Goal: Information Seeking & Learning: Check status

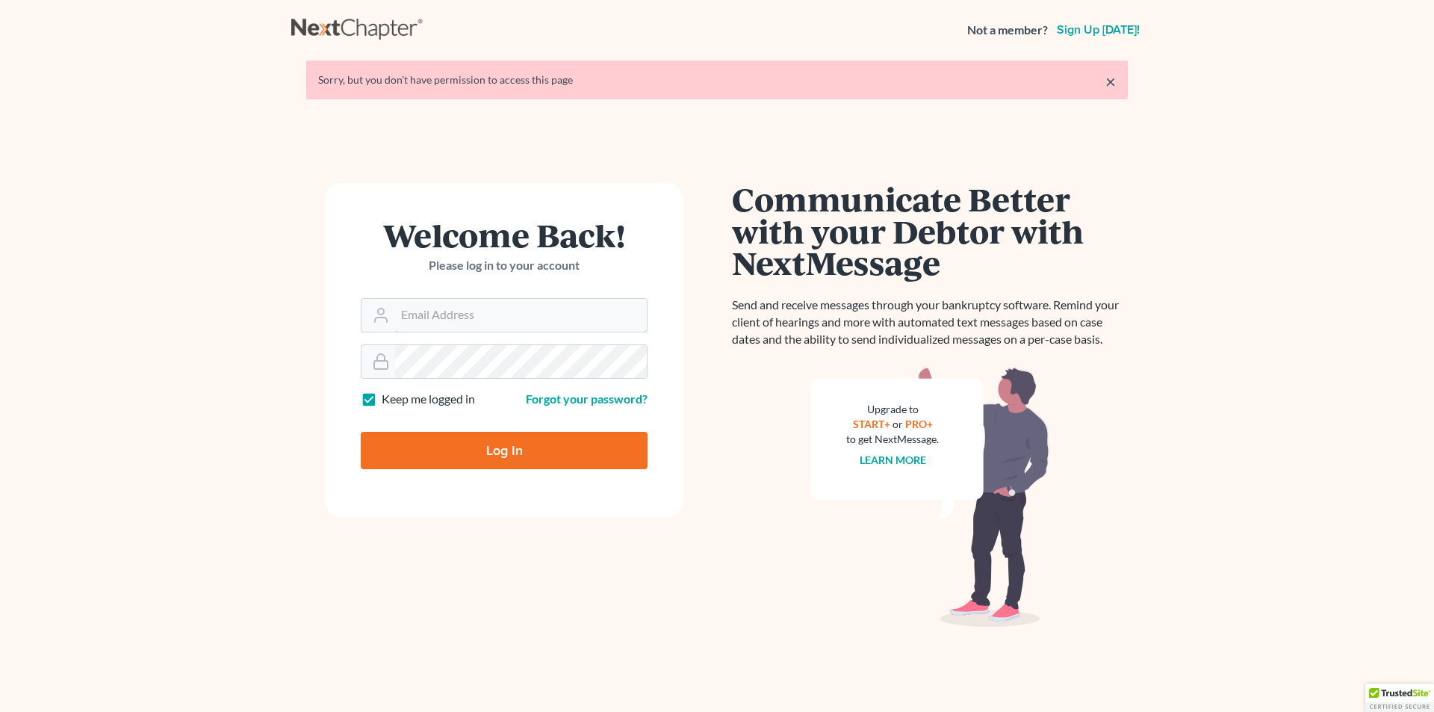
type input "[PERSON_NAME][EMAIL_ADDRESS][DOMAIN_NAME]"
click at [538, 460] on input "Log In" at bounding box center [504, 450] width 287 height 37
type input "Thinking..."
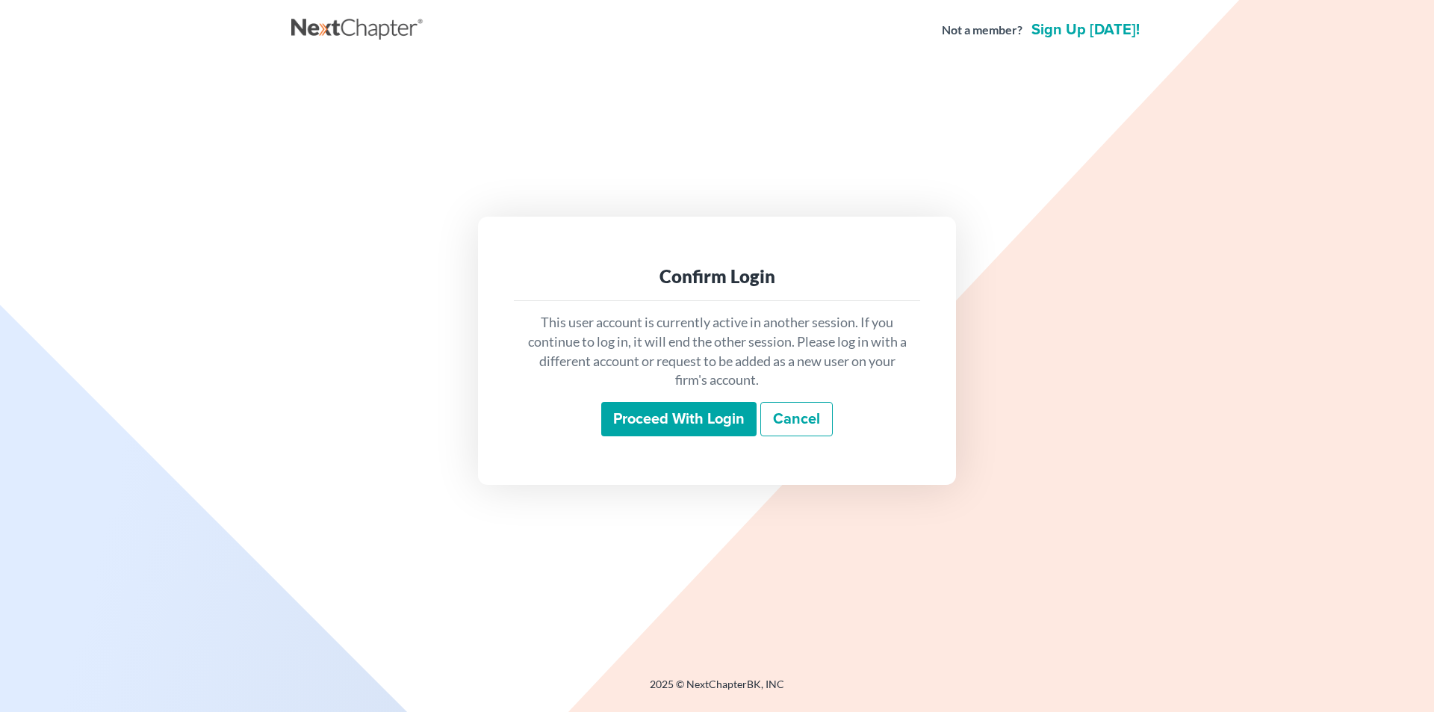
click at [709, 416] on input "Proceed with login" at bounding box center [678, 419] width 155 height 34
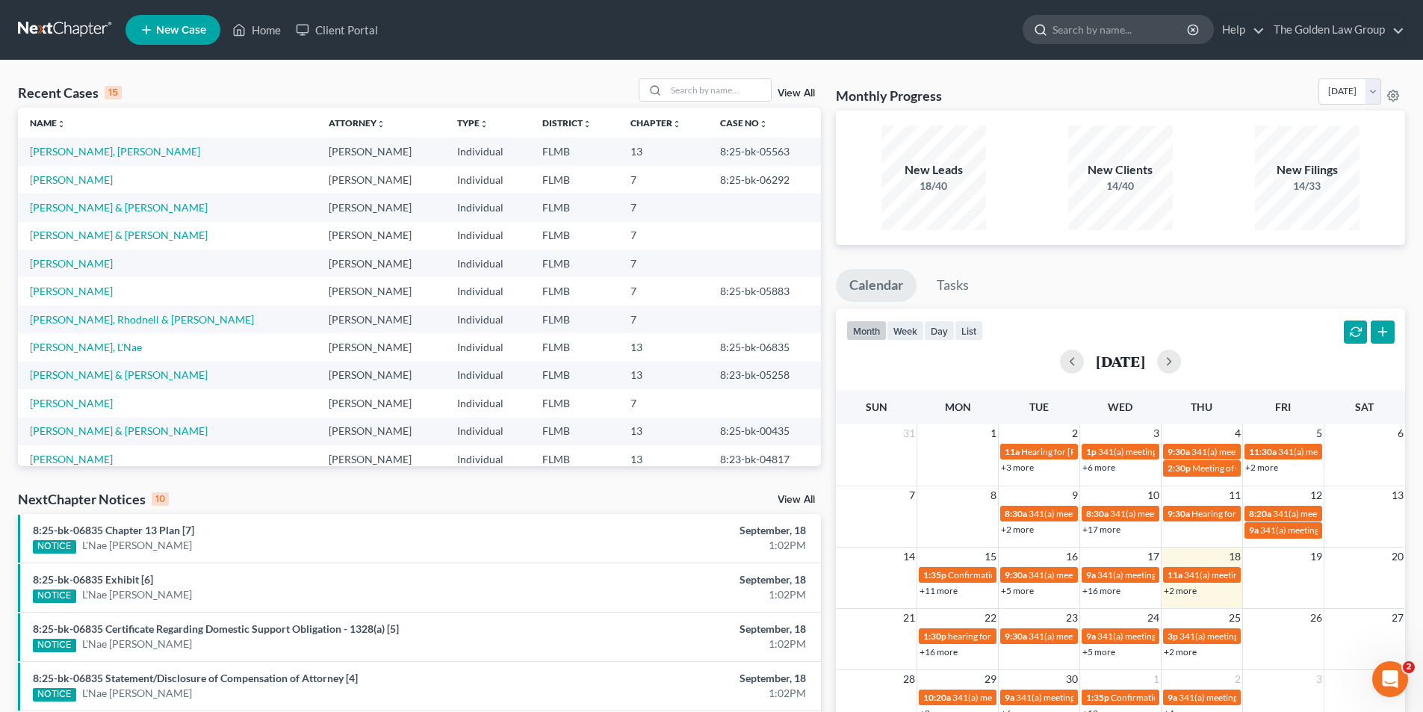
click at [1085, 25] on input "search" at bounding box center [1120, 30] width 137 height 28
type input "Mann, Karen"
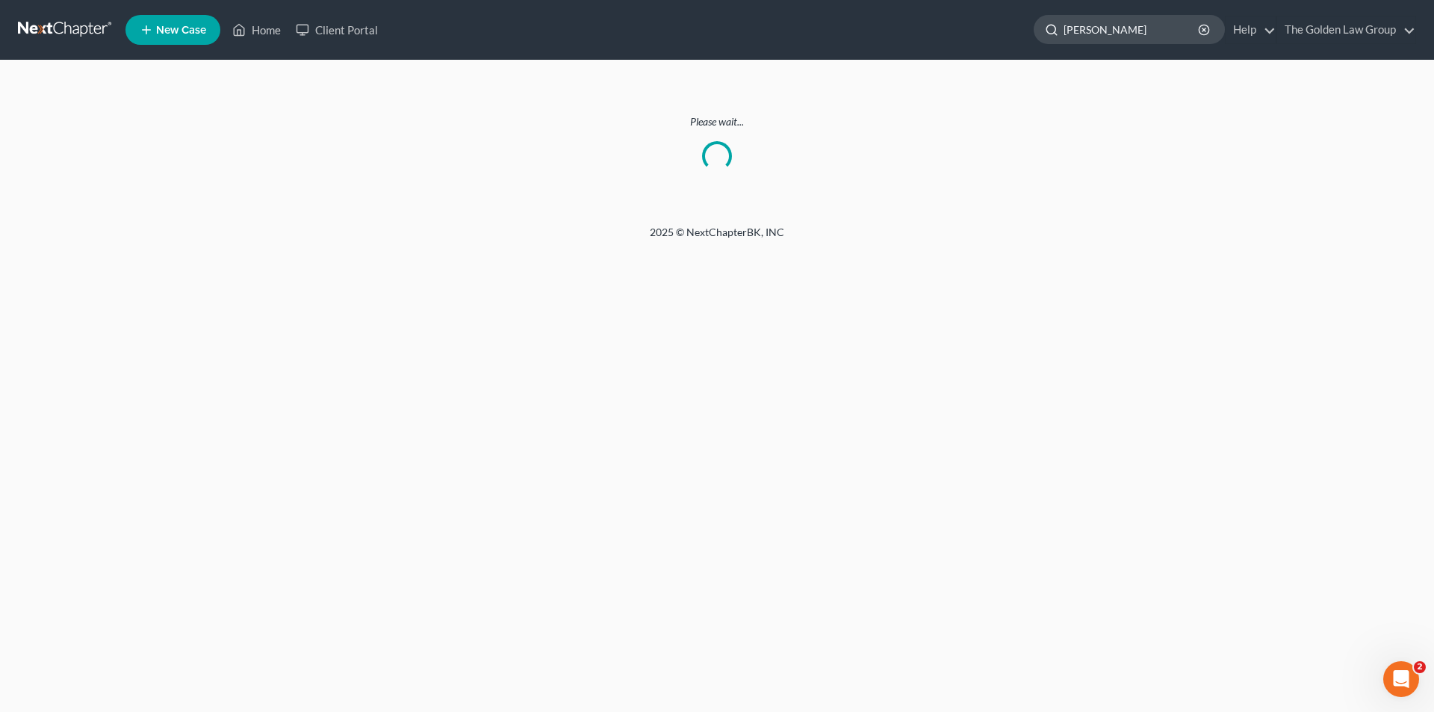
click at [1126, 32] on input "Mann, Karen" at bounding box center [1132, 30] width 137 height 28
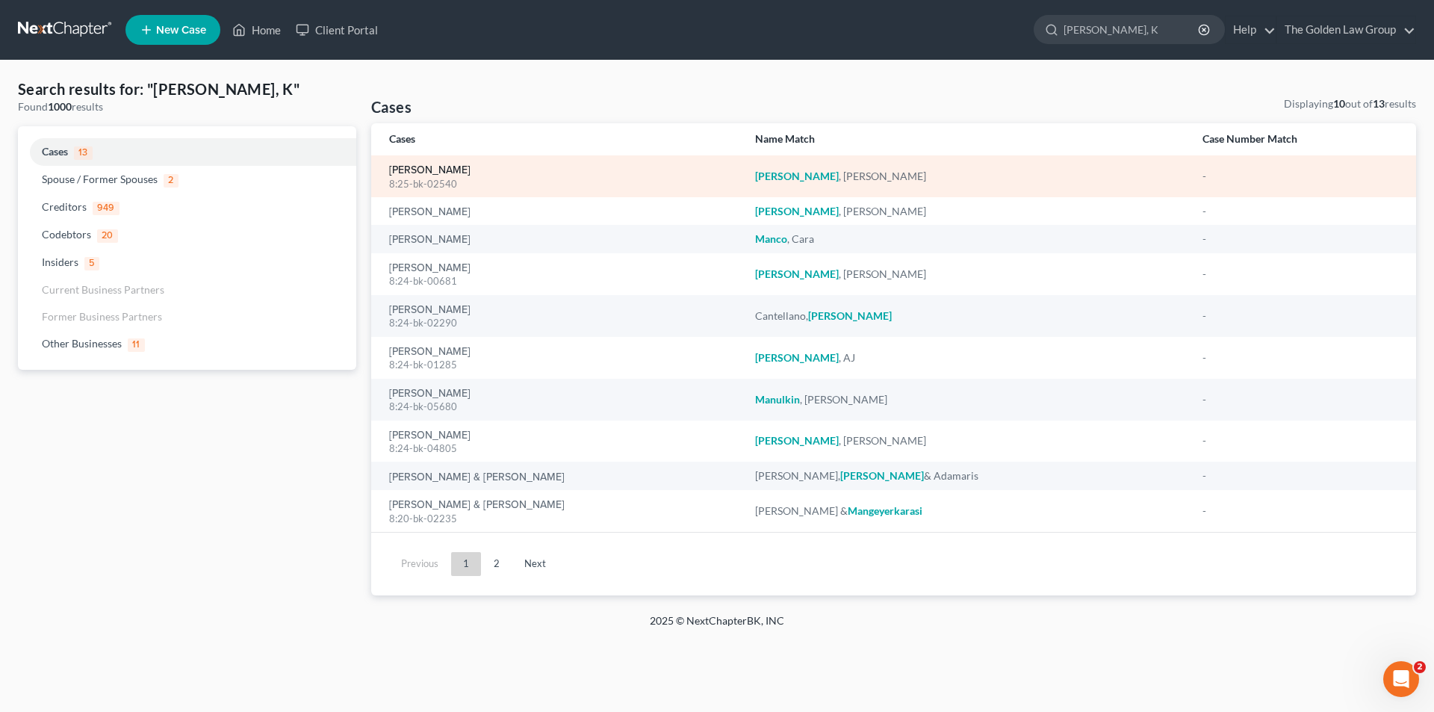
type input "Mann, K"
click at [415, 167] on link "Mann, Karen" at bounding box center [429, 170] width 81 height 10
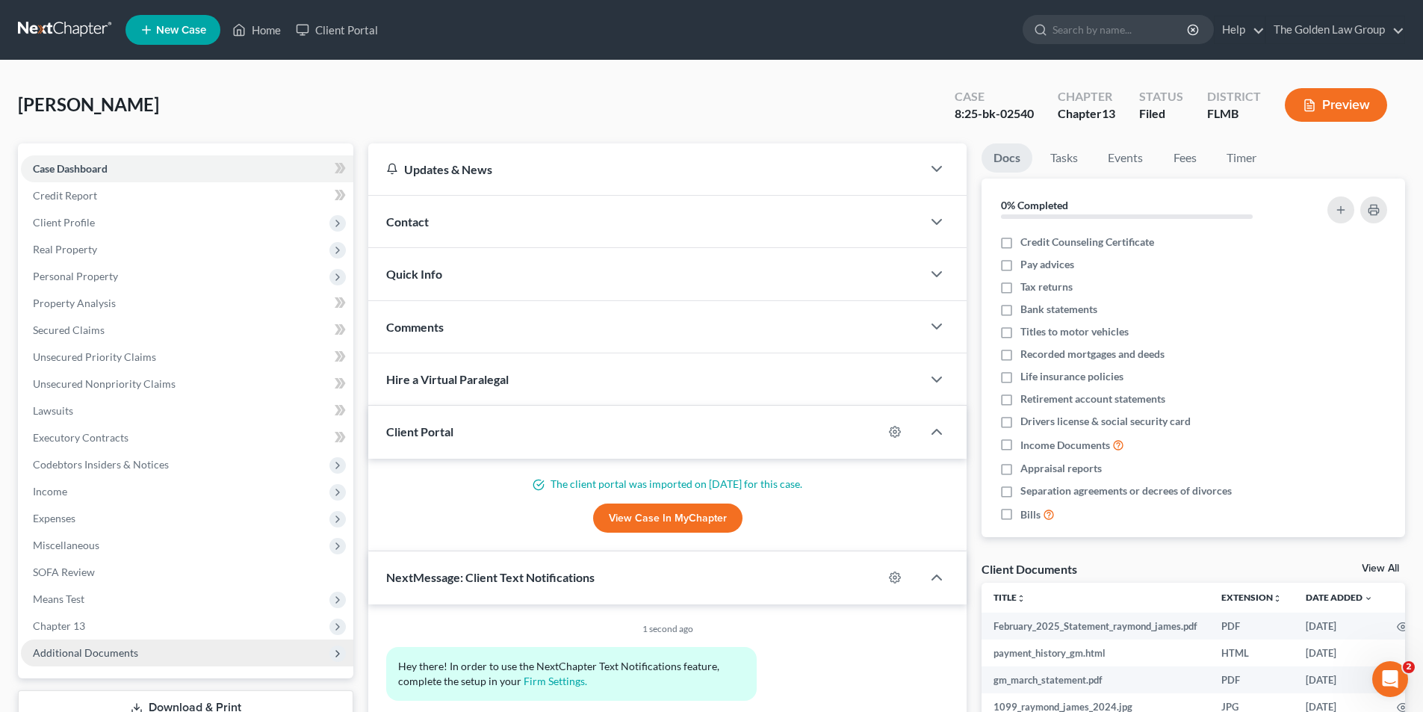
click at [62, 650] on span "Additional Documents" at bounding box center [85, 652] width 105 height 13
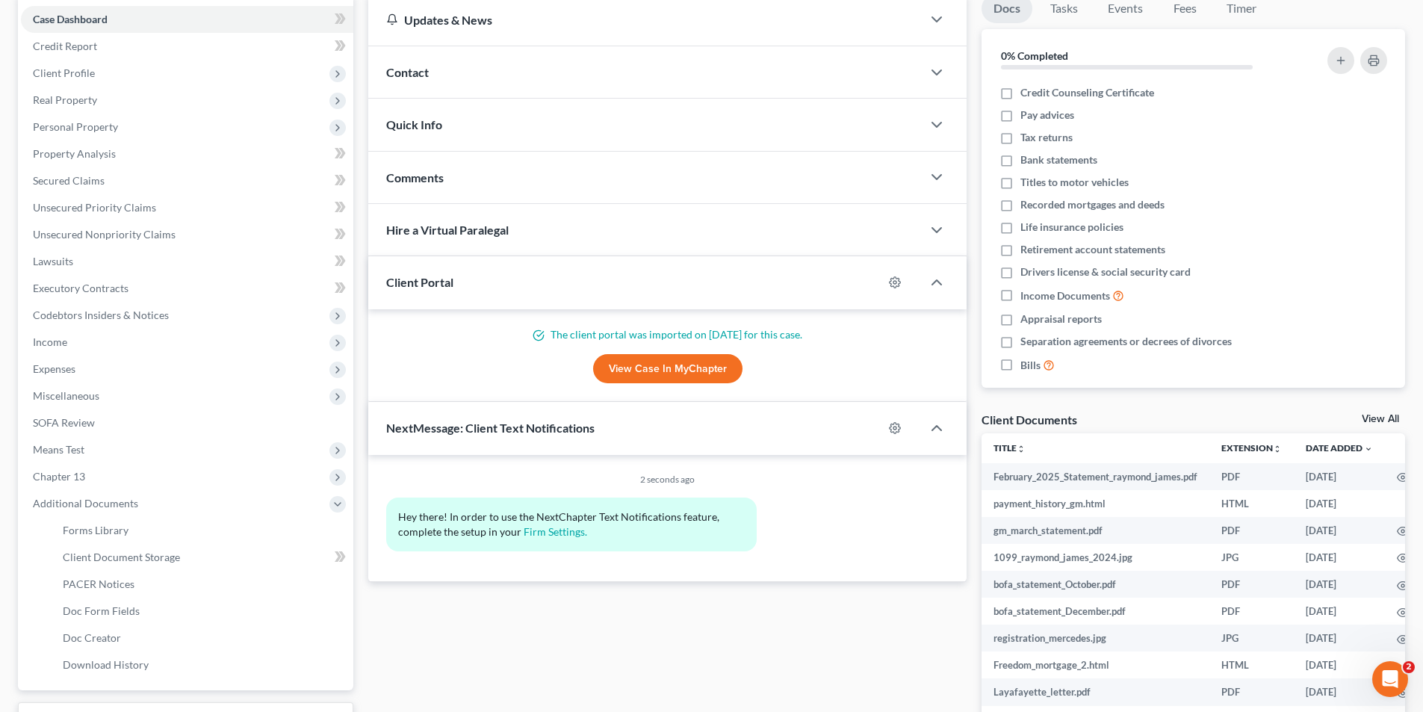
scroll to position [224, 0]
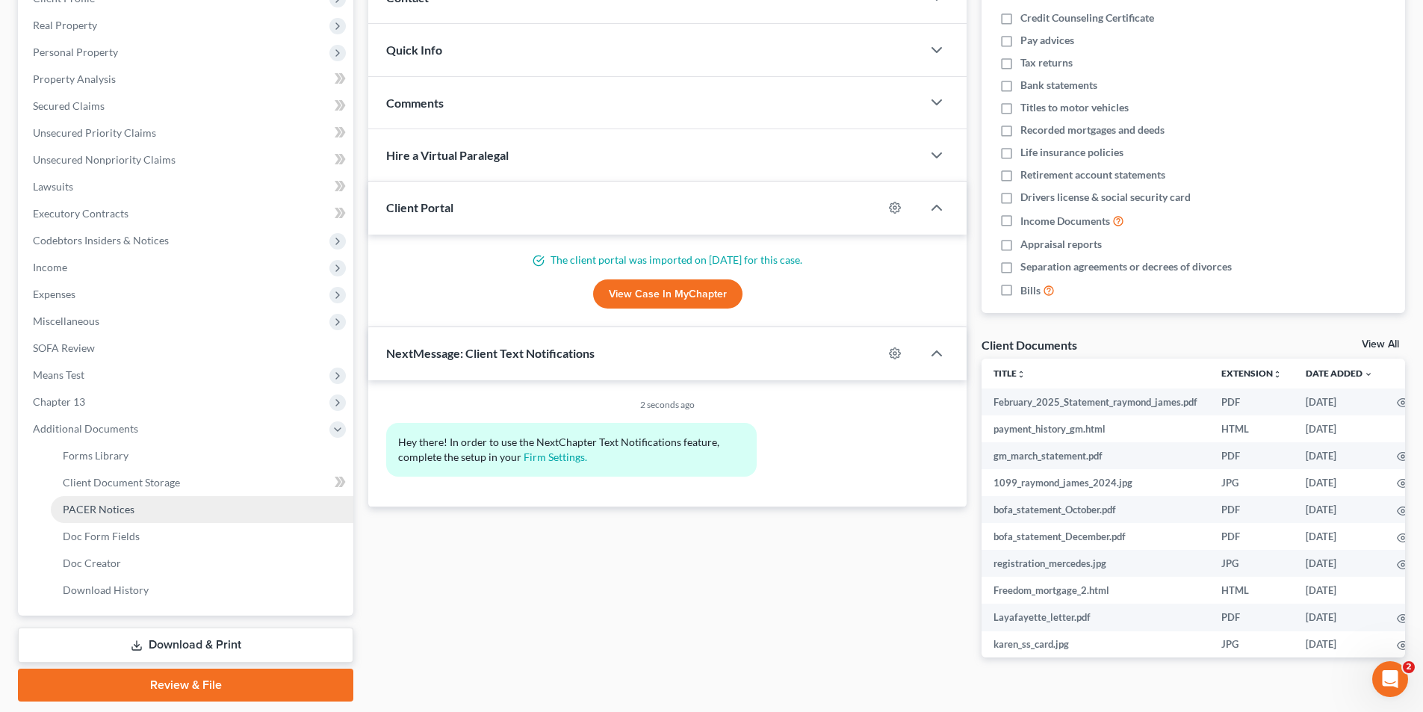
click at [102, 506] on span "PACER Notices" at bounding box center [99, 509] width 72 height 13
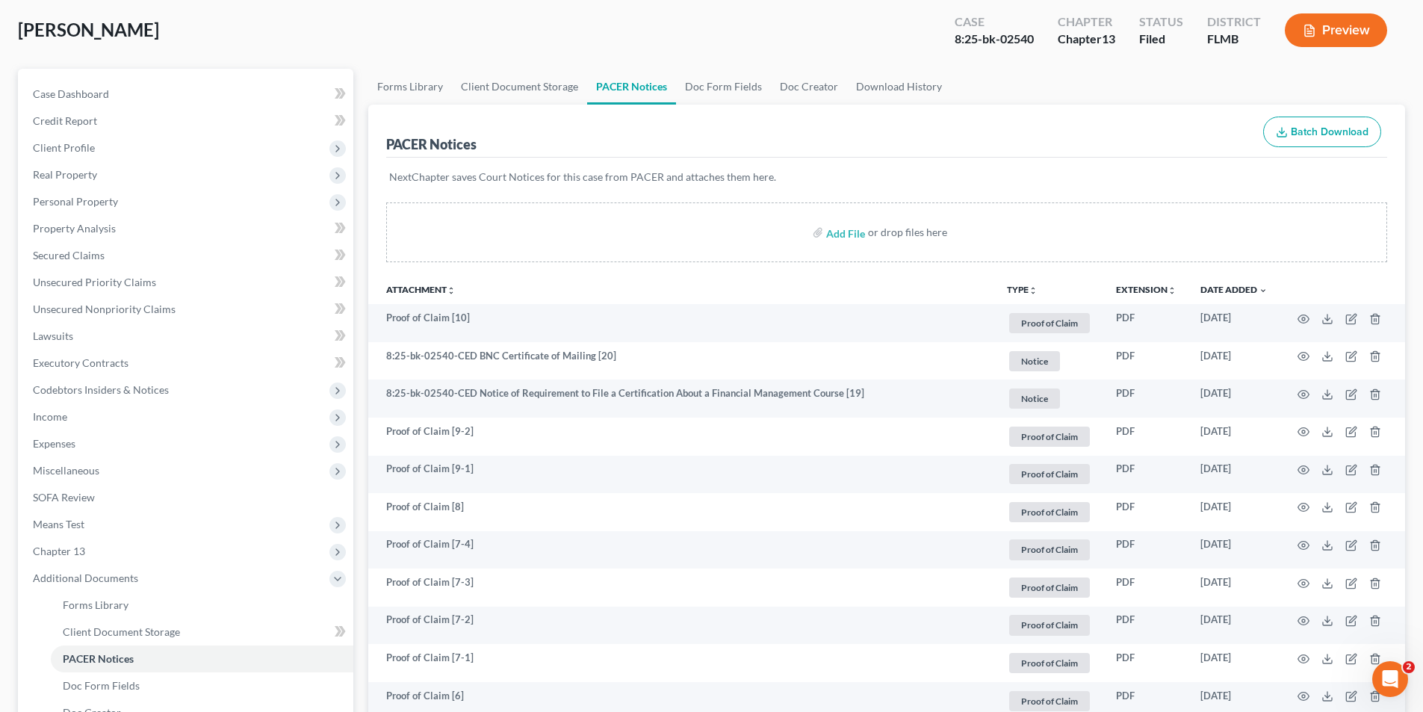
scroll to position [224, 0]
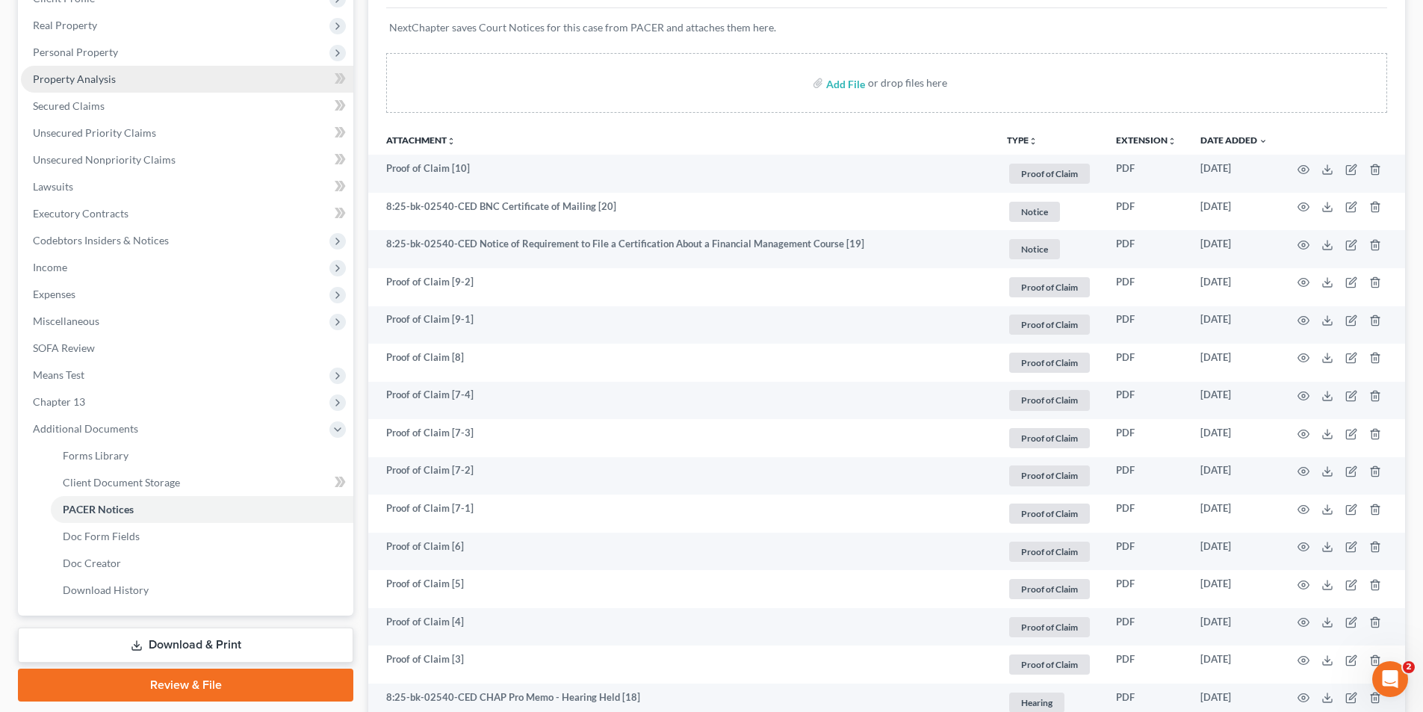
click at [102, 76] on span "Property Analysis" at bounding box center [74, 78] width 83 height 13
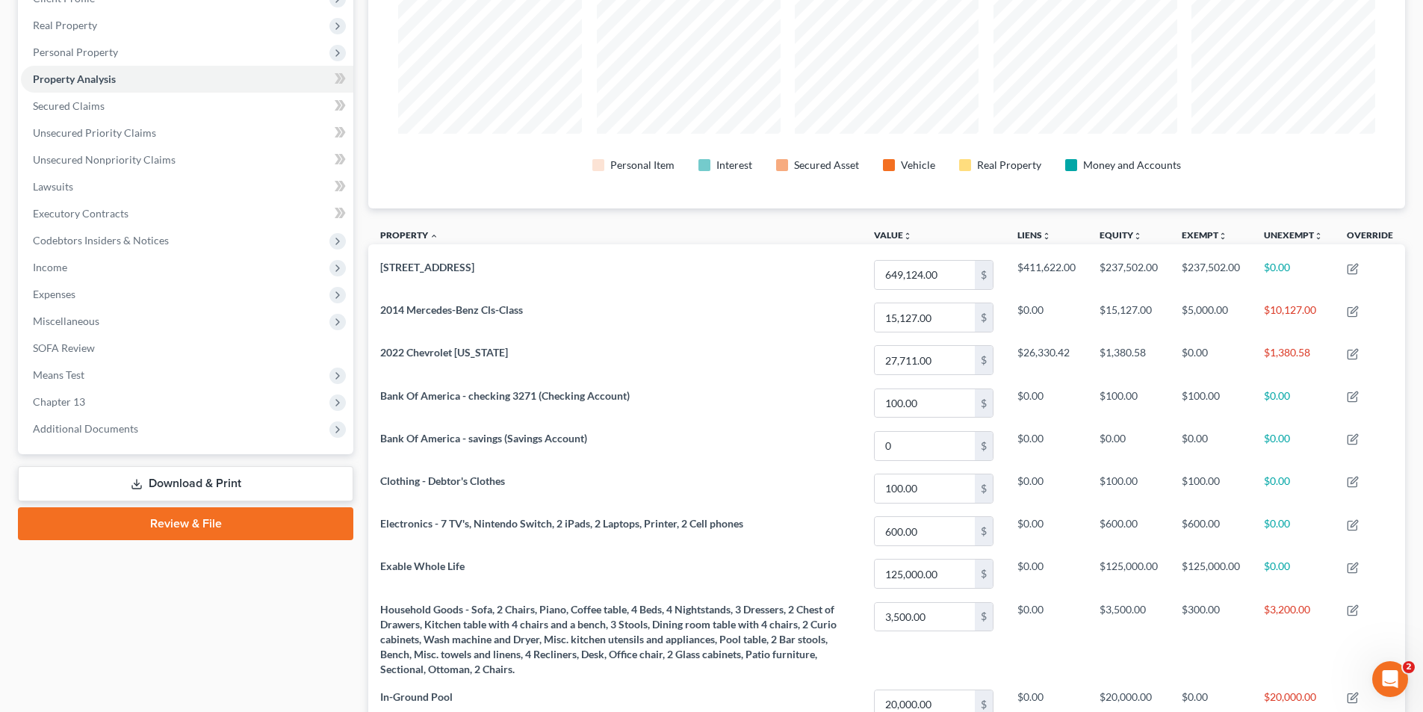
scroll to position [299, 0]
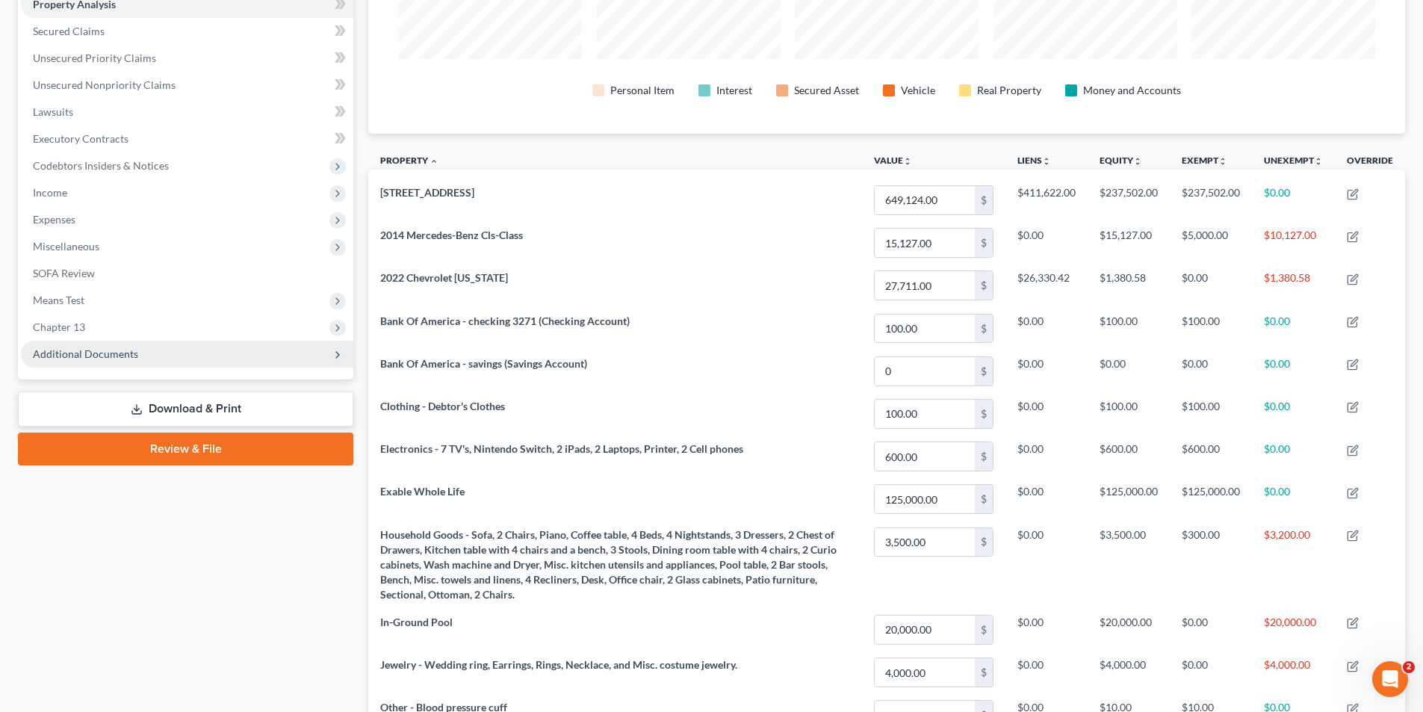
click at [110, 351] on span "Additional Documents" at bounding box center [85, 353] width 105 height 13
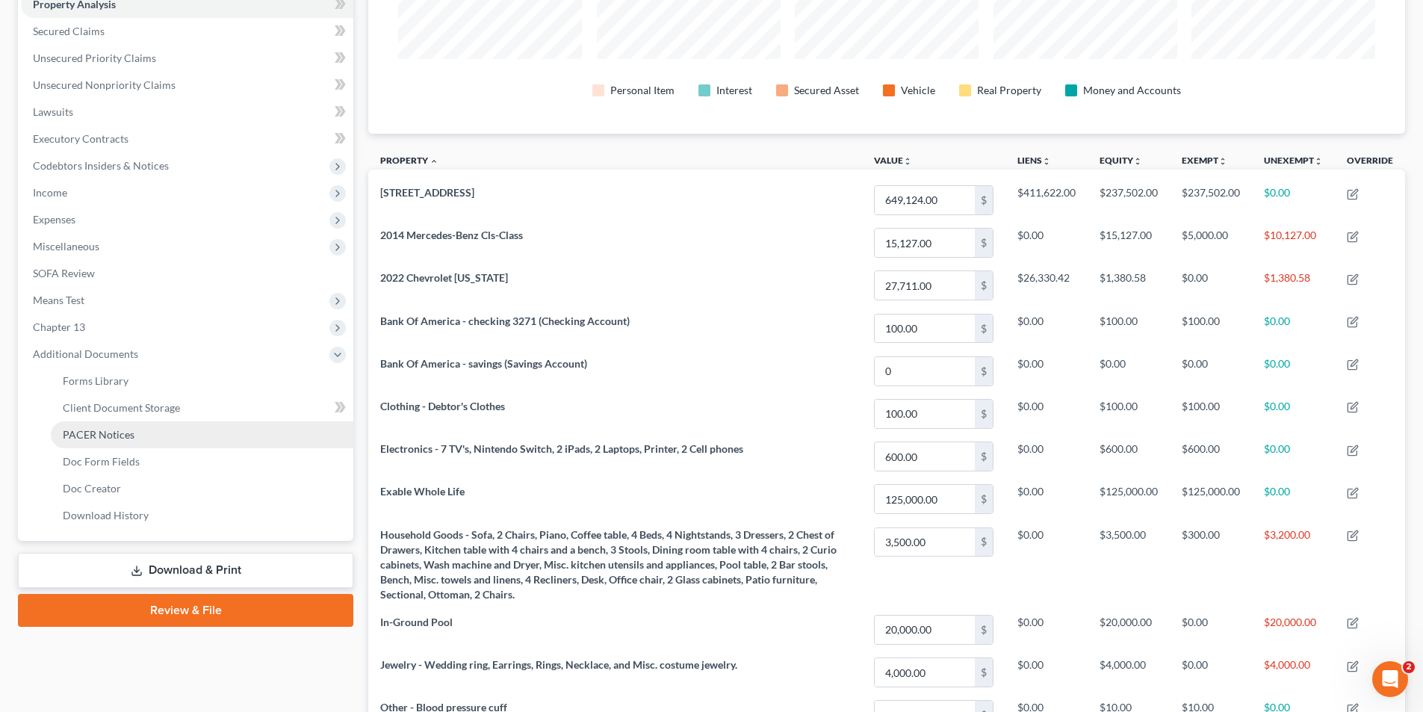
click at [103, 432] on span "PACER Notices" at bounding box center [99, 434] width 72 height 13
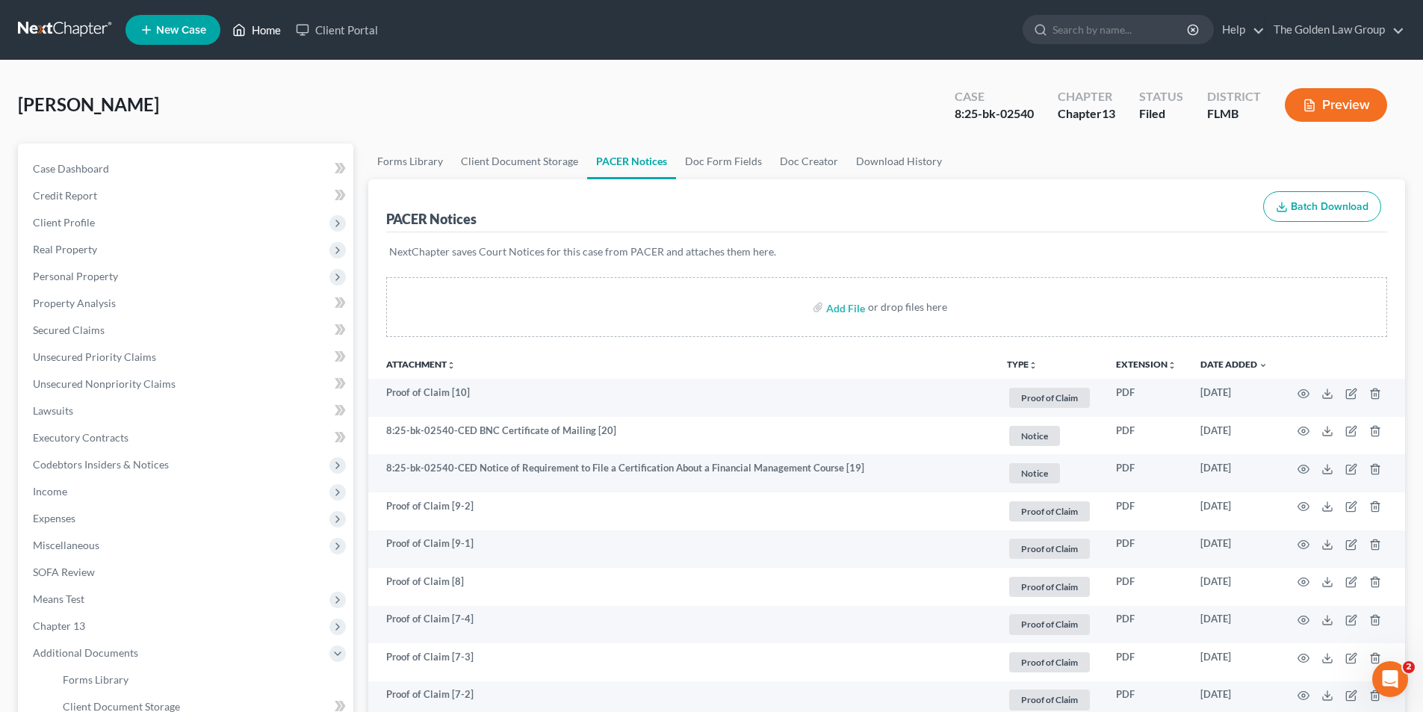
click at [272, 29] on link "Home" at bounding box center [256, 29] width 63 height 27
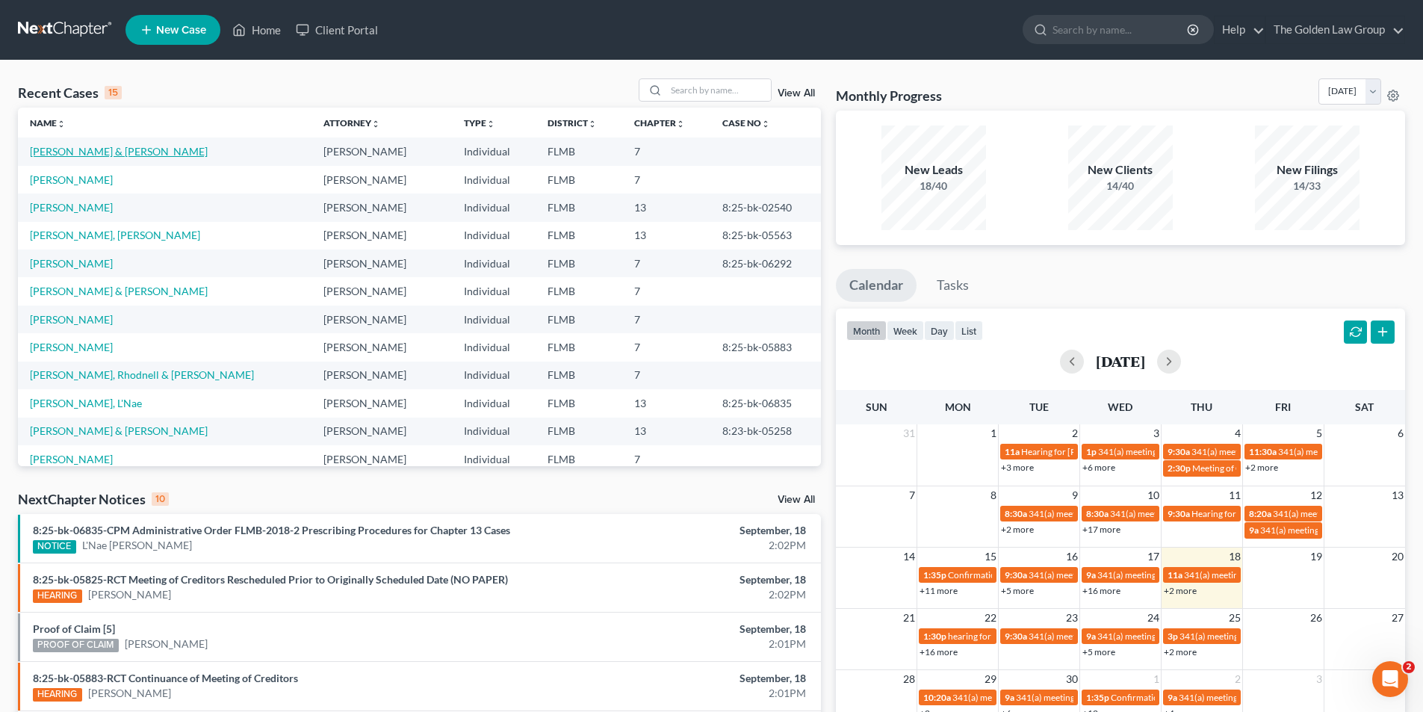
click at [86, 150] on link "Malkowski, John & Dawn" at bounding box center [119, 151] width 178 height 13
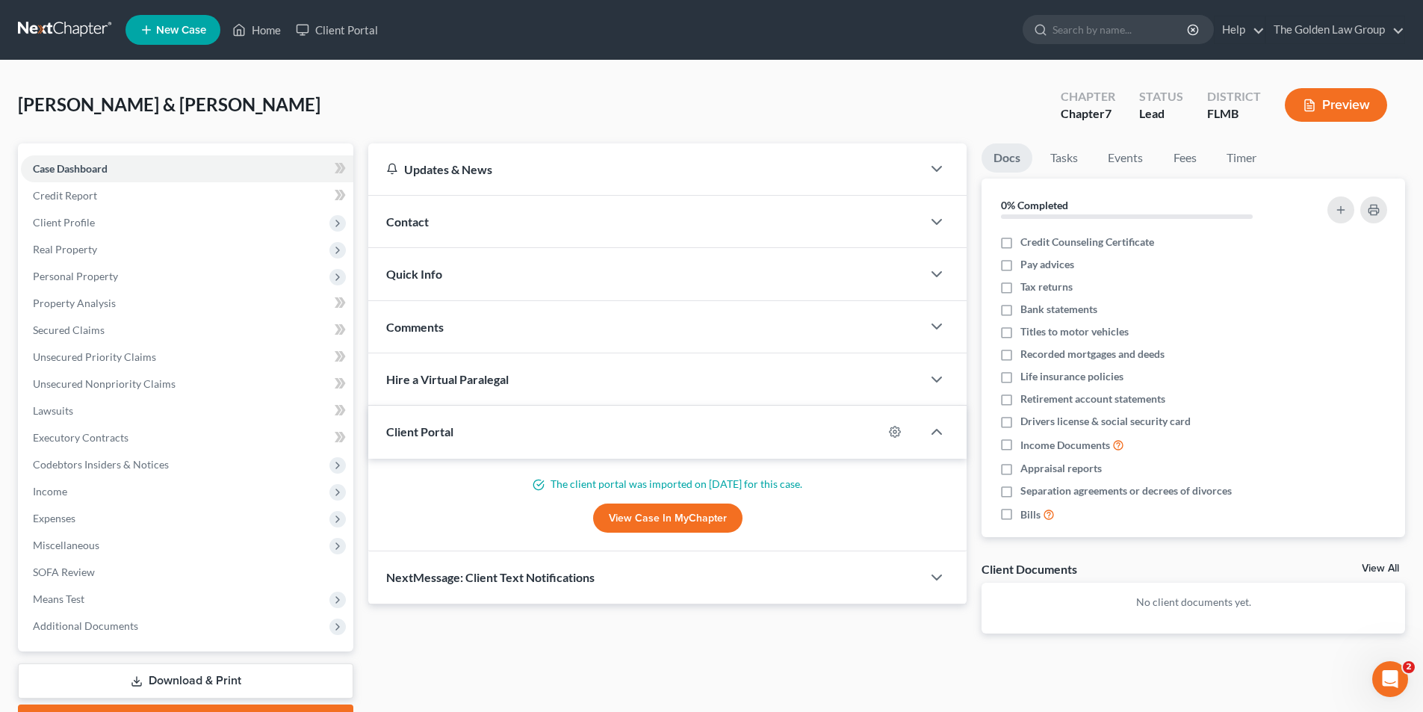
click at [1344, 105] on button "Preview" at bounding box center [1336, 105] width 102 height 34
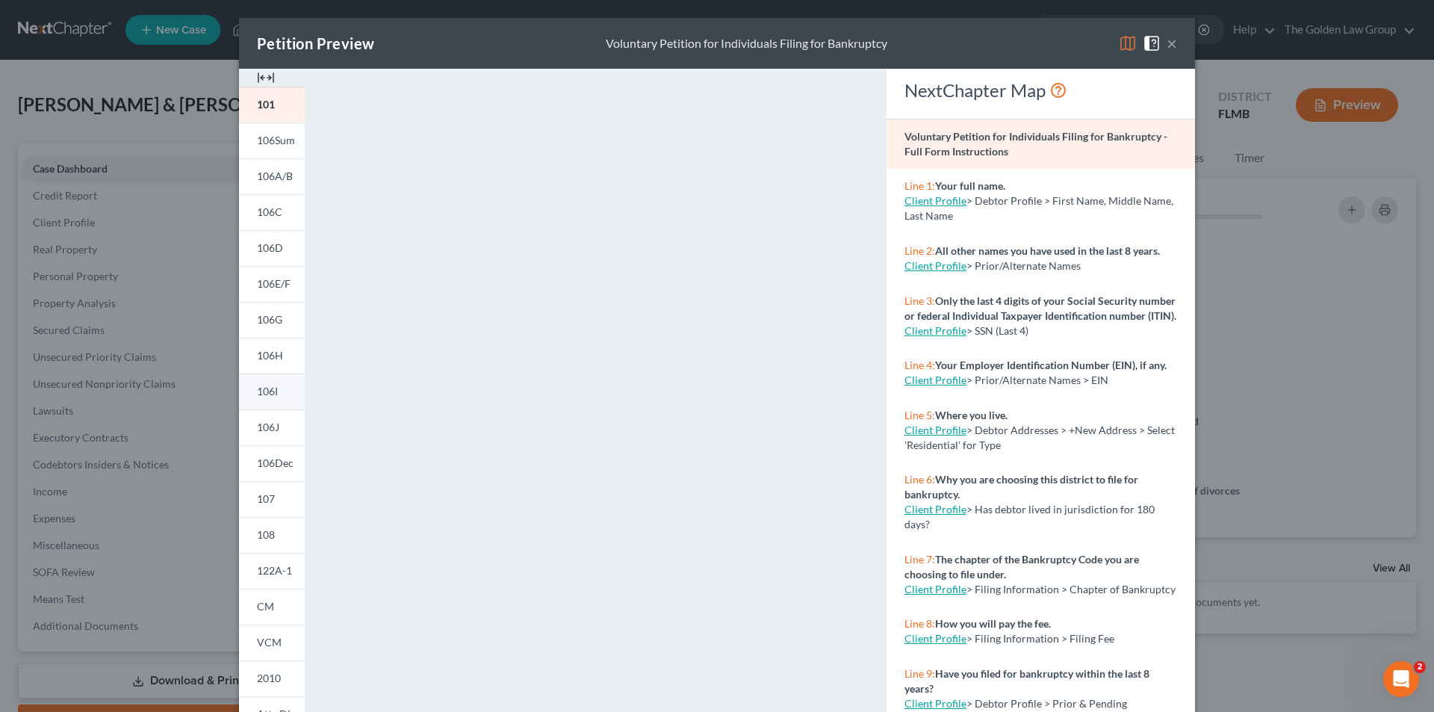
click at [267, 387] on span "106I" at bounding box center [267, 391] width 21 height 13
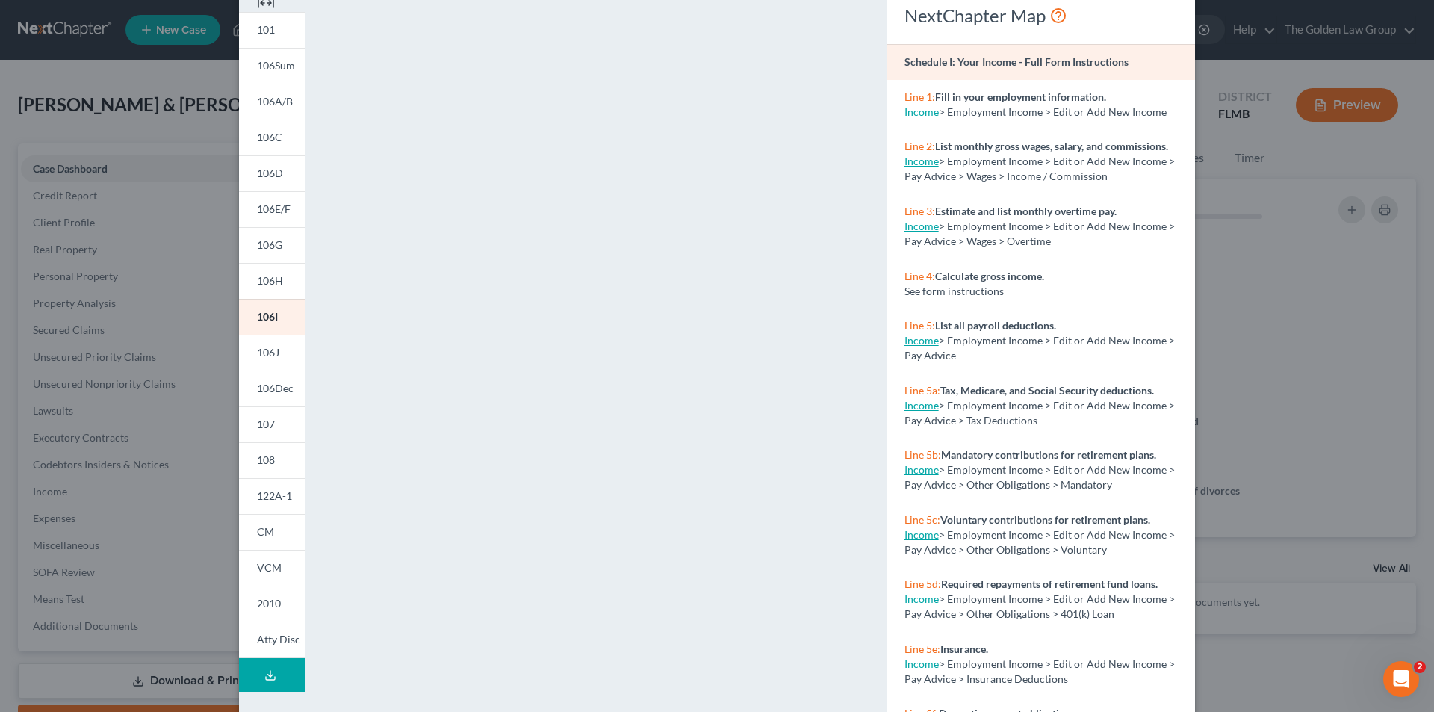
scroll to position [131, 0]
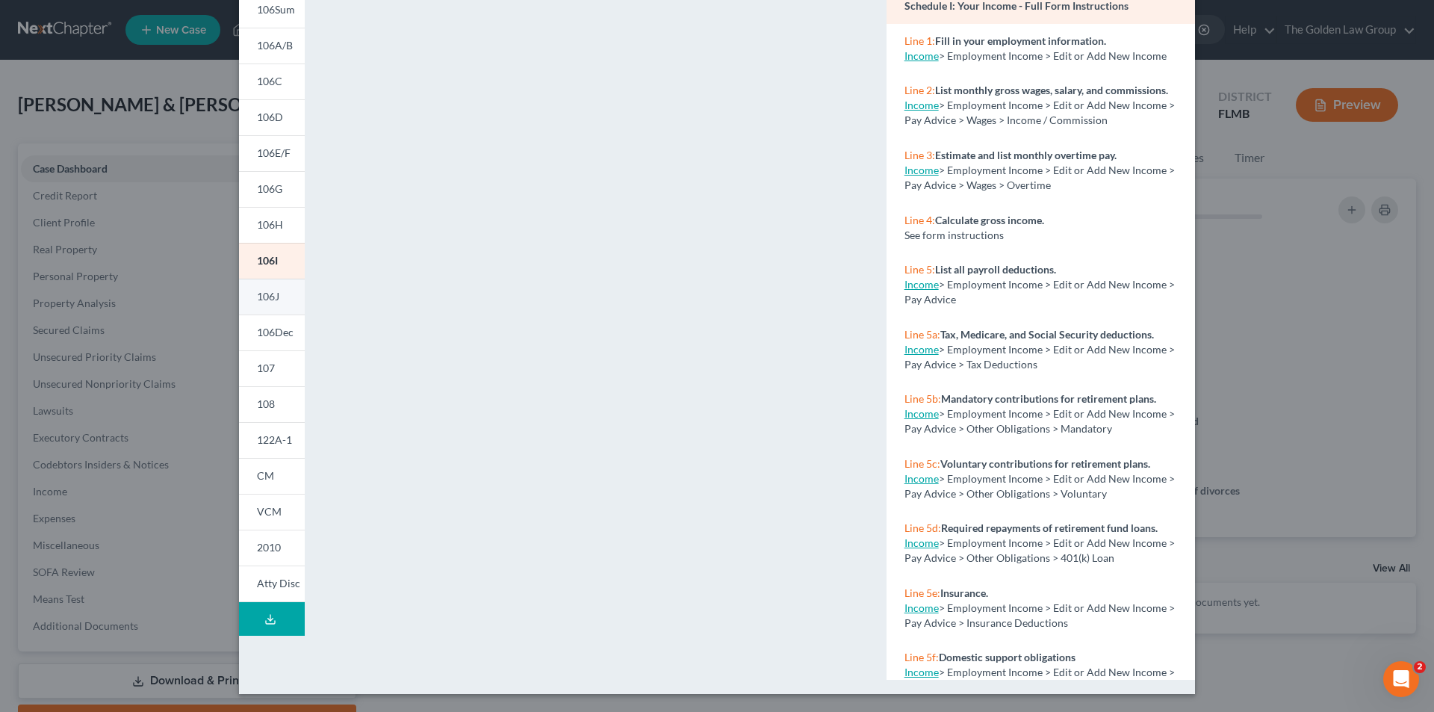
click at [269, 296] on span "106J" at bounding box center [268, 296] width 22 height 13
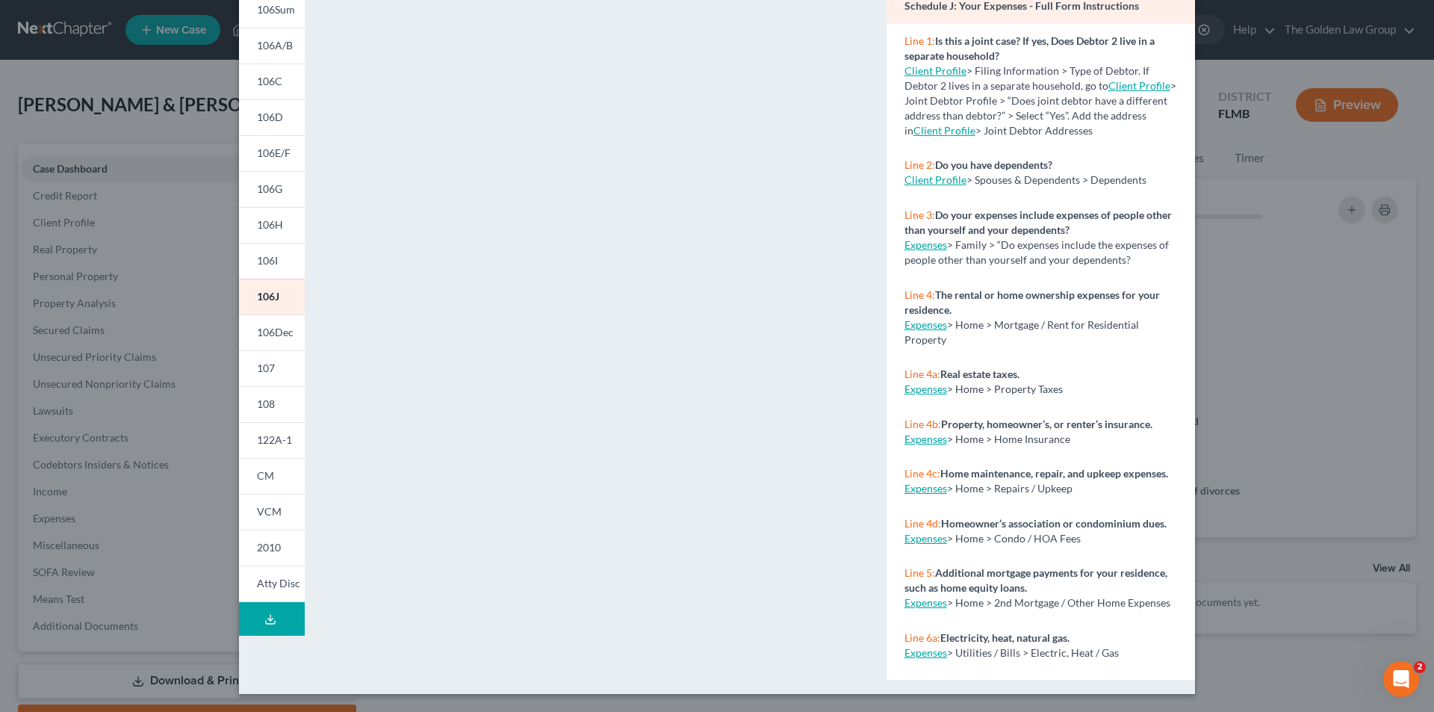
click at [153, 307] on div "Petition Preview Schedule J: Your Expenses × 101 106Sum 106A/B 106C 106D 106E/F…" at bounding box center [717, 356] width 1434 height 712
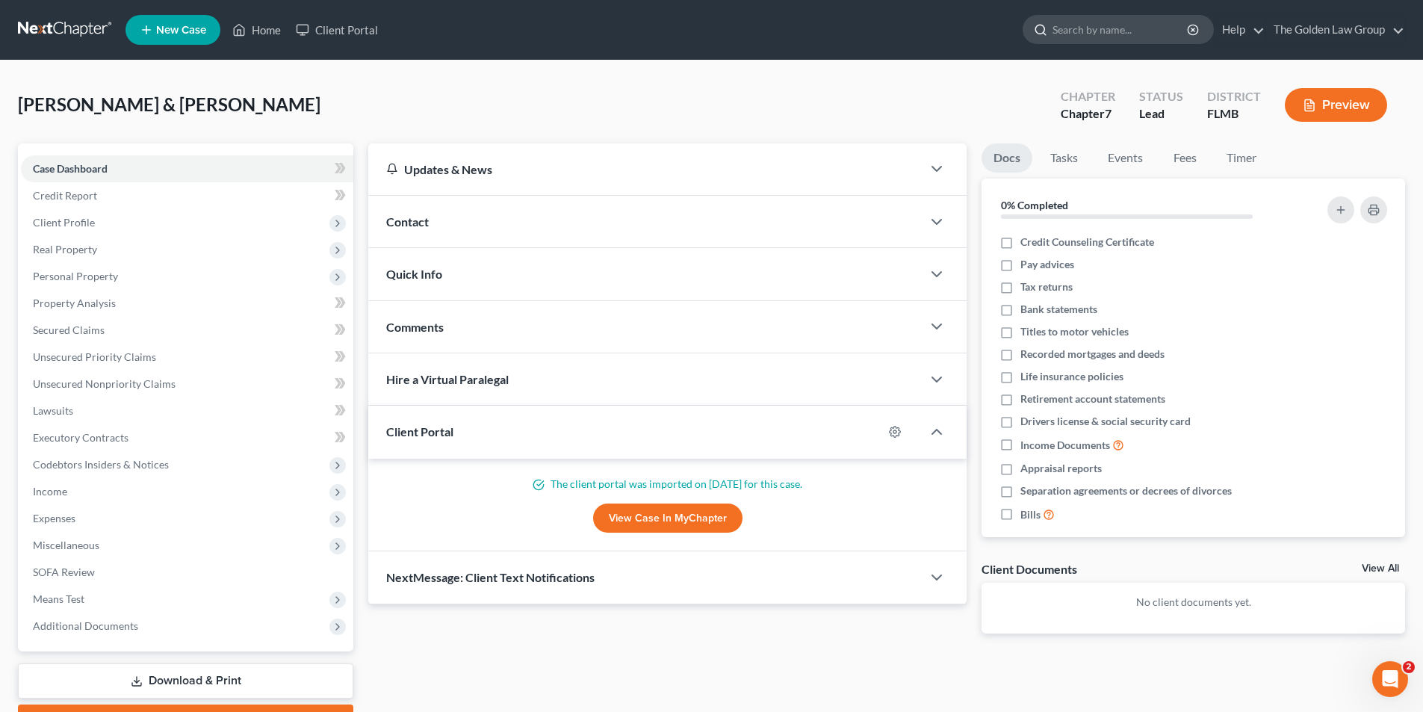
click at [1075, 30] on input "search" at bounding box center [1120, 30] width 137 height 28
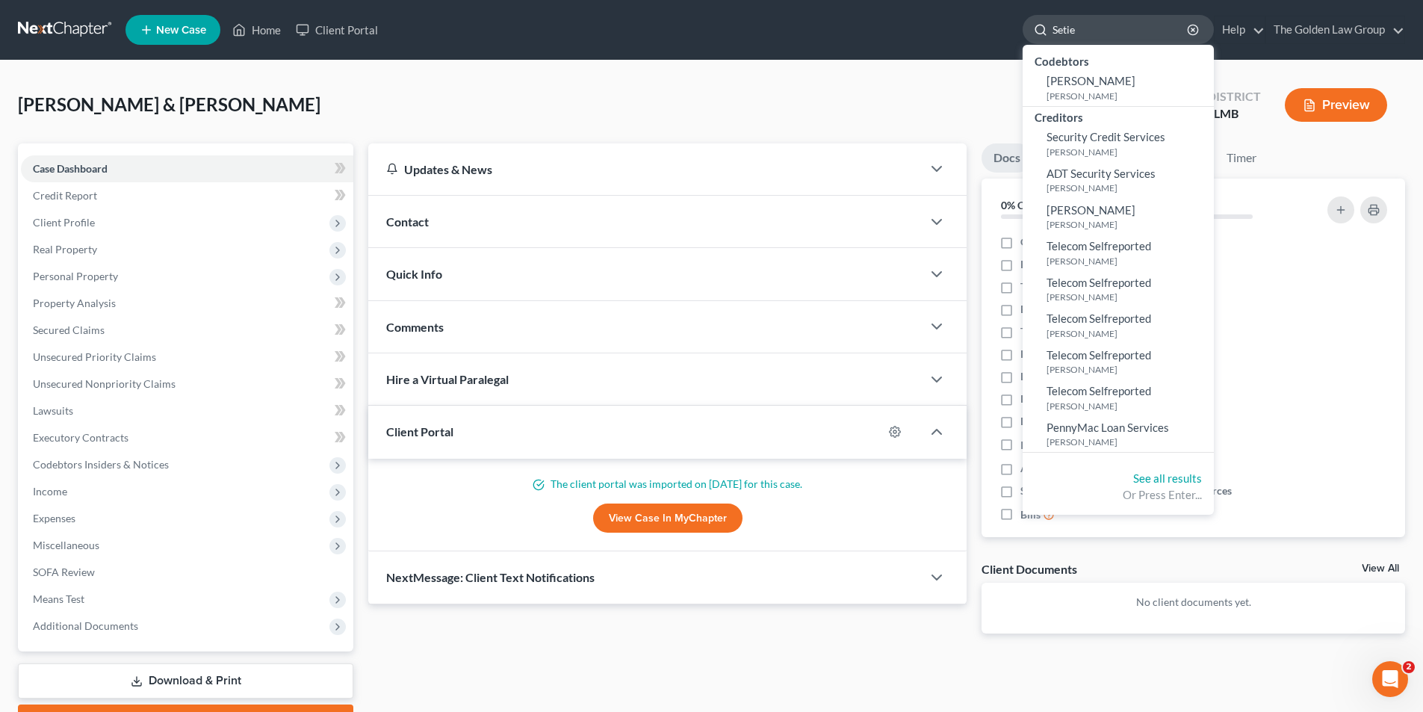
type input "Setien"
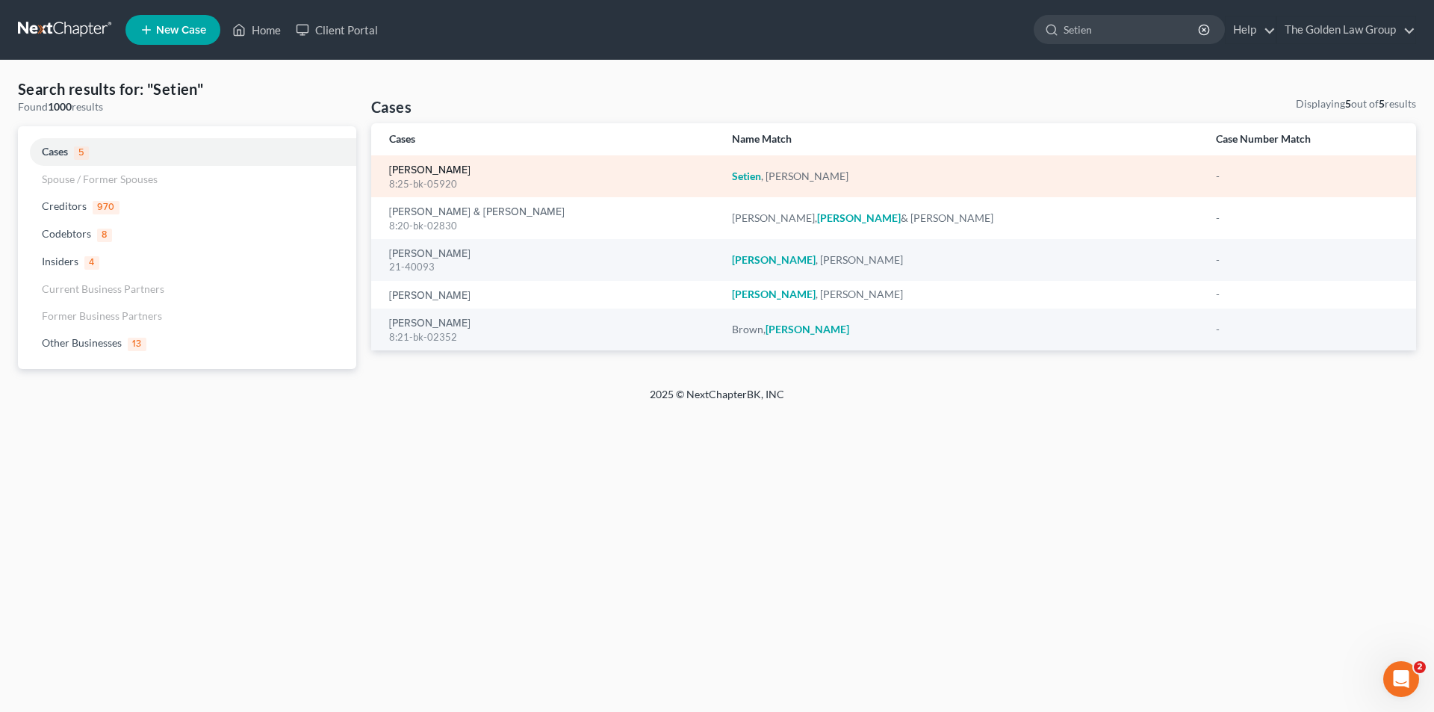
click at [424, 170] on link "Setien, Lisa" at bounding box center [429, 170] width 81 height 10
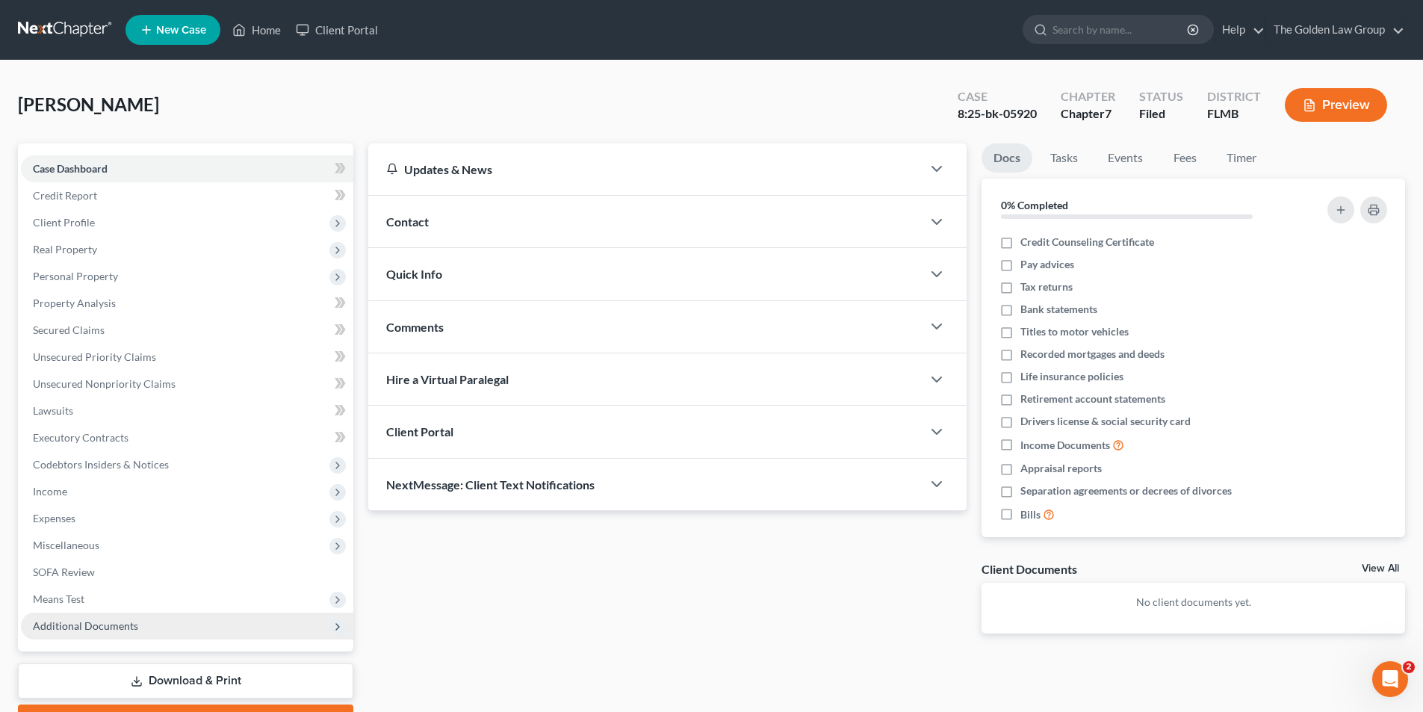
click at [98, 625] on span "Additional Documents" at bounding box center [85, 625] width 105 height 13
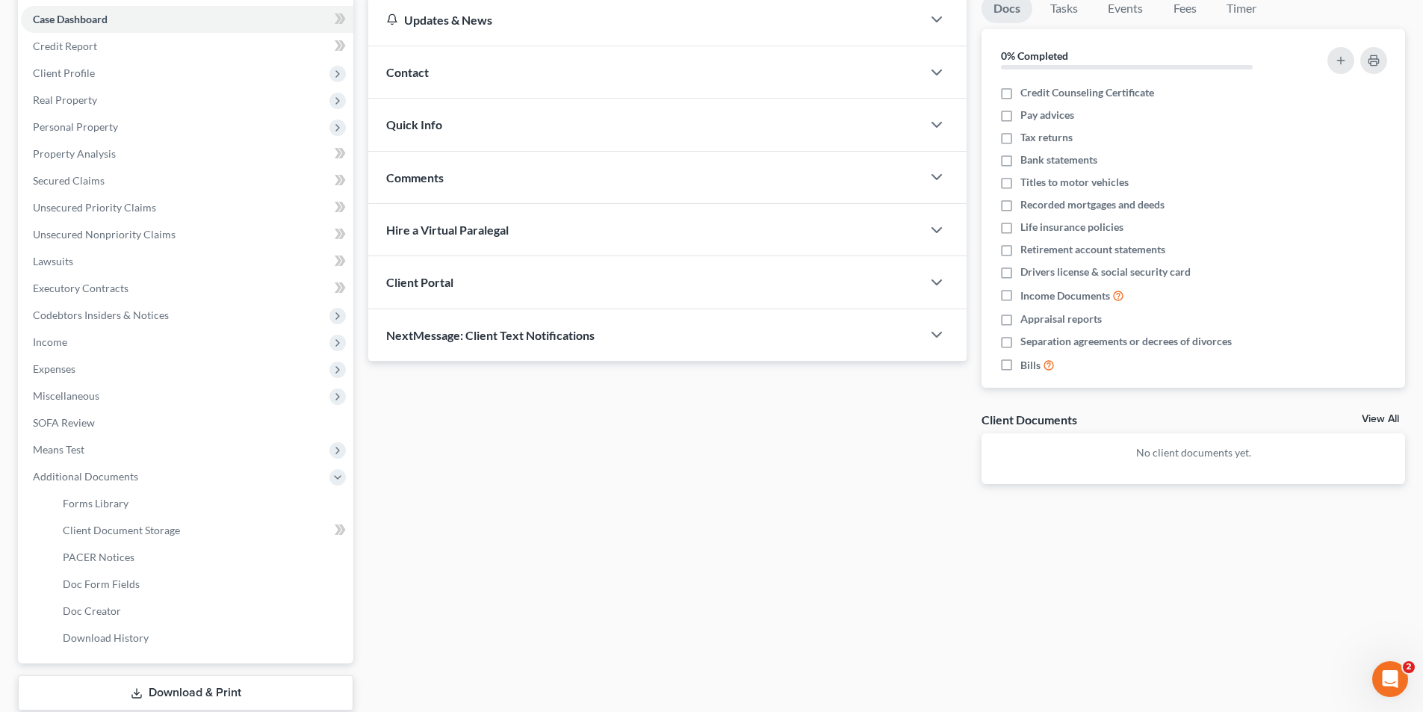
scroll to position [224, 0]
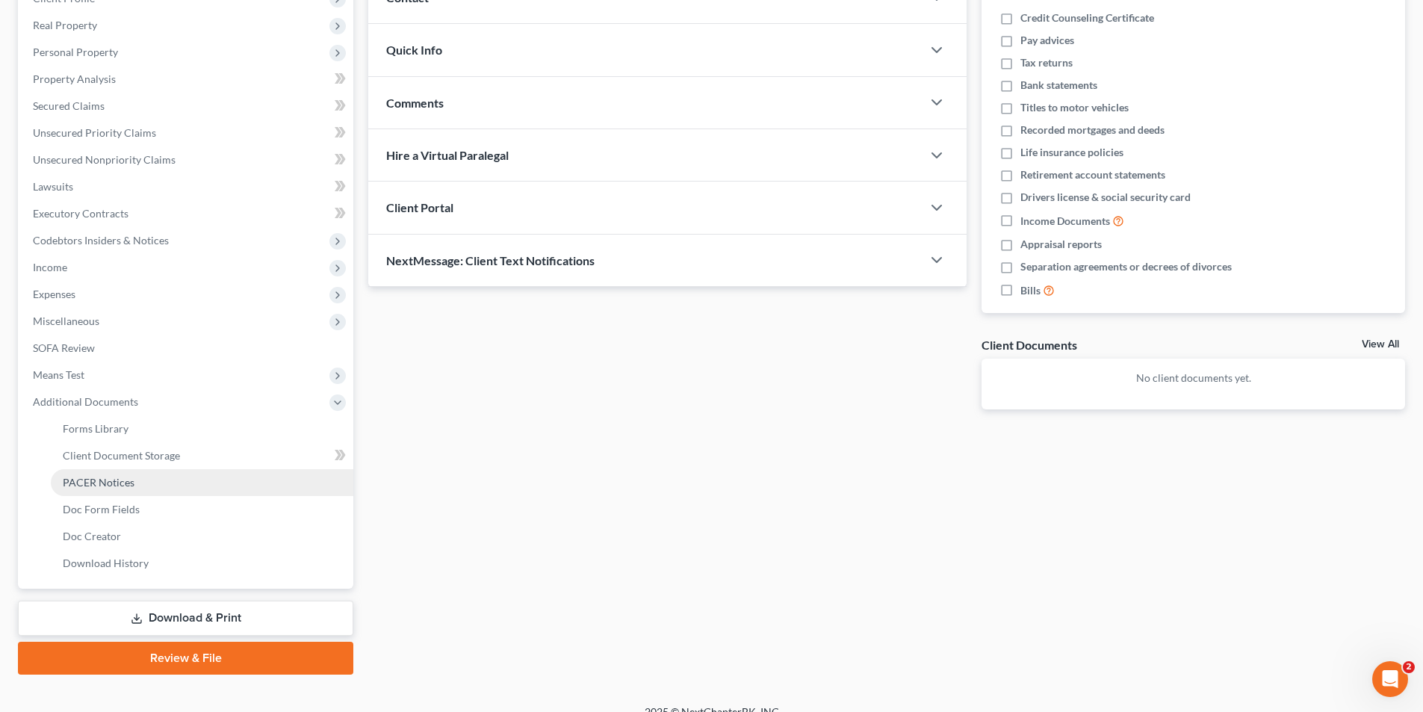
click at [101, 480] on span "PACER Notices" at bounding box center [99, 482] width 72 height 13
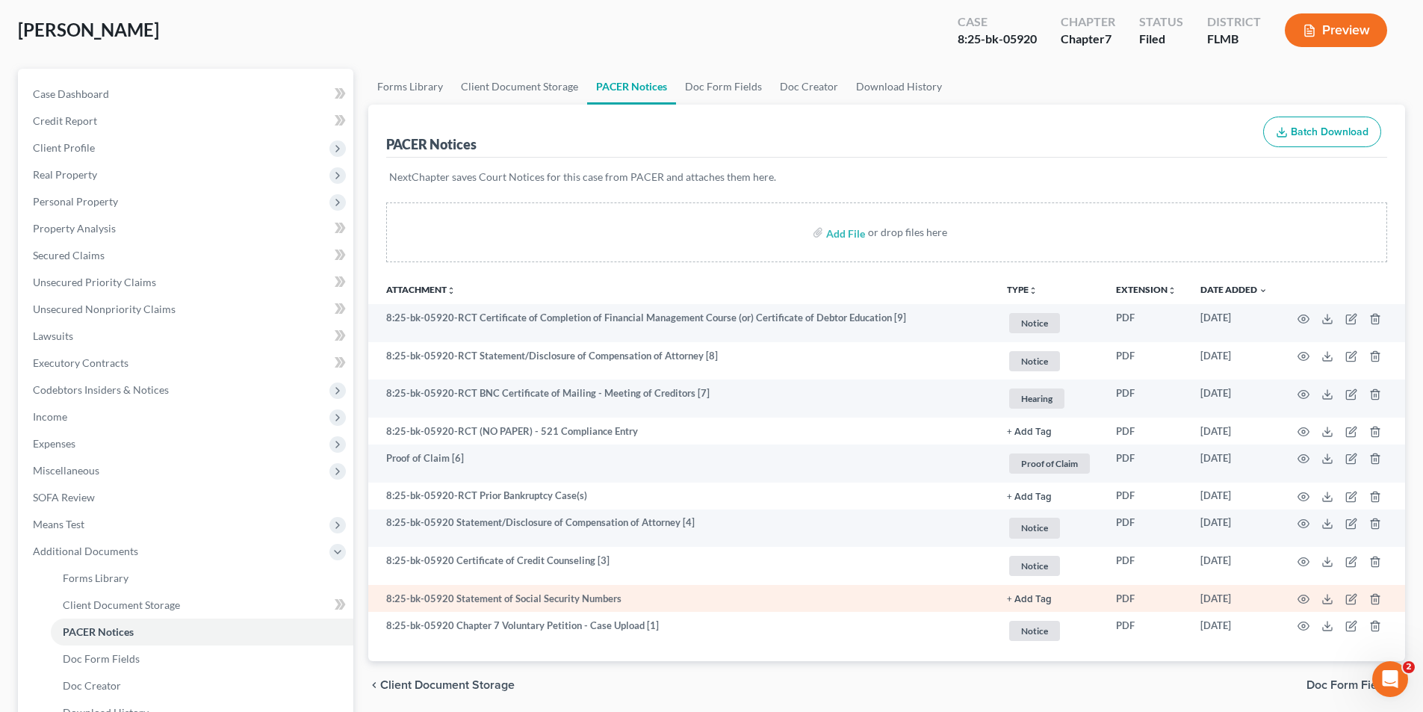
scroll to position [149, 0]
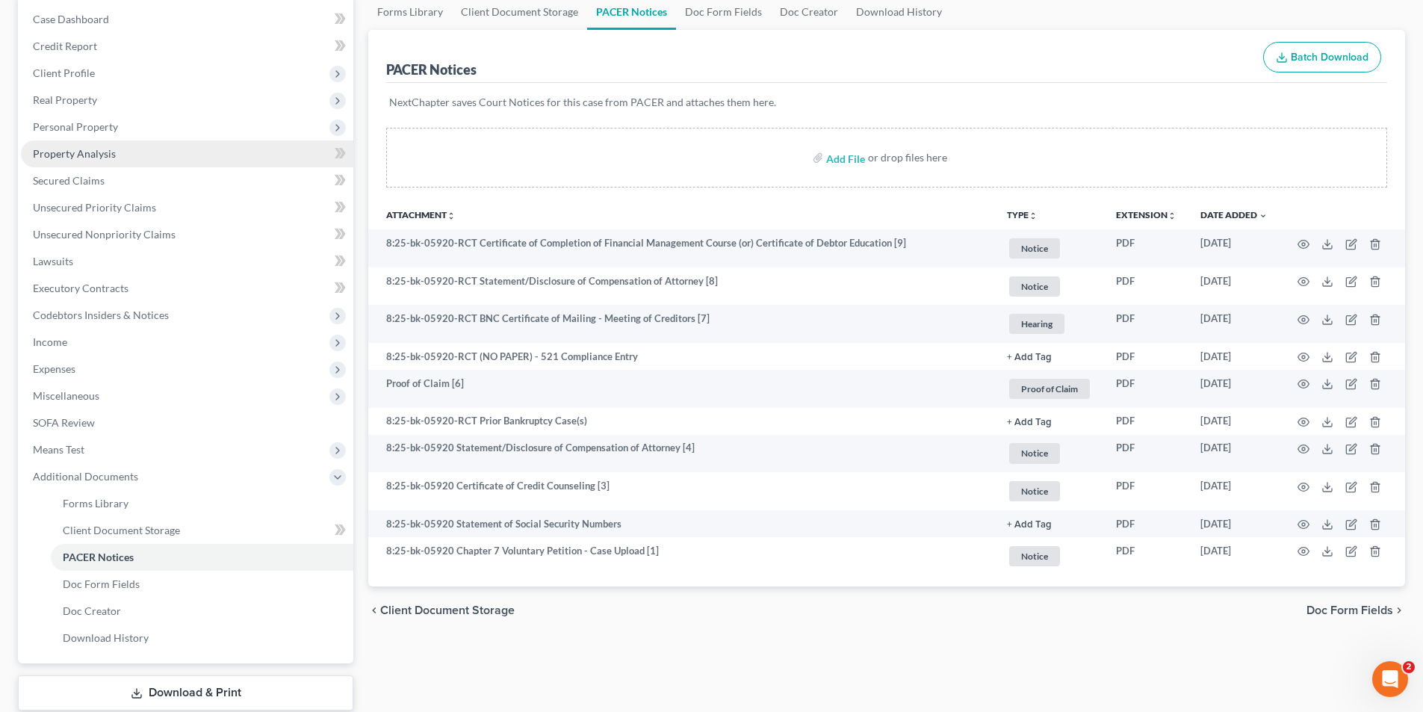
click at [99, 152] on span "Property Analysis" at bounding box center [74, 153] width 83 height 13
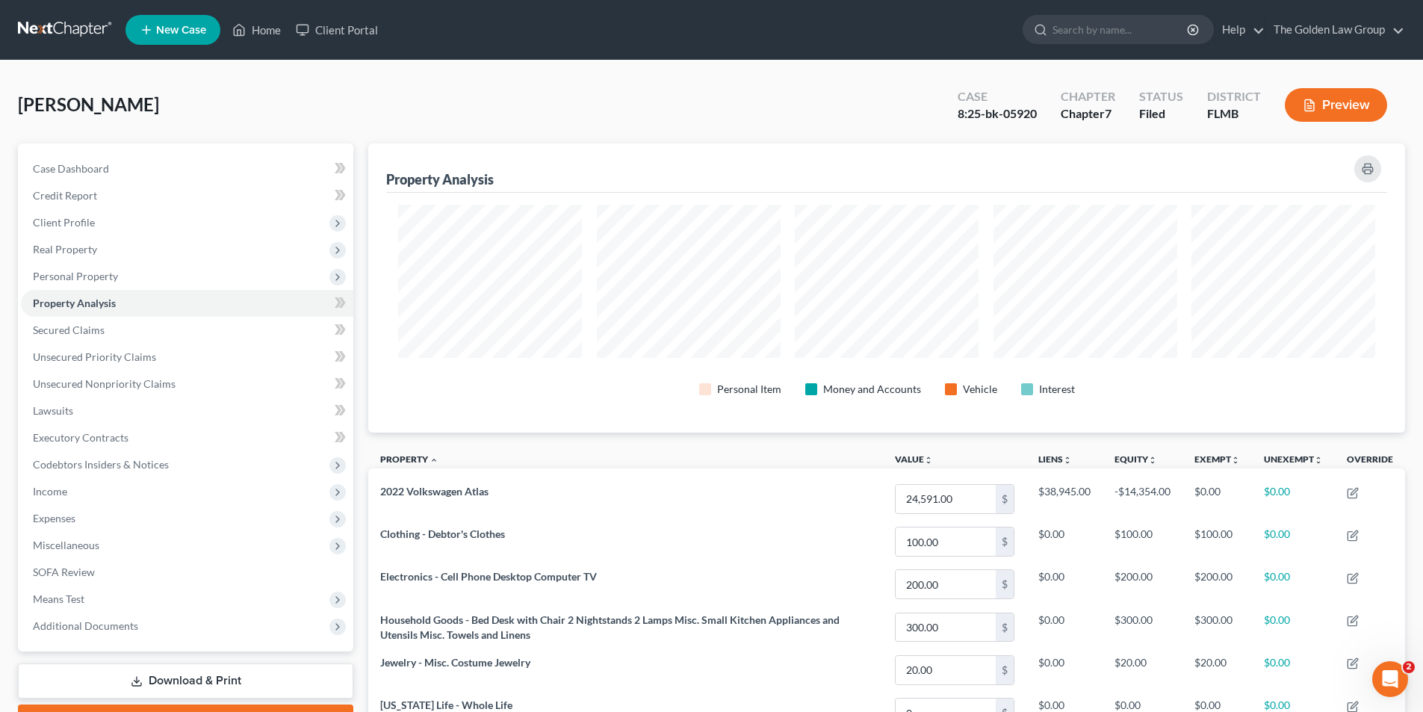
click at [1330, 108] on button "Preview" at bounding box center [1336, 105] width 102 height 34
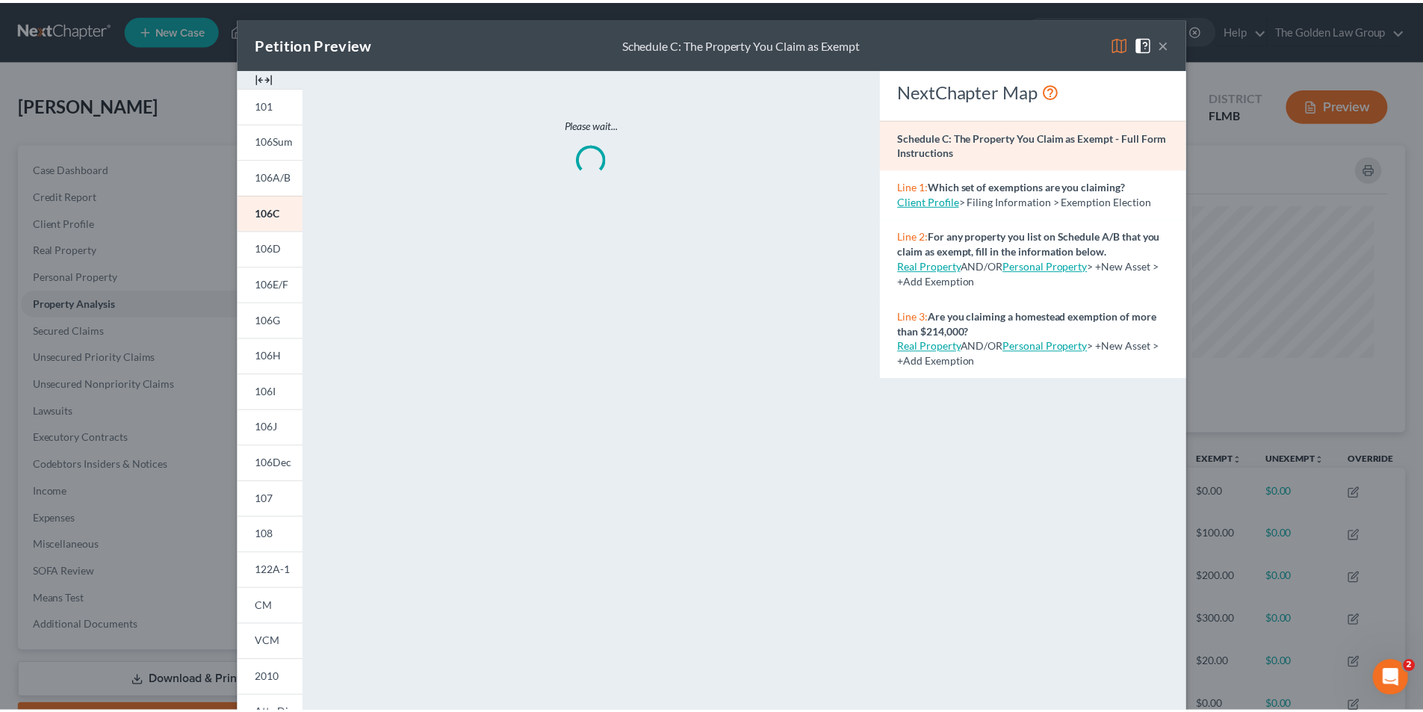
scroll to position [290, 1045]
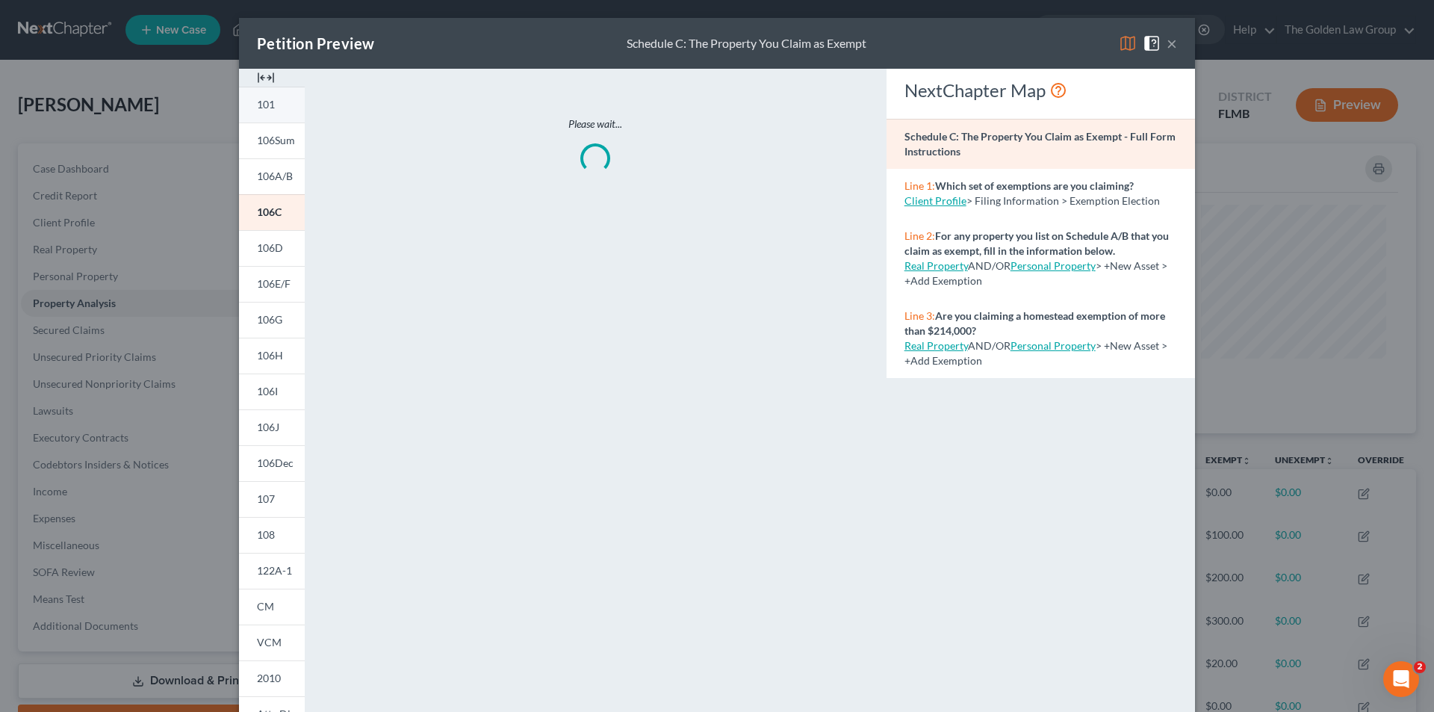
click at [267, 105] on span "101" at bounding box center [266, 104] width 18 height 13
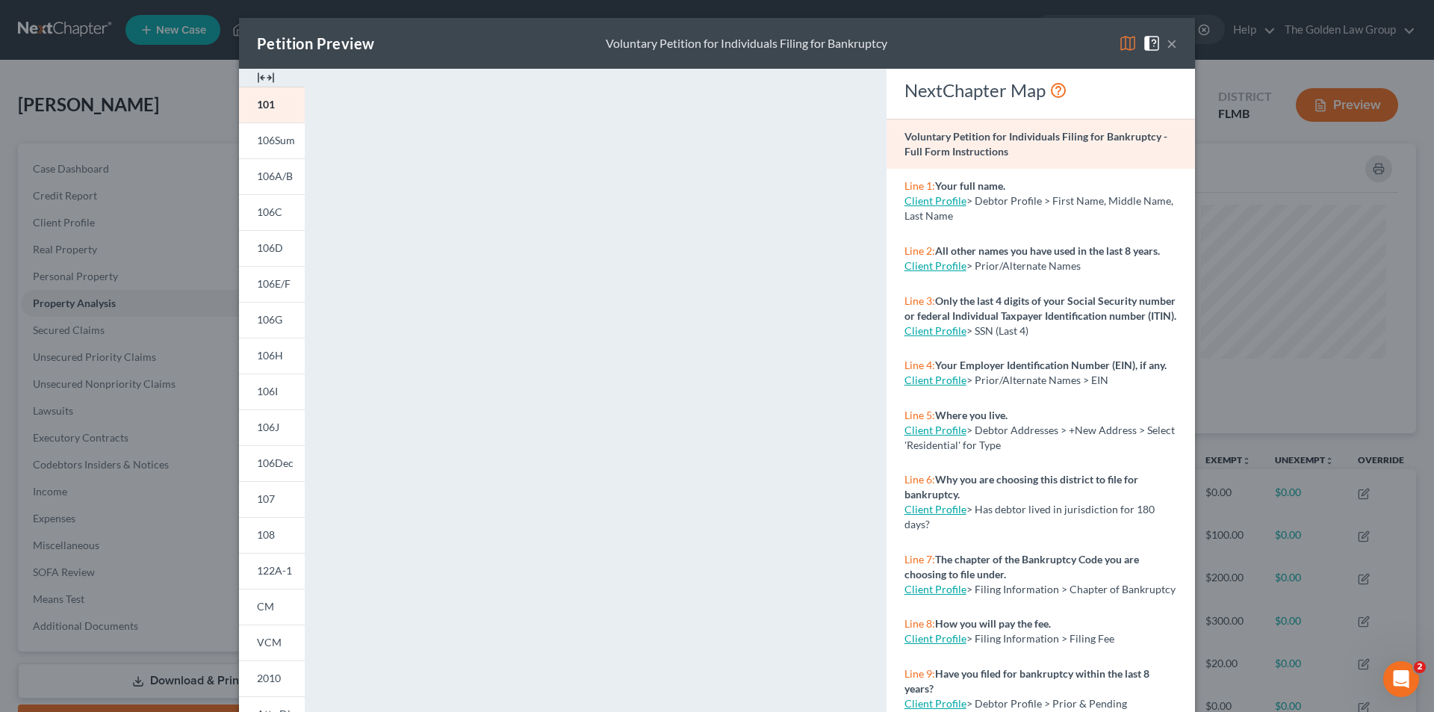
click at [153, 329] on div "Petition Preview Voluntary Petition for Individuals Filing for Bankruptcy × 101…" at bounding box center [717, 356] width 1434 height 712
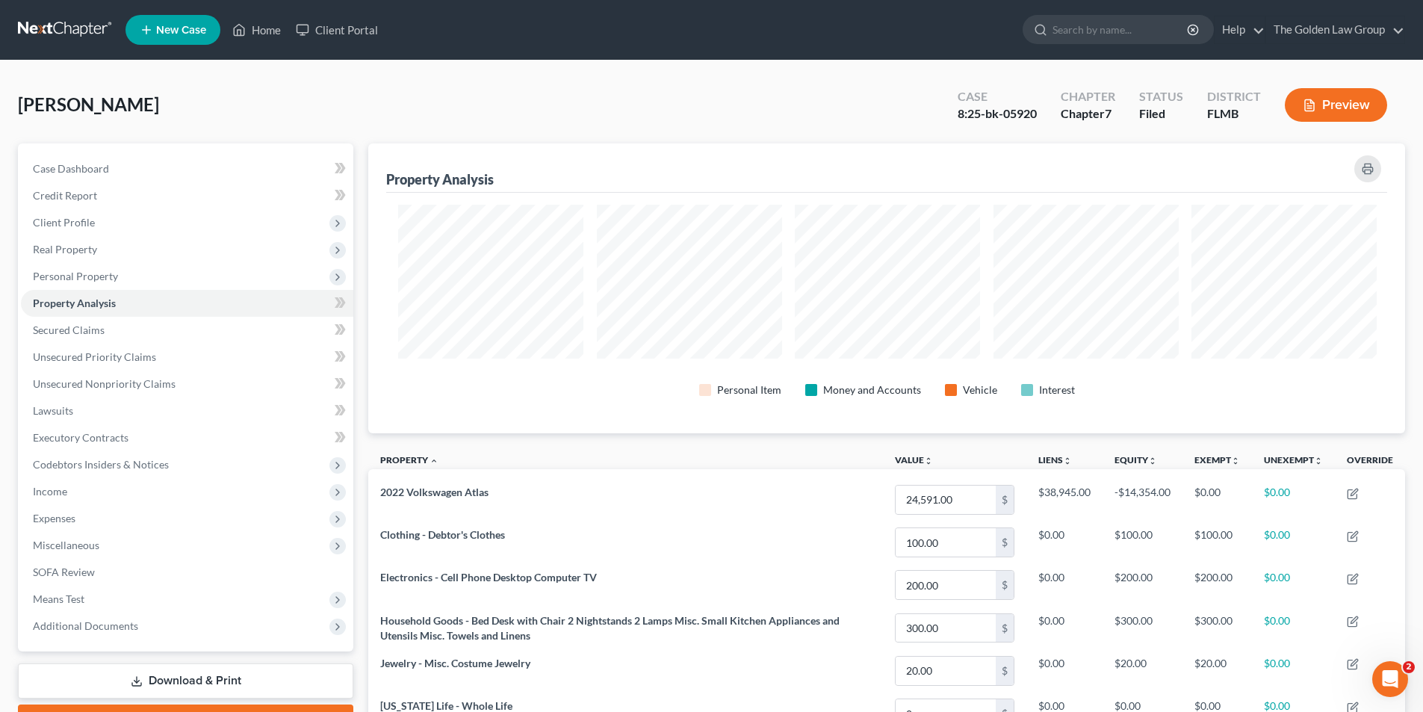
scroll to position [746667, 745919]
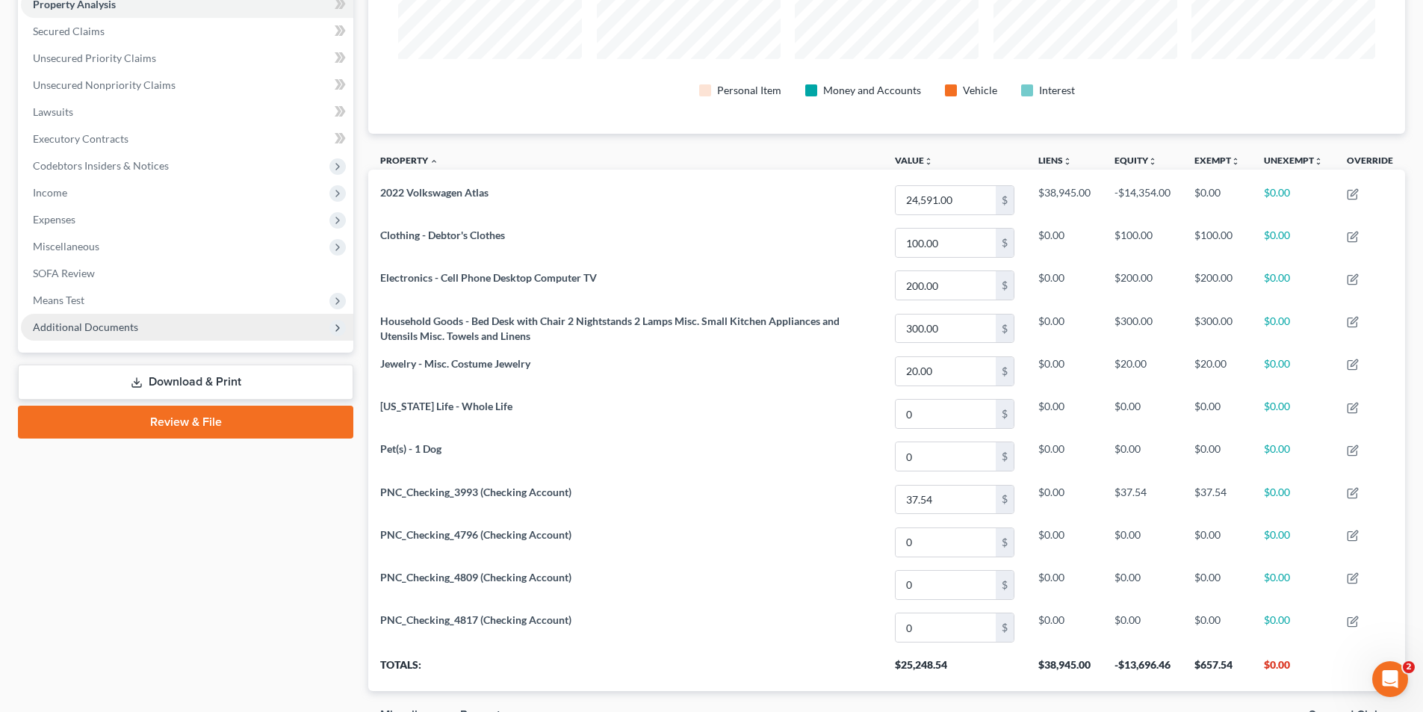
click at [108, 322] on span "Additional Documents" at bounding box center [85, 326] width 105 height 13
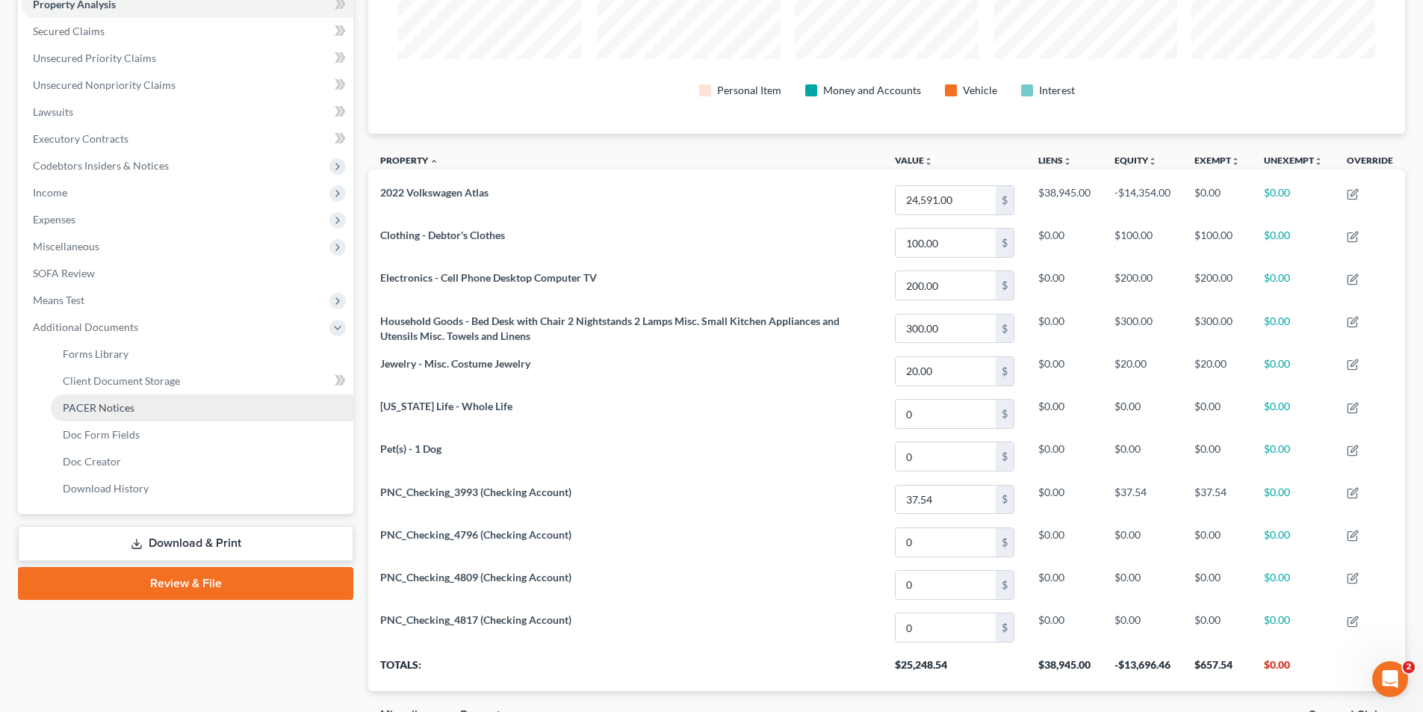
click at [118, 406] on span "PACER Notices" at bounding box center [99, 407] width 72 height 13
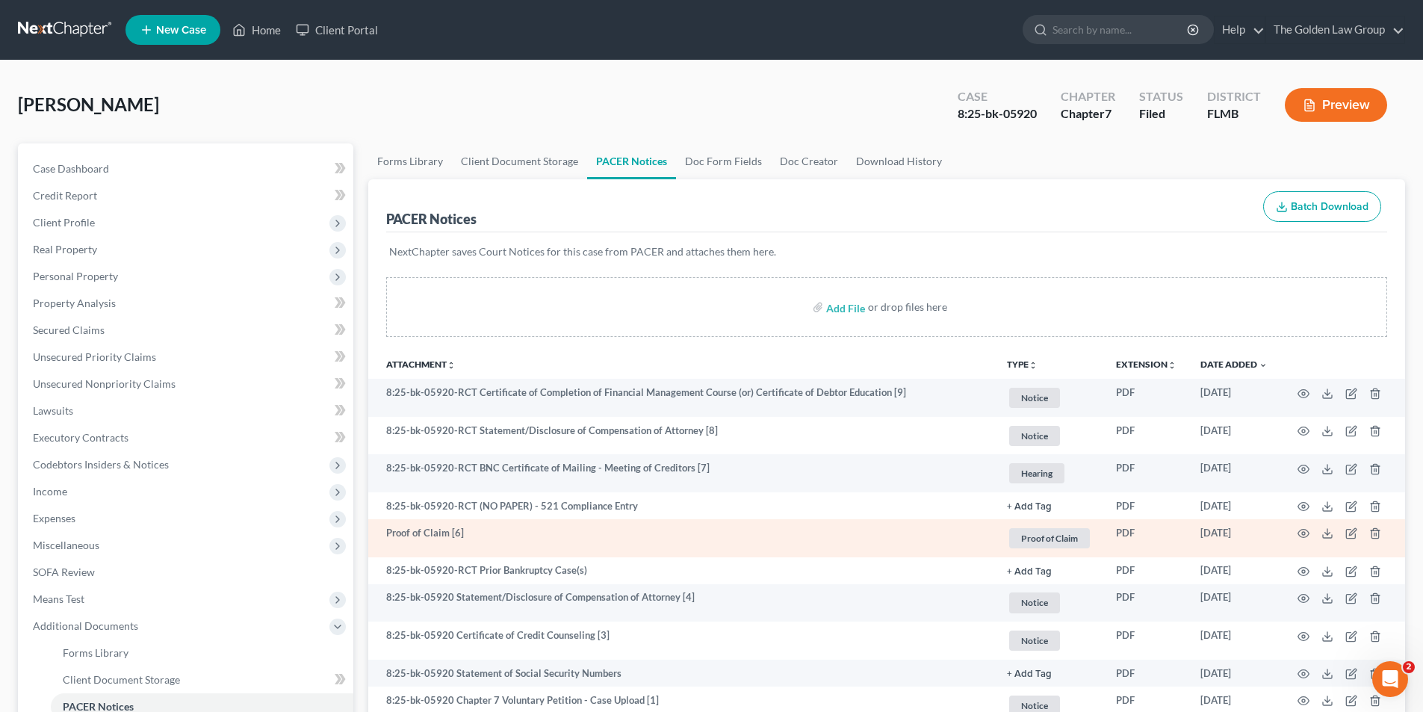
scroll to position [149, 0]
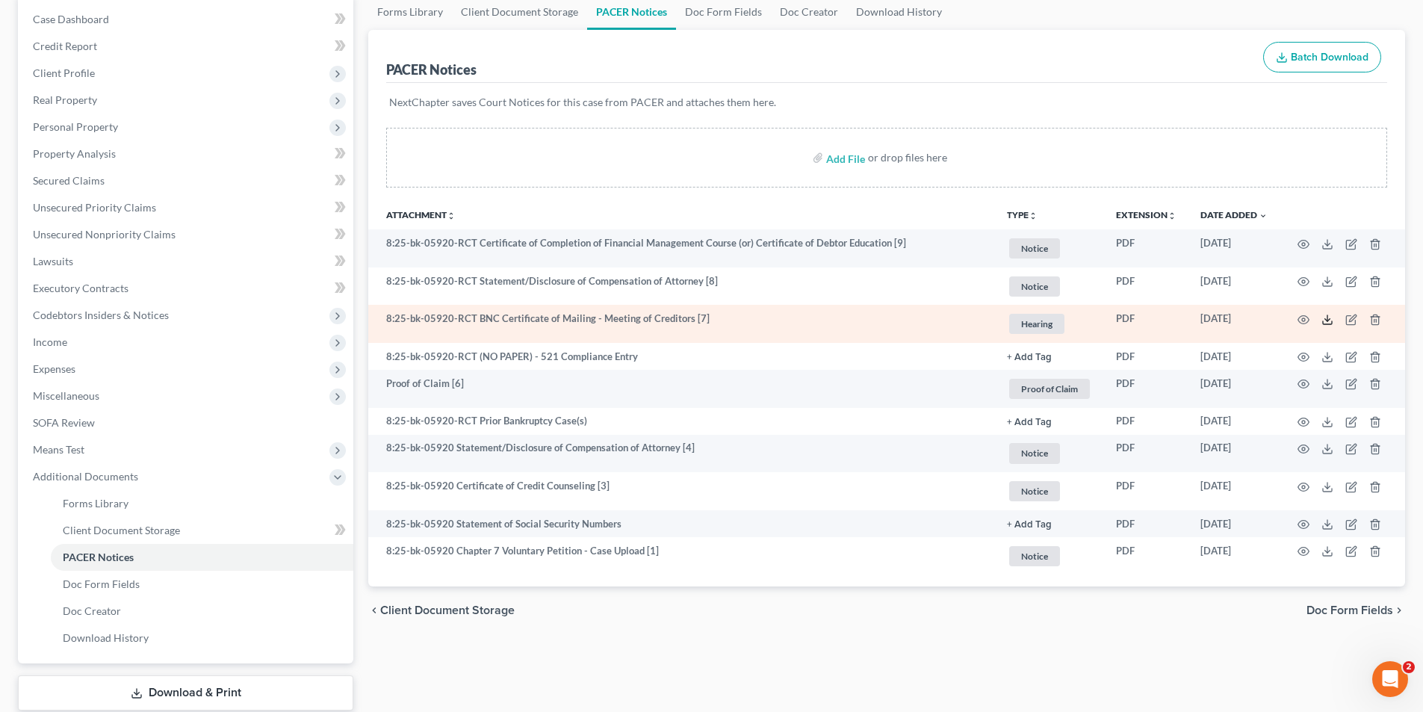
click at [1326, 319] on polyline at bounding box center [1327, 320] width 5 height 2
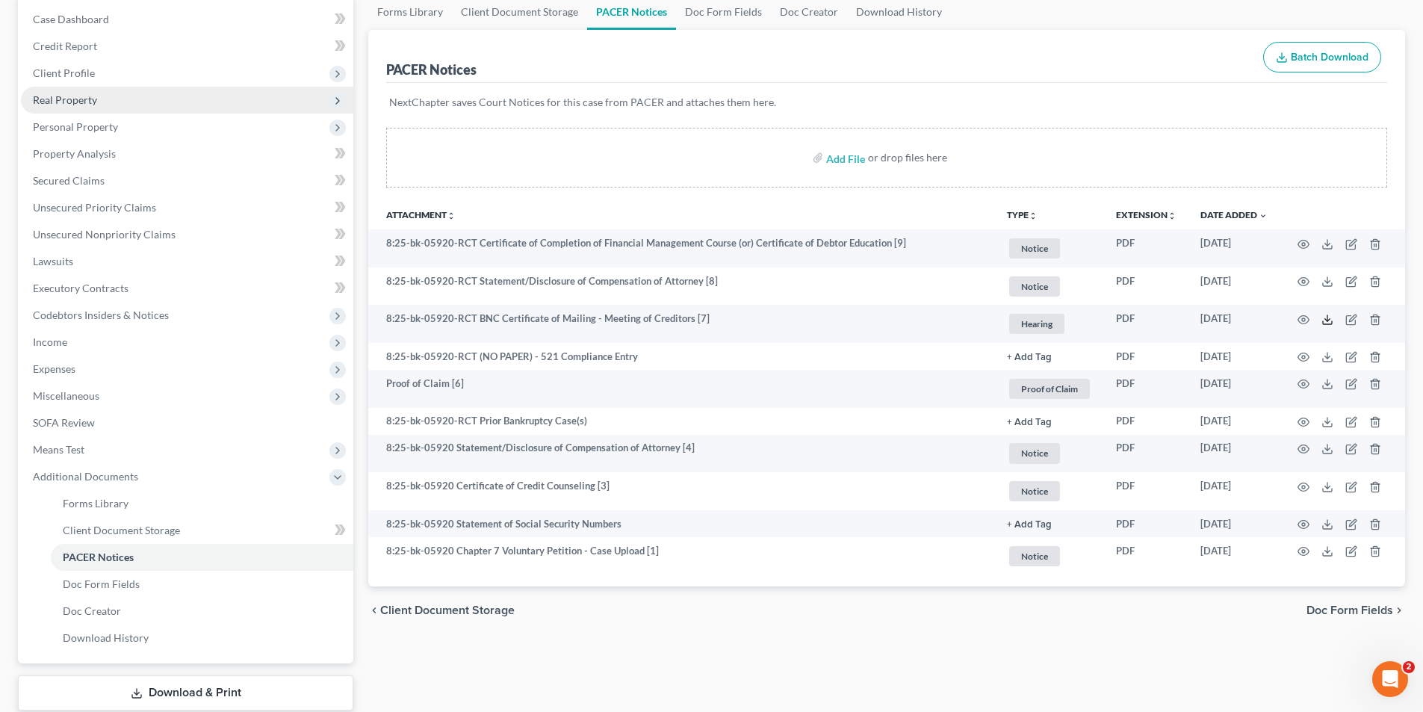
scroll to position [0, 0]
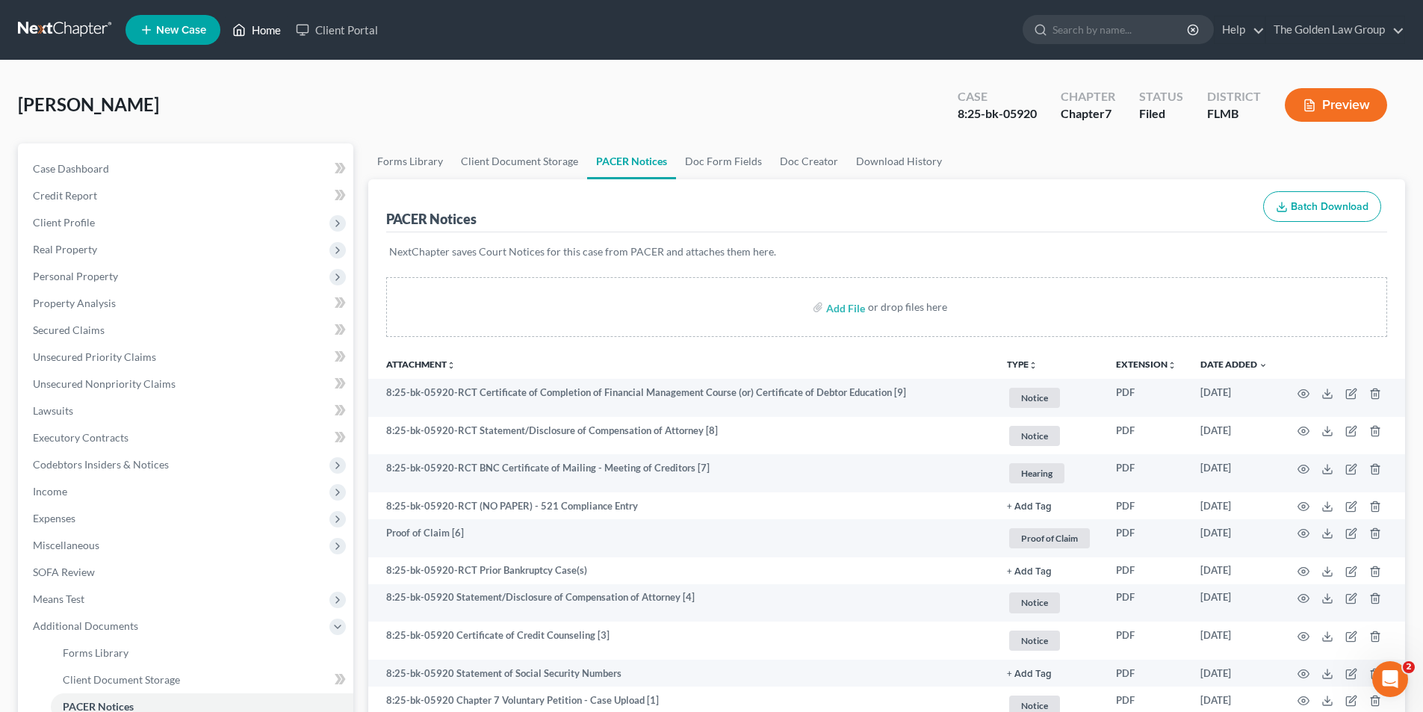
click at [266, 25] on link "Home" at bounding box center [256, 29] width 63 height 27
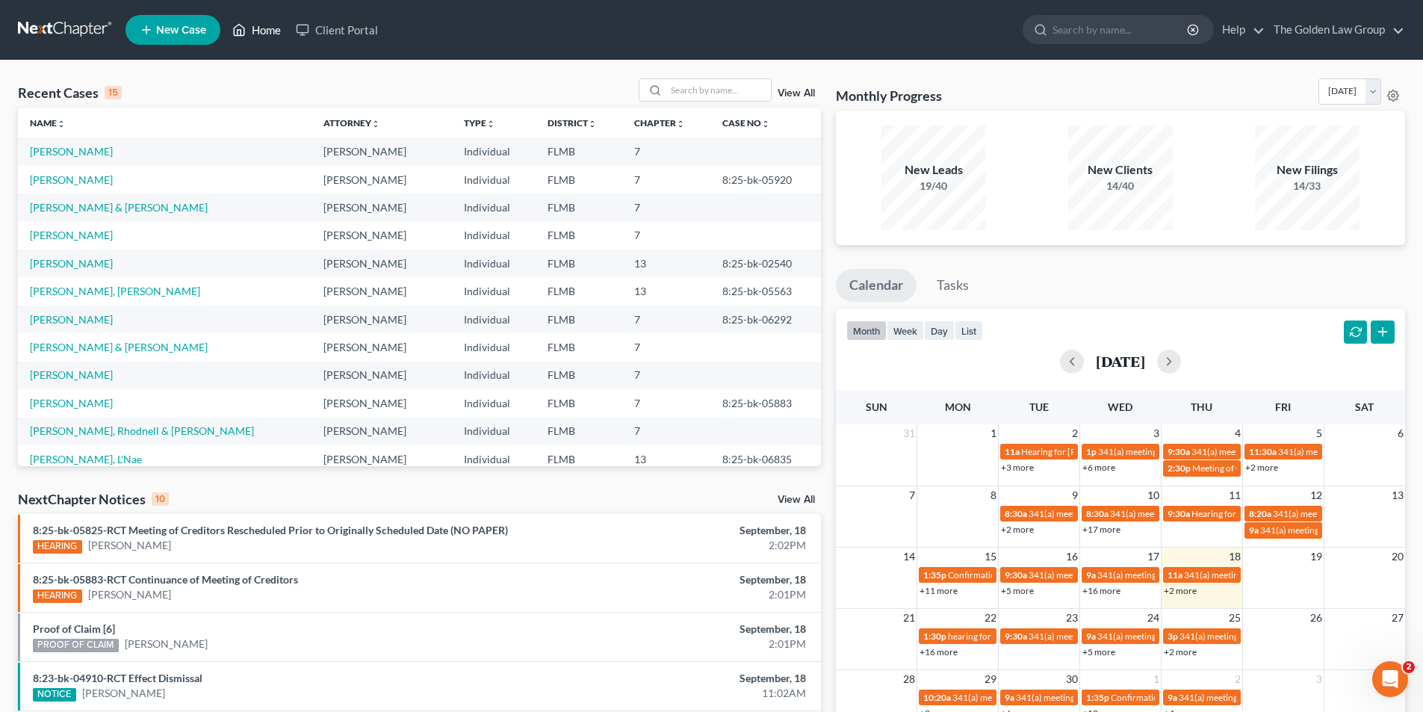
scroll to position [75, 0]
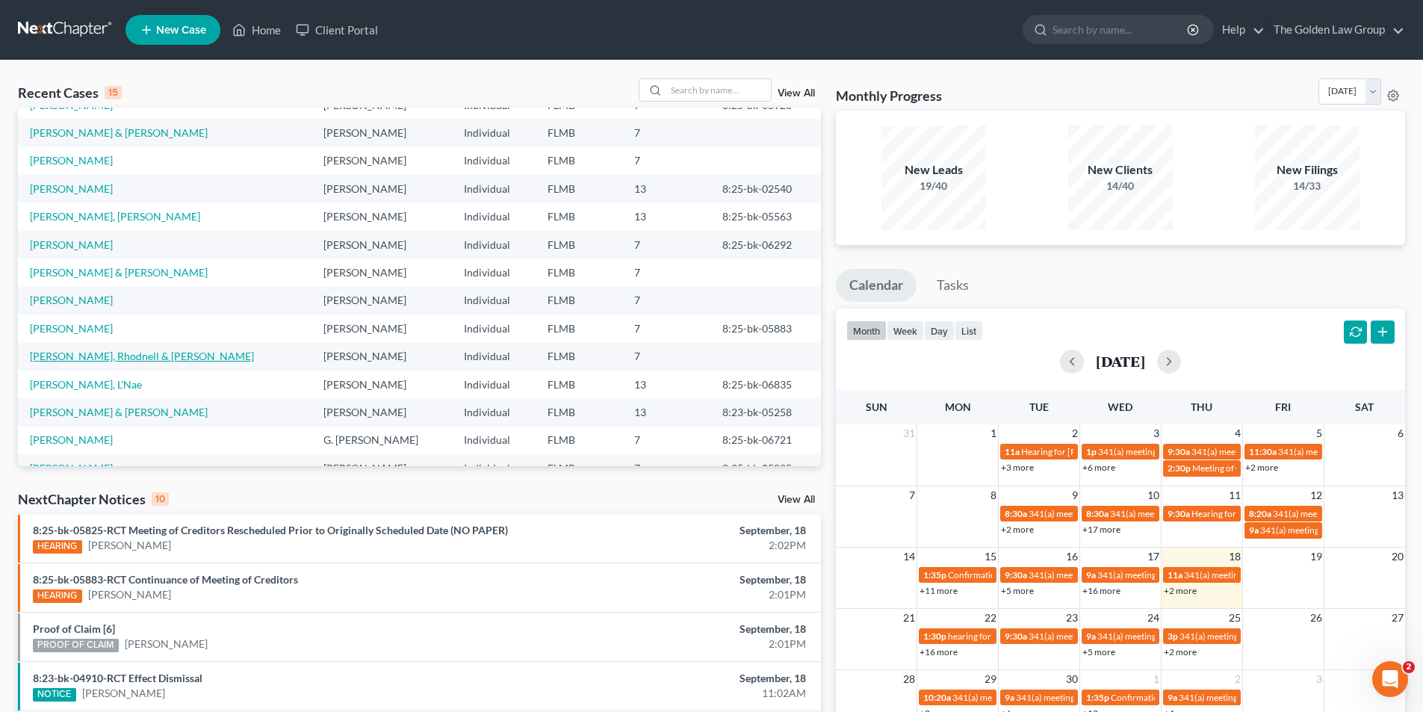
click at [102, 355] on link "Georges, Rhodnell & Heather" at bounding box center [142, 356] width 224 height 13
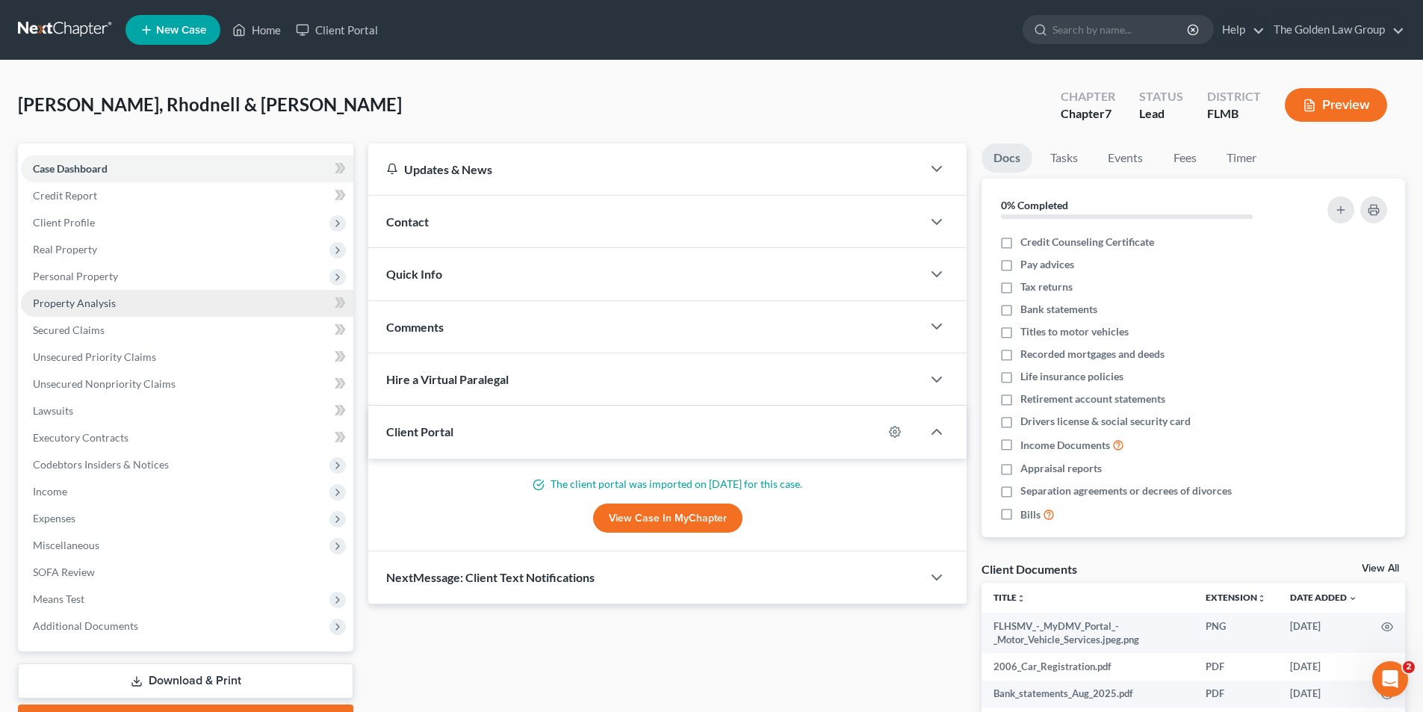
click at [90, 302] on span "Property Analysis" at bounding box center [74, 303] width 83 height 13
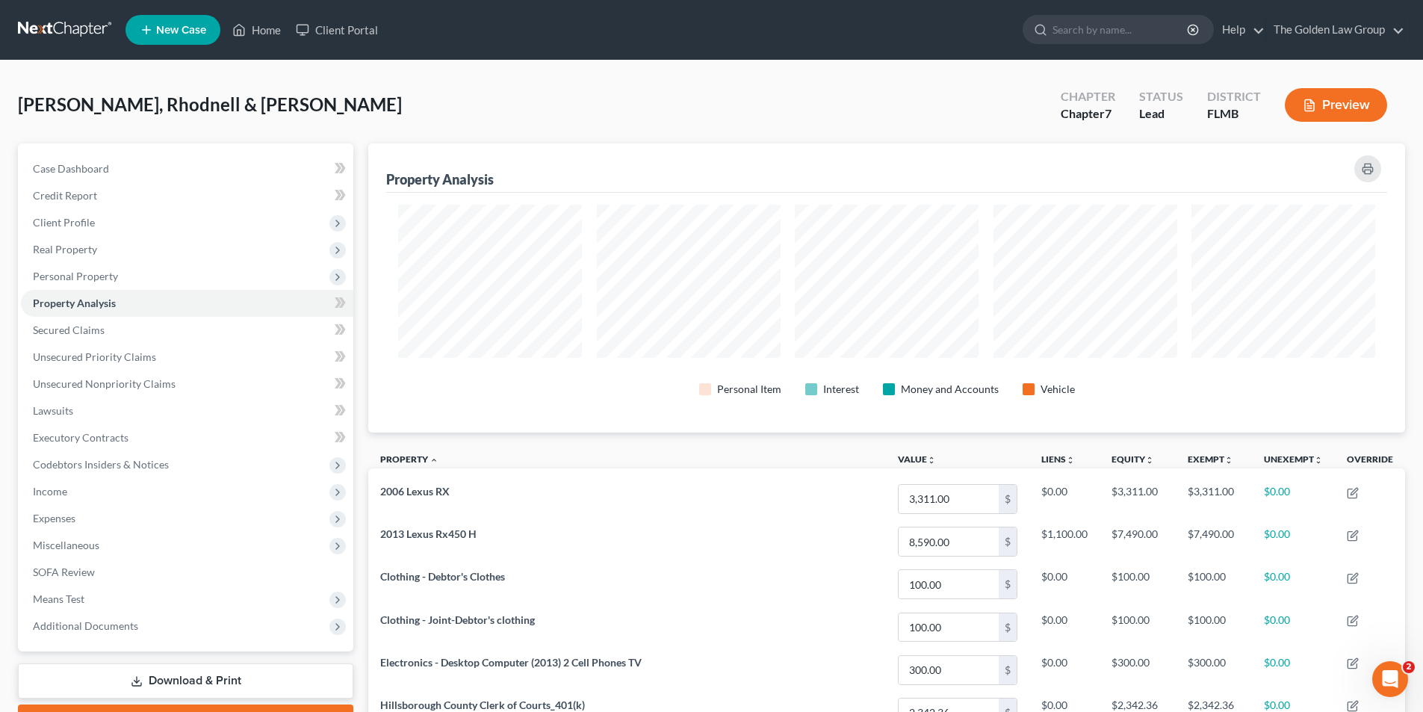
click at [1328, 107] on button "Preview" at bounding box center [1336, 105] width 102 height 34
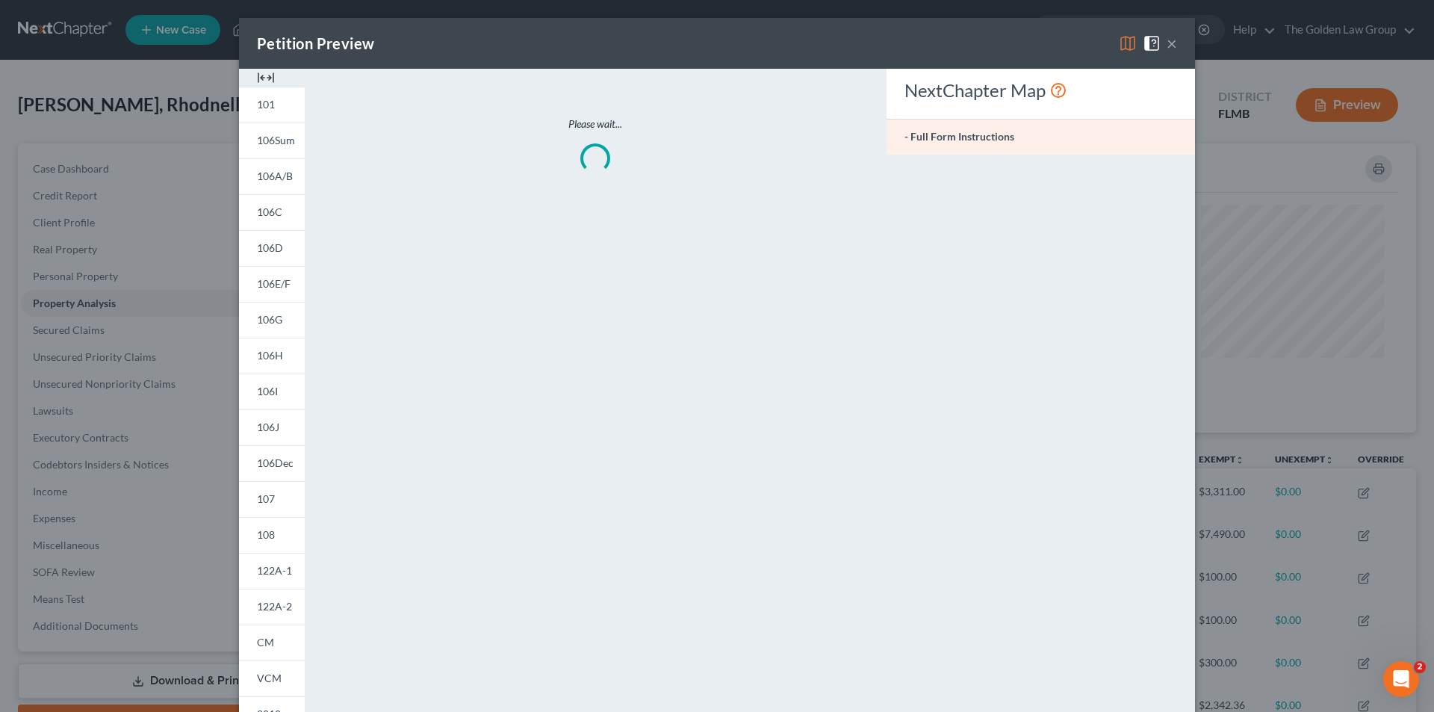
scroll to position [290, 1045]
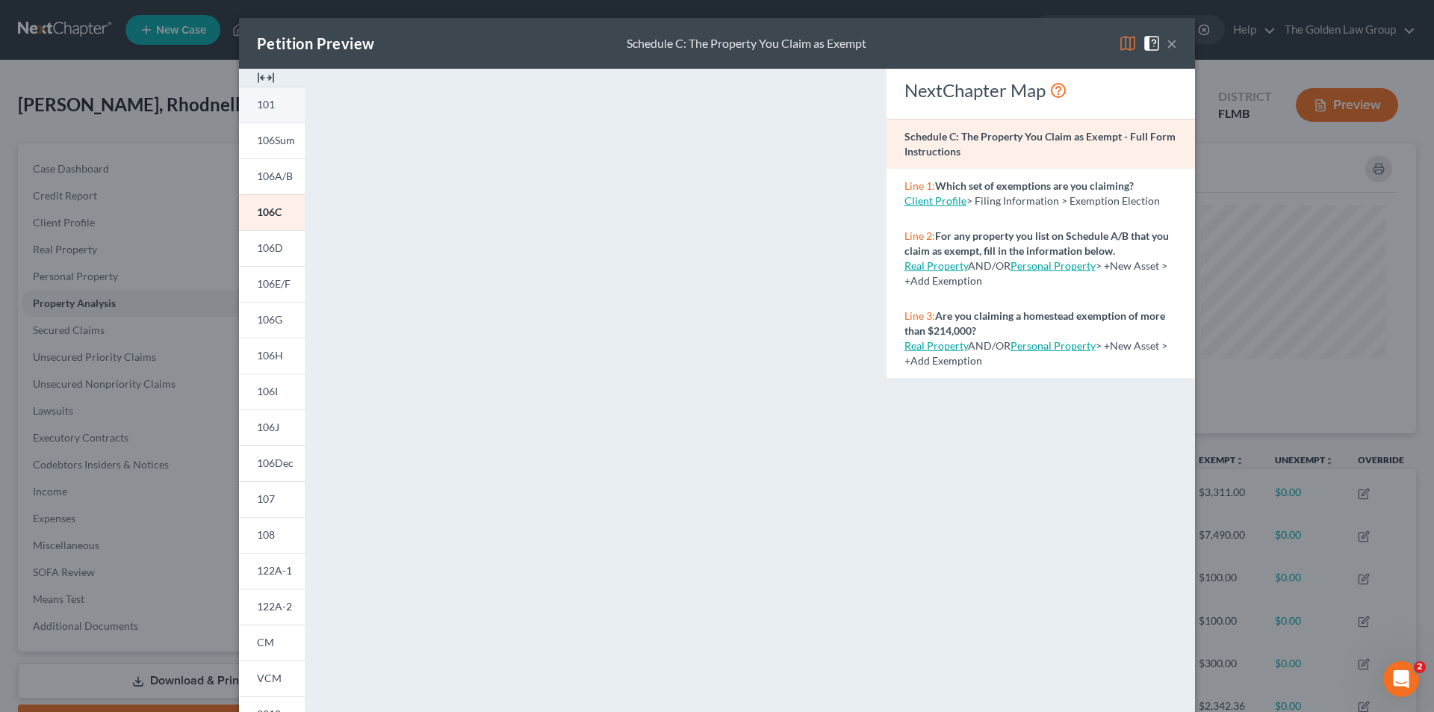
click at [264, 102] on span "101" at bounding box center [266, 104] width 18 height 13
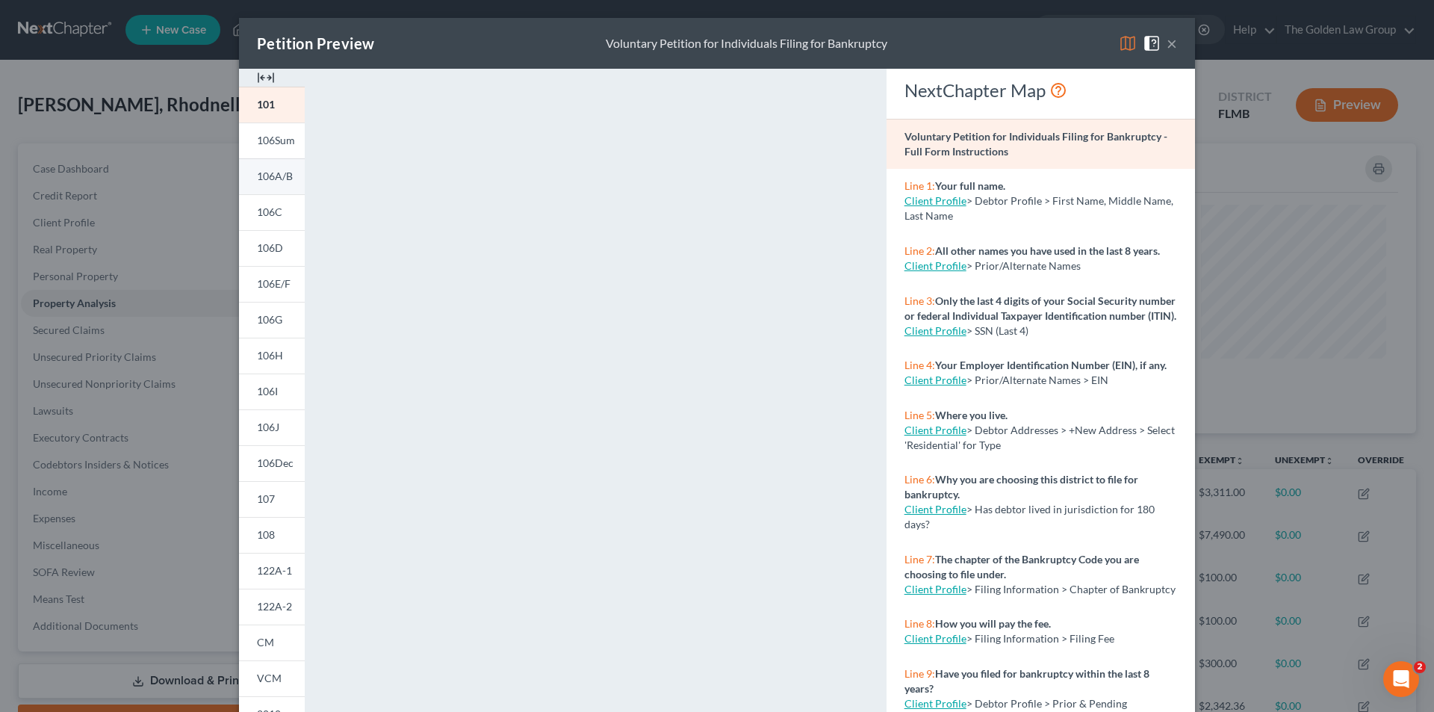
click at [265, 174] on span "106A/B" at bounding box center [275, 176] width 36 height 13
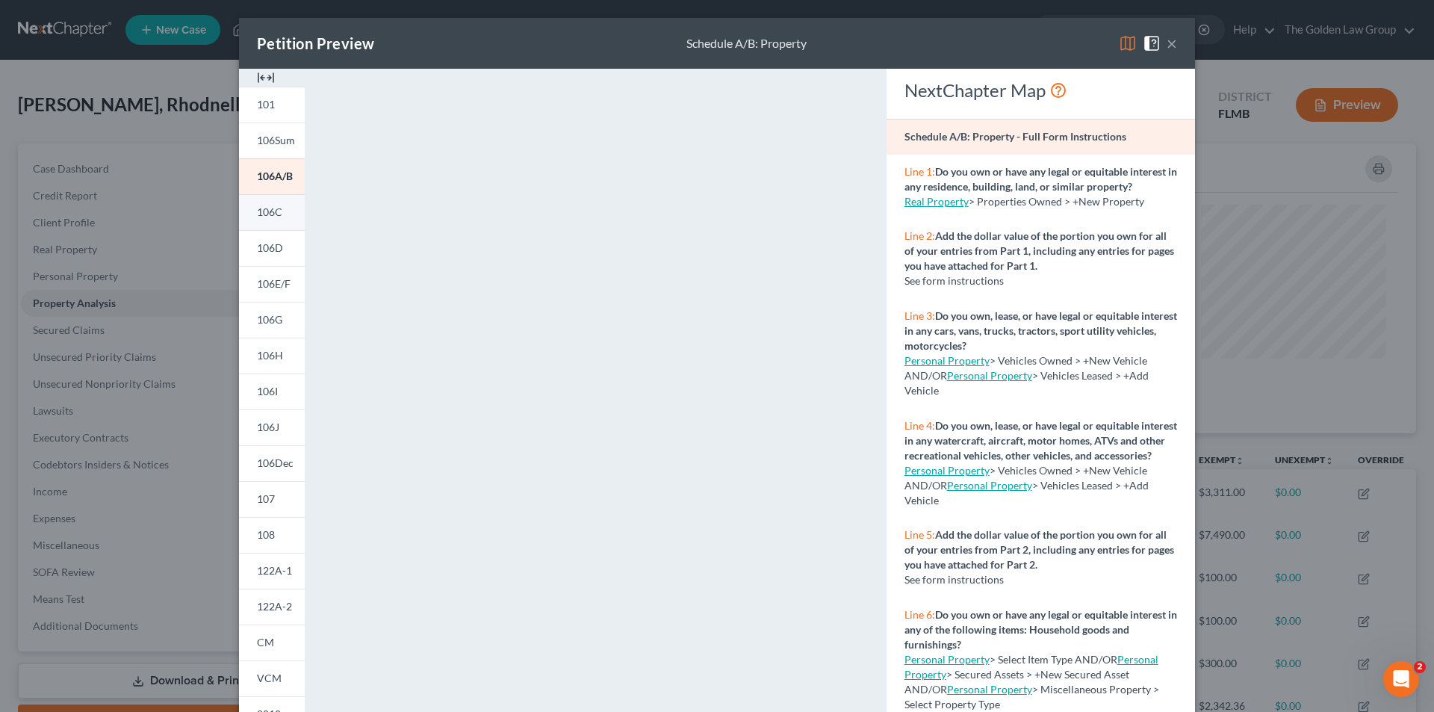
click at [266, 210] on span "106C" at bounding box center [269, 211] width 25 height 13
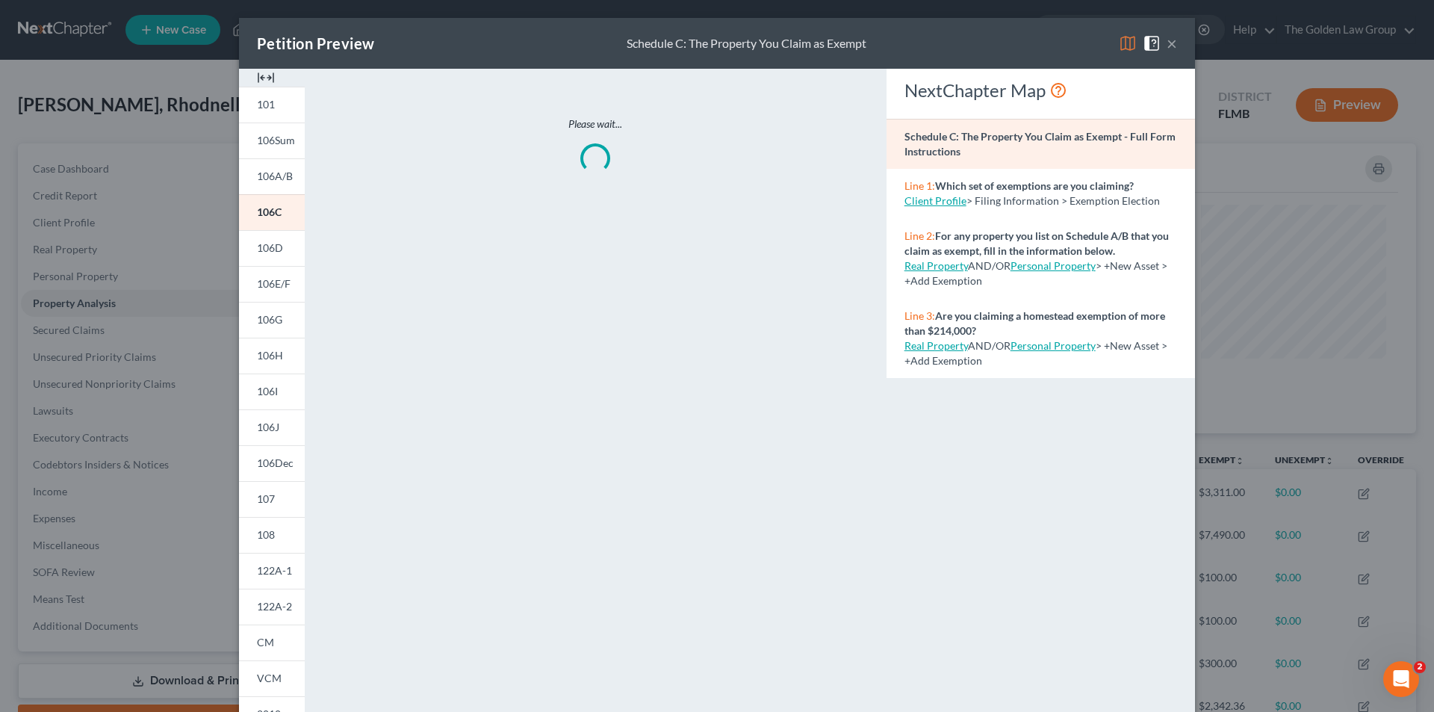
drag, startPoint x: 524, startPoint y: 300, endPoint x: 472, endPoint y: 331, distance: 60.6
click at [472, 331] on div "Please wait..." at bounding box center [595, 440] width 566 height 742
click at [261, 243] on span "106D" at bounding box center [270, 247] width 26 height 13
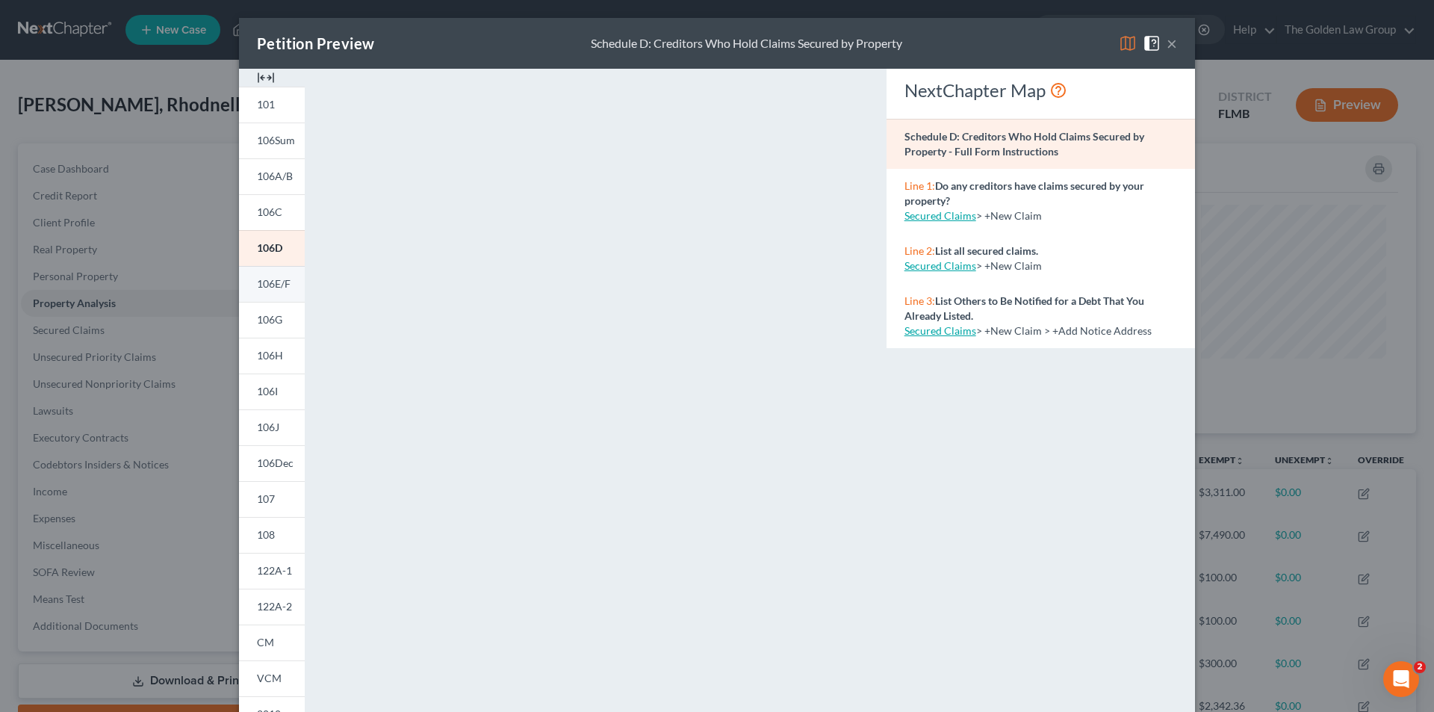
click at [257, 282] on span "106E/F" at bounding box center [274, 283] width 34 height 13
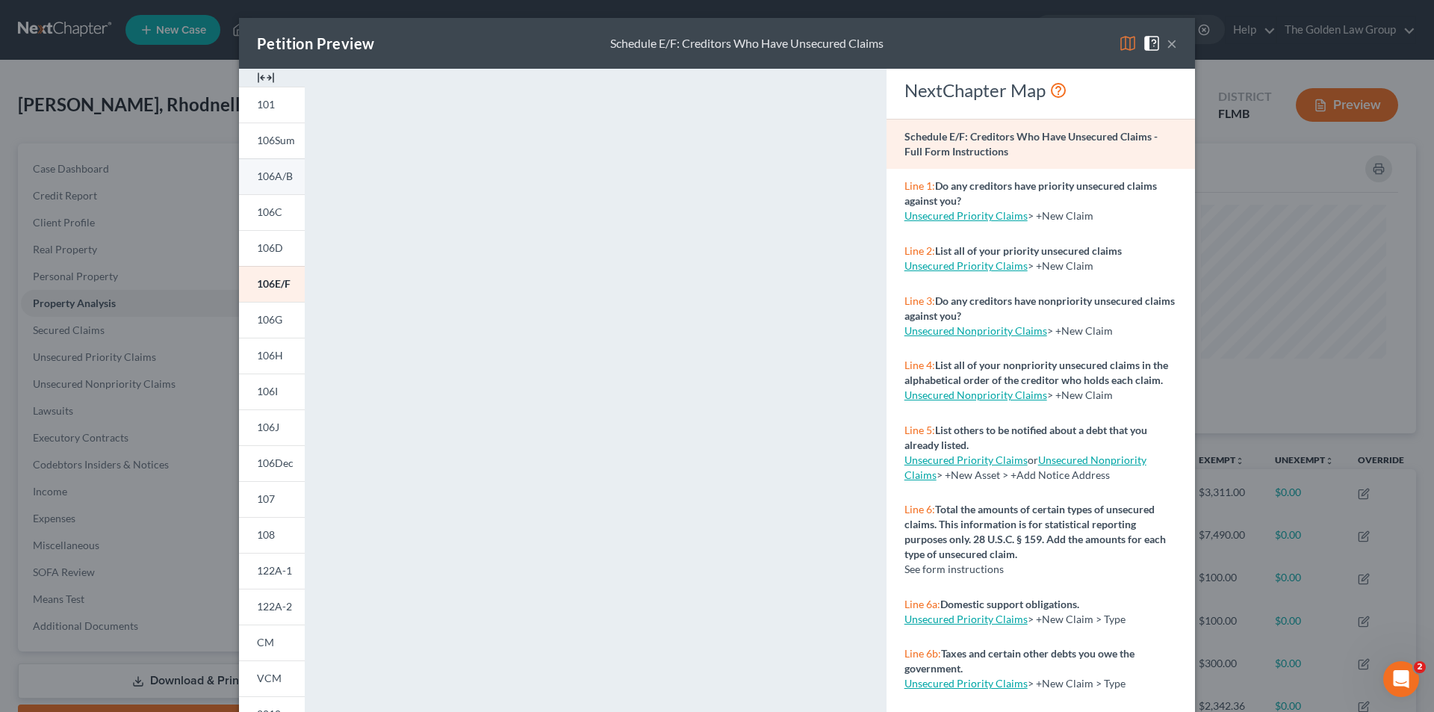
click at [264, 173] on span "106A/B" at bounding box center [275, 176] width 36 height 13
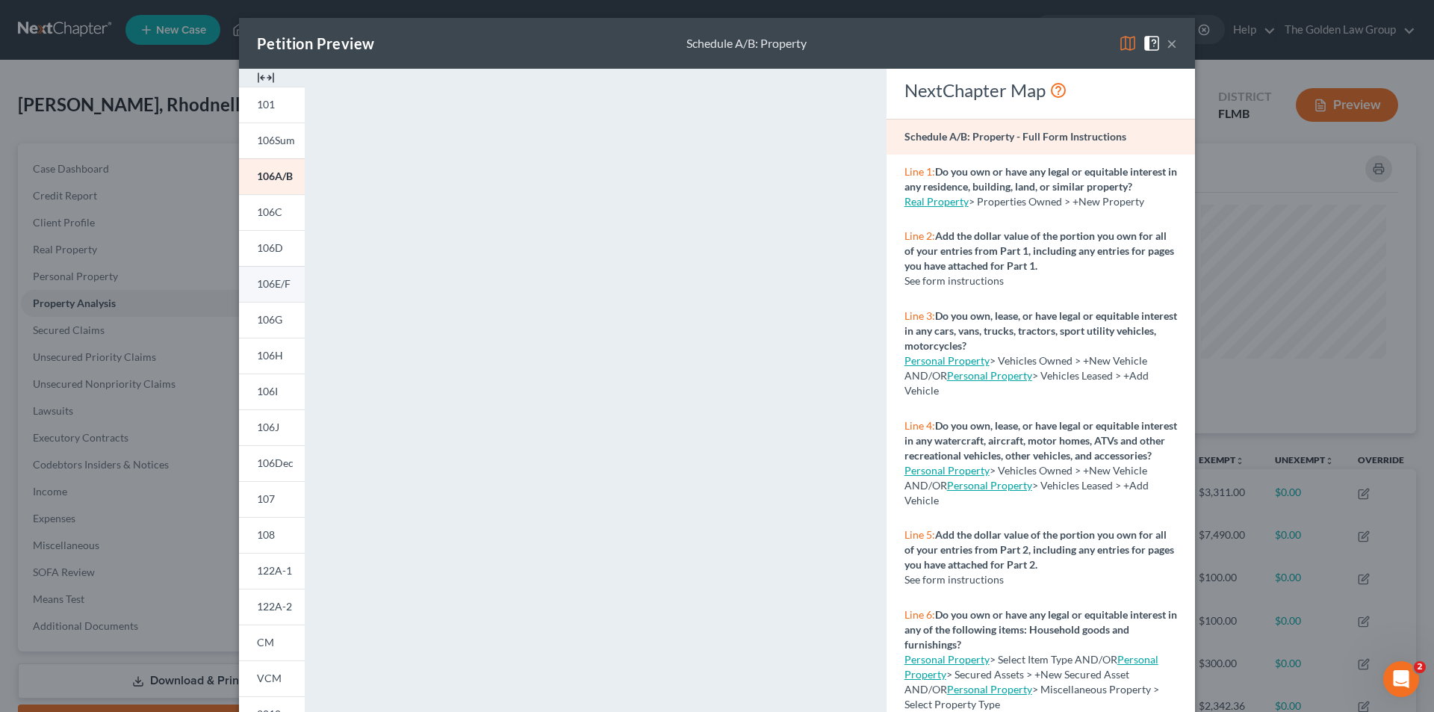
drag, startPoint x: 265, startPoint y: 283, endPoint x: 259, endPoint y: 297, distance: 15.4
click at [265, 284] on span "106E/F" at bounding box center [274, 283] width 34 height 13
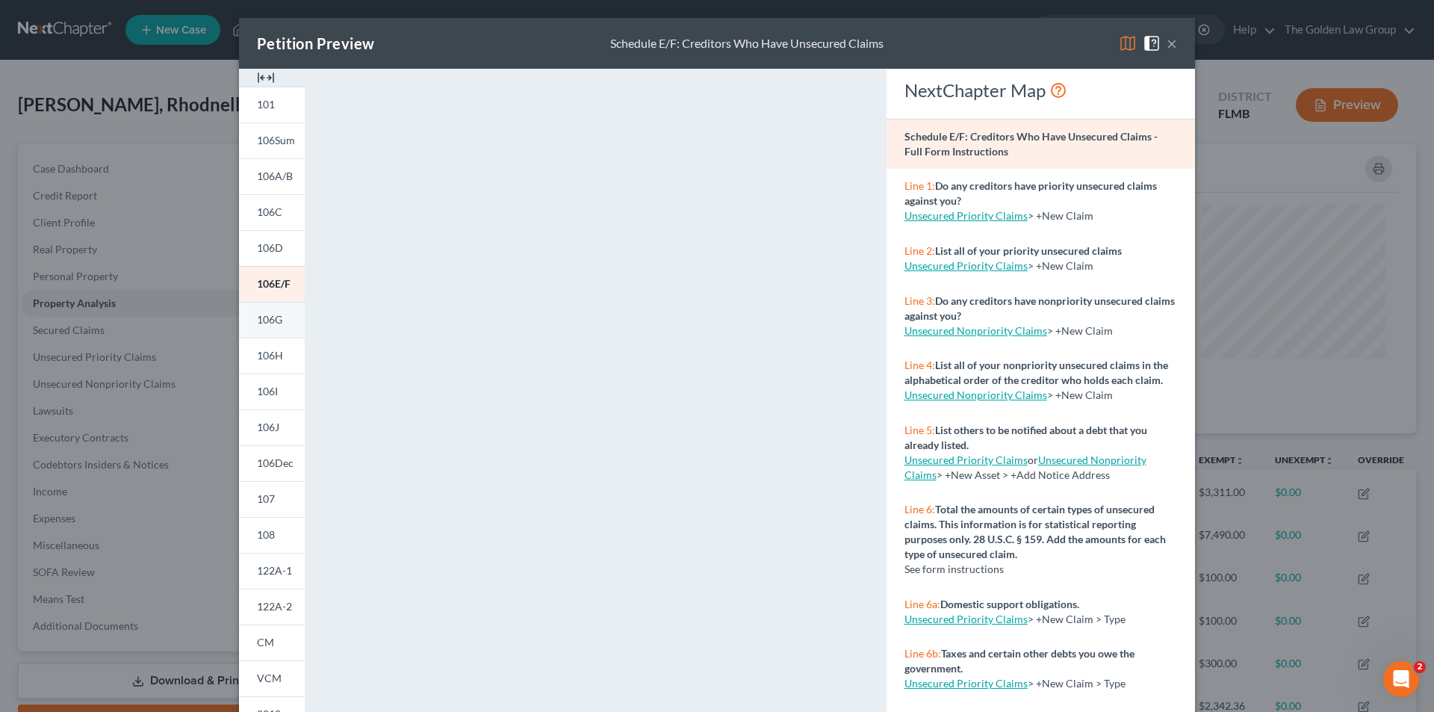
click at [264, 314] on span "106G" at bounding box center [269, 319] width 25 height 13
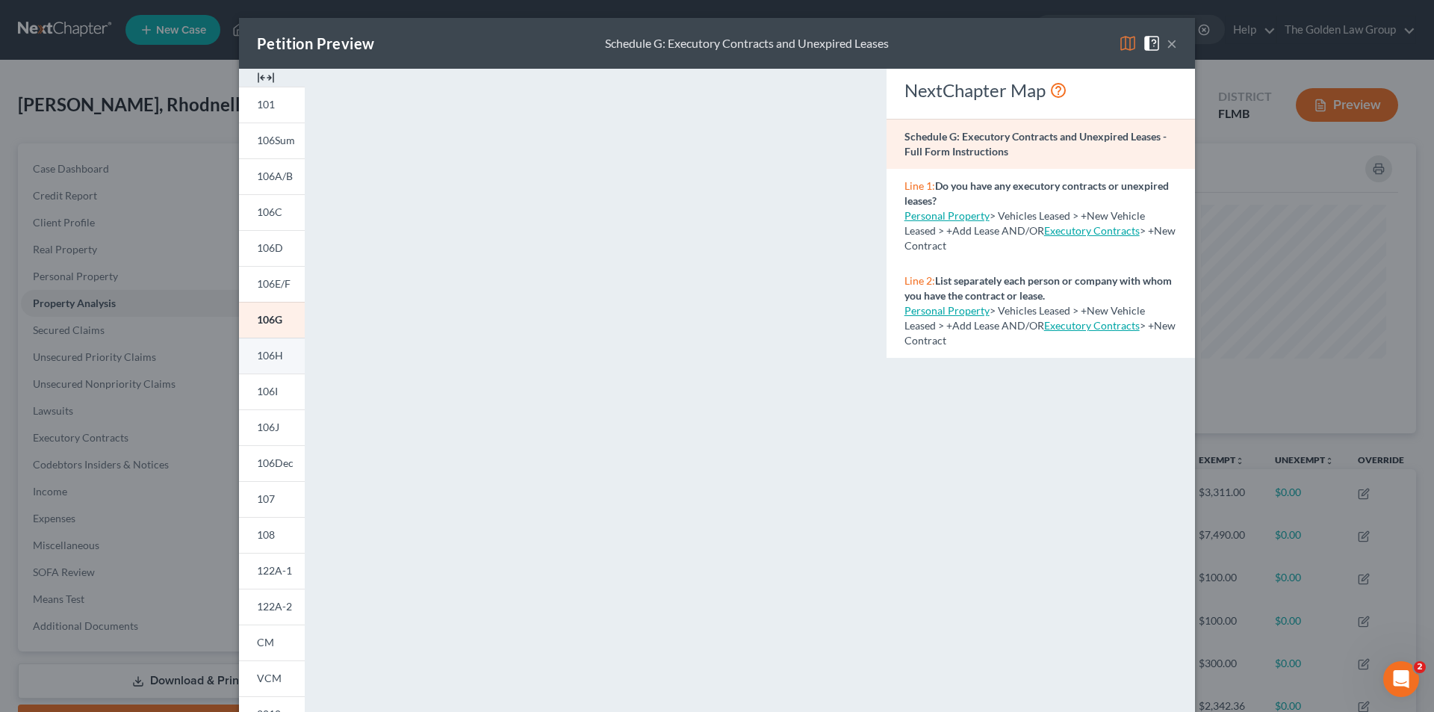
click at [269, 352] on span "106H" at bounding box center [270, 355] width 26 height 13
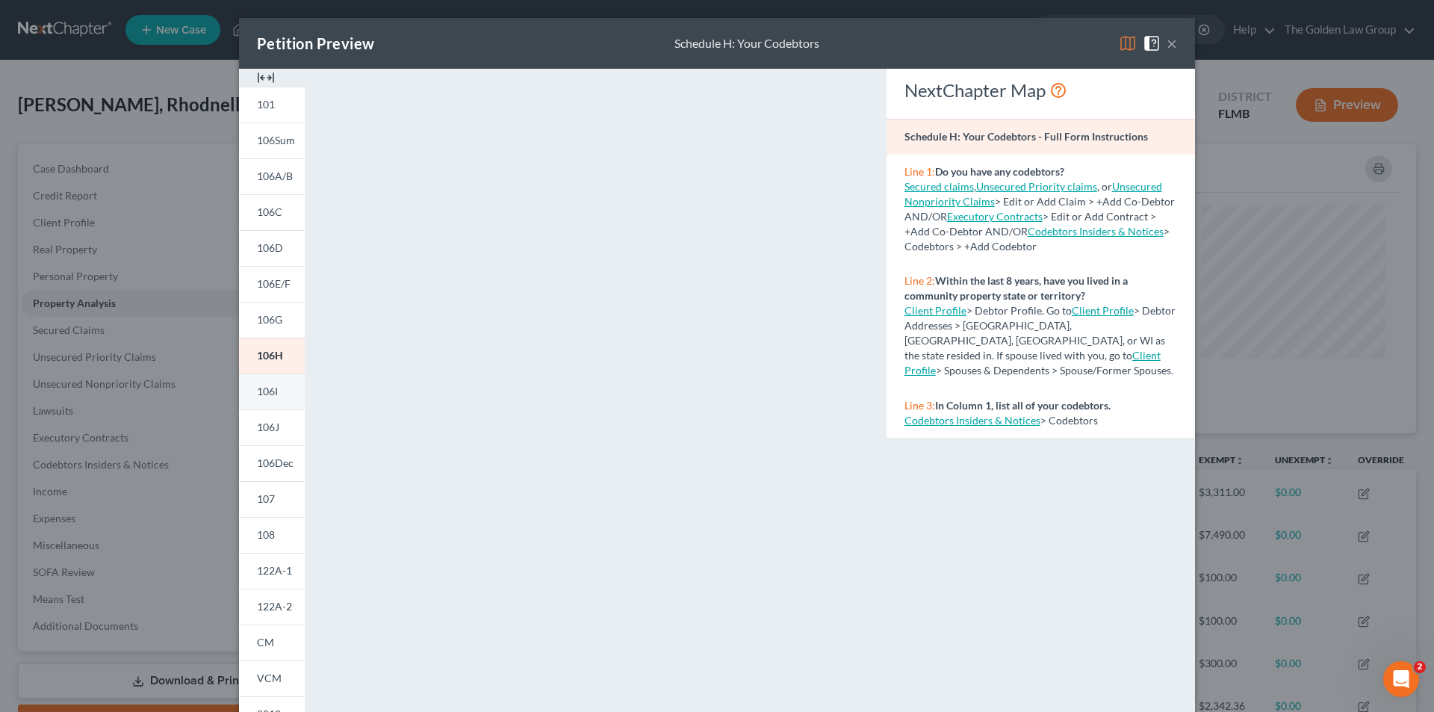
click at [266, 389] on span "106I" at bounding box center [267, 391] width 21 height 13
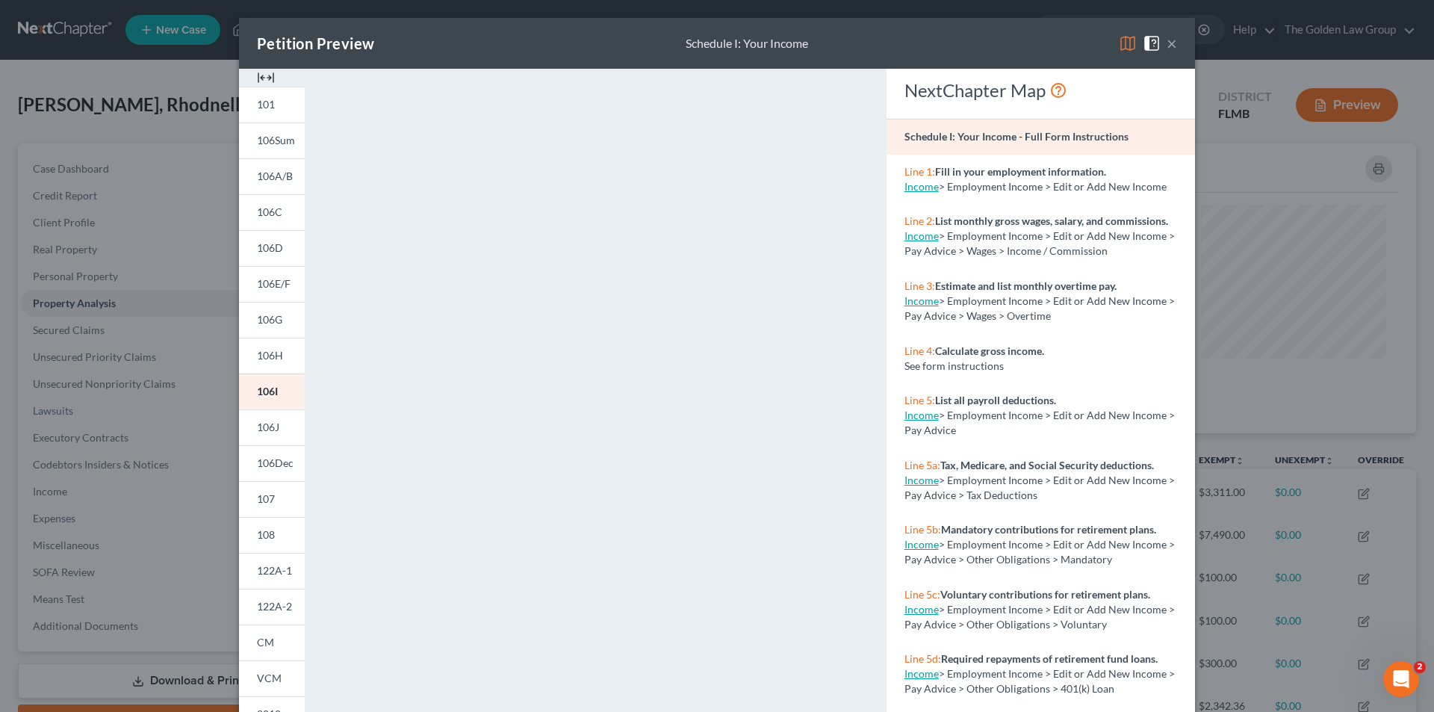
scroll to position [131, 0]
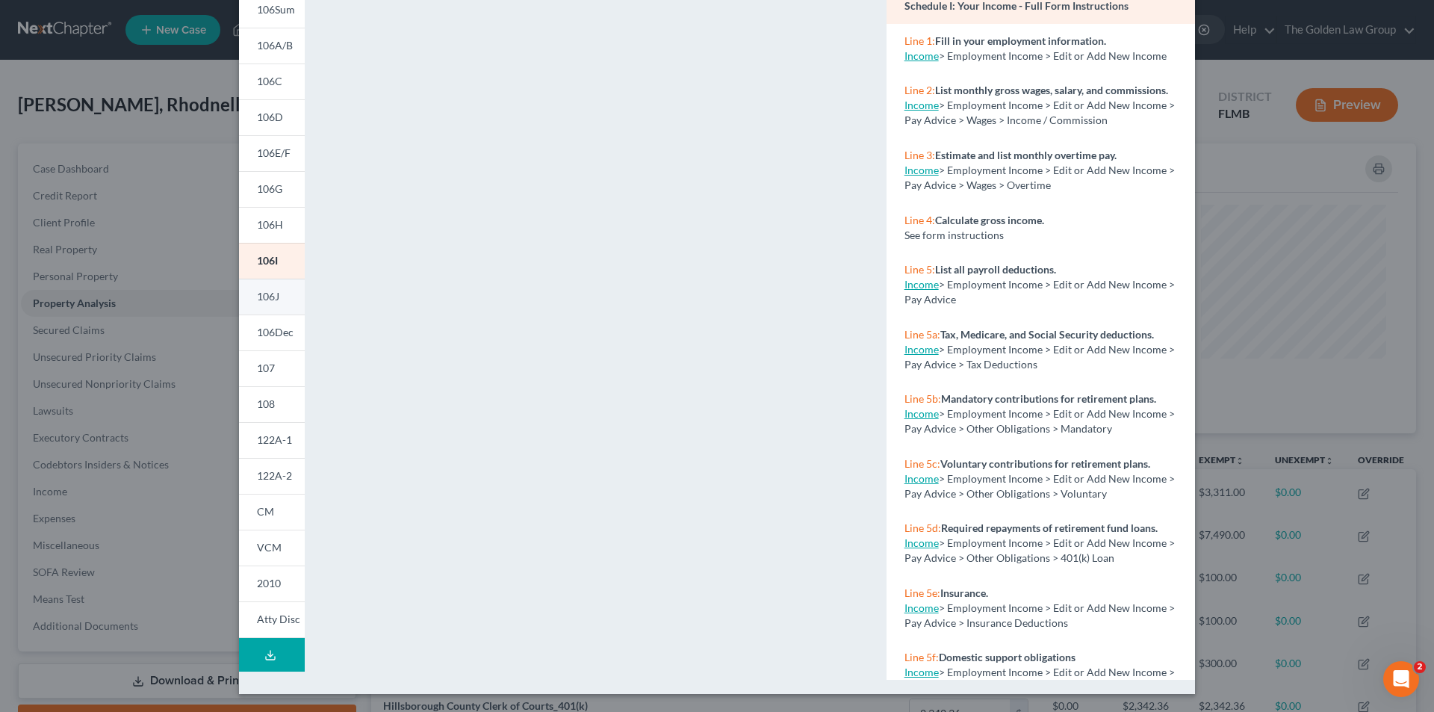
click at [268, 291] on span "106J" at bounding box center [268, 296] width 22 height 13
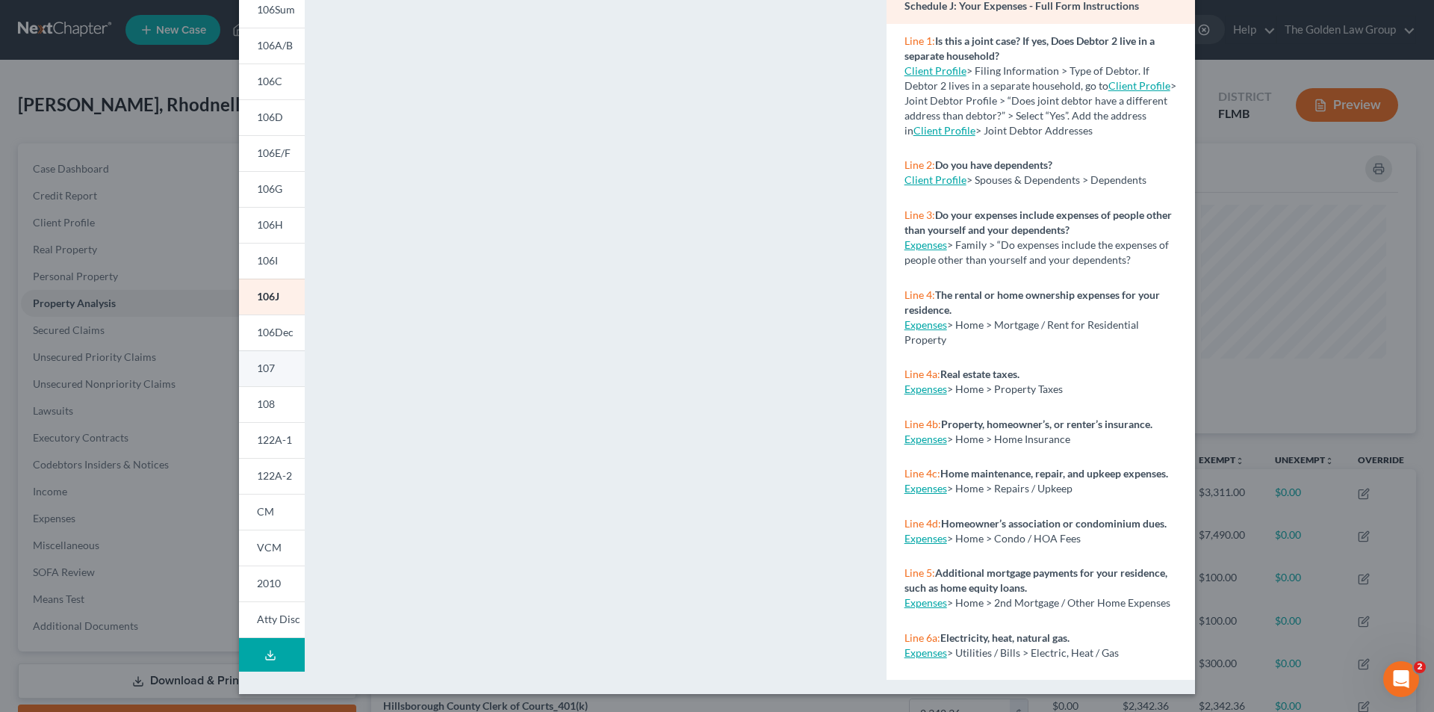
click at [273, 368] on link "107" at bounding box center [272, 368] width 66 height 36
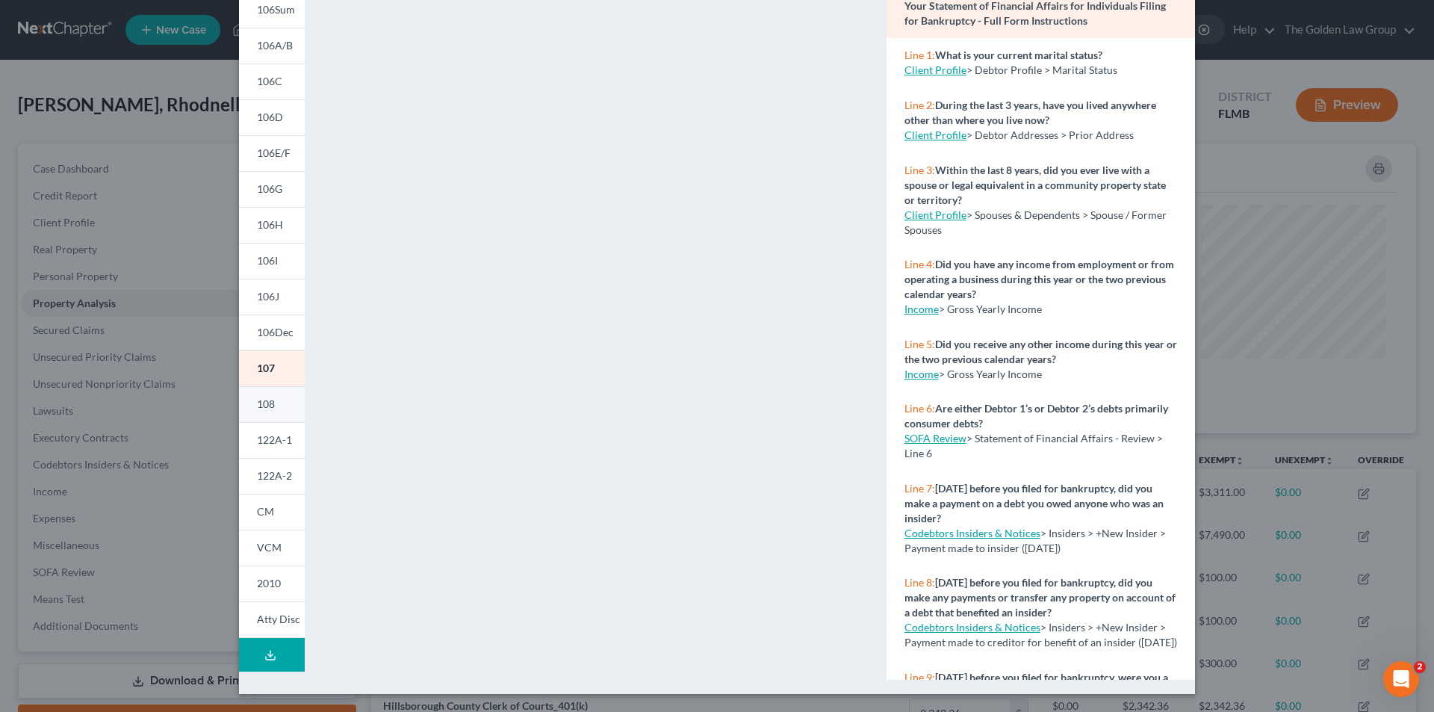
click at [273, 403] on link "108" at bounding box center [272, 404] width 66 height 36
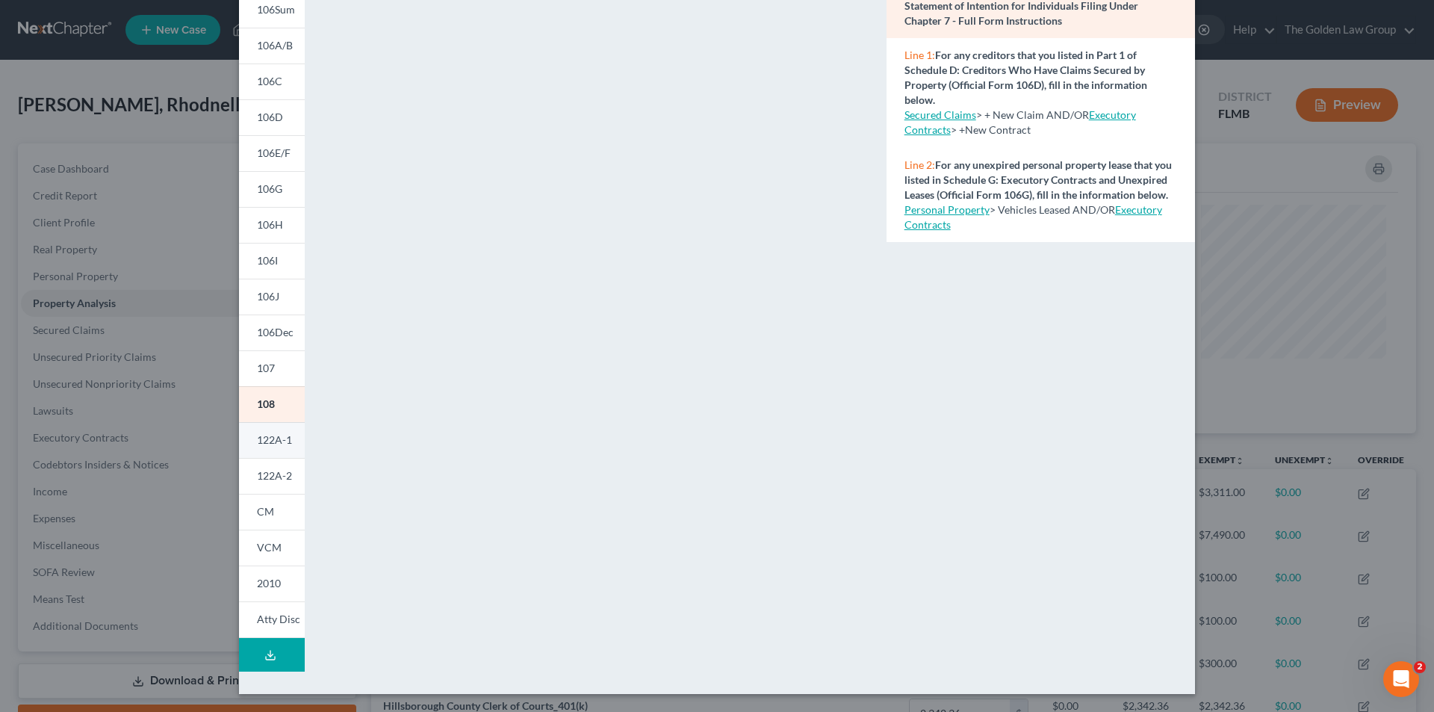
click at [272, 439] on span "122A-1" at bounding box center [274, 439] width 35 height 13
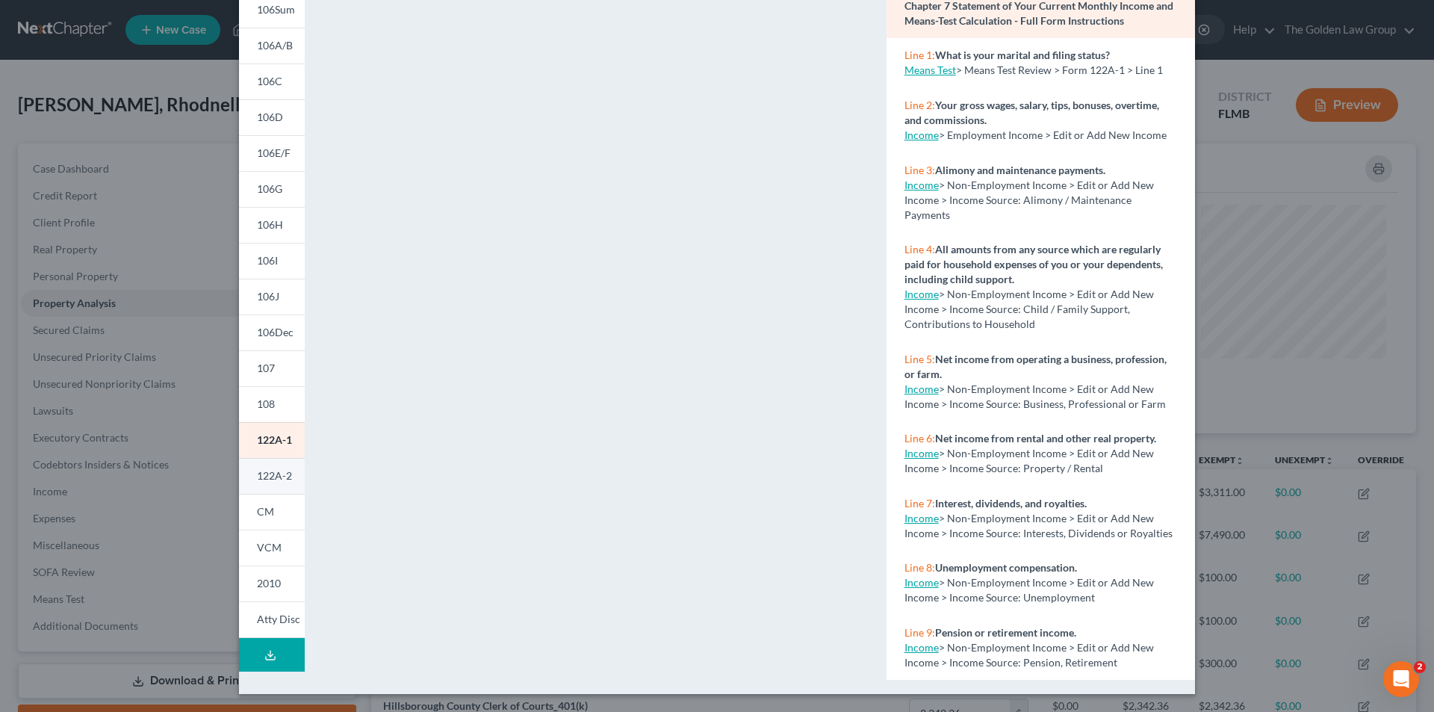
click at [271, 472] on span "122A-2" at bounding box center [274, 475] width 35 height 13
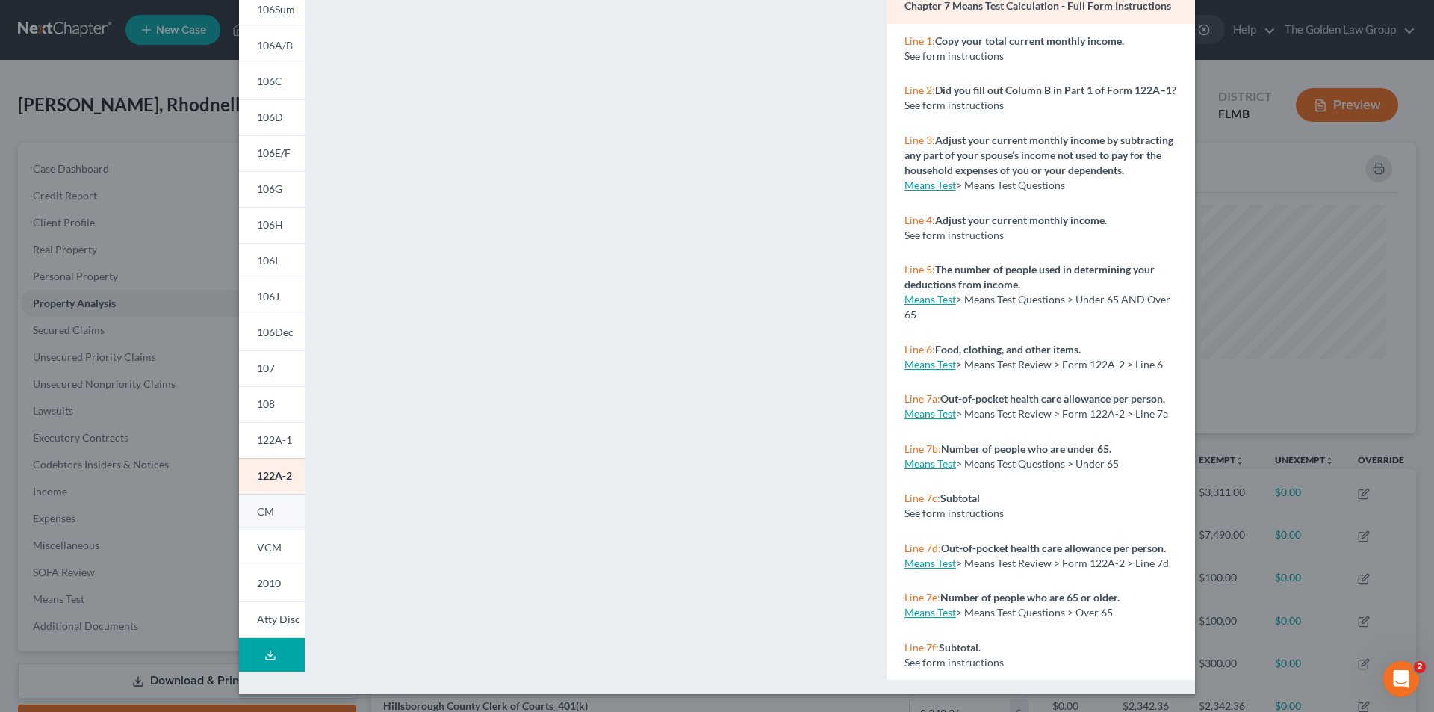
click at [257, 510] on span "CM" at bounding box center [265, 511] width 17 height 13
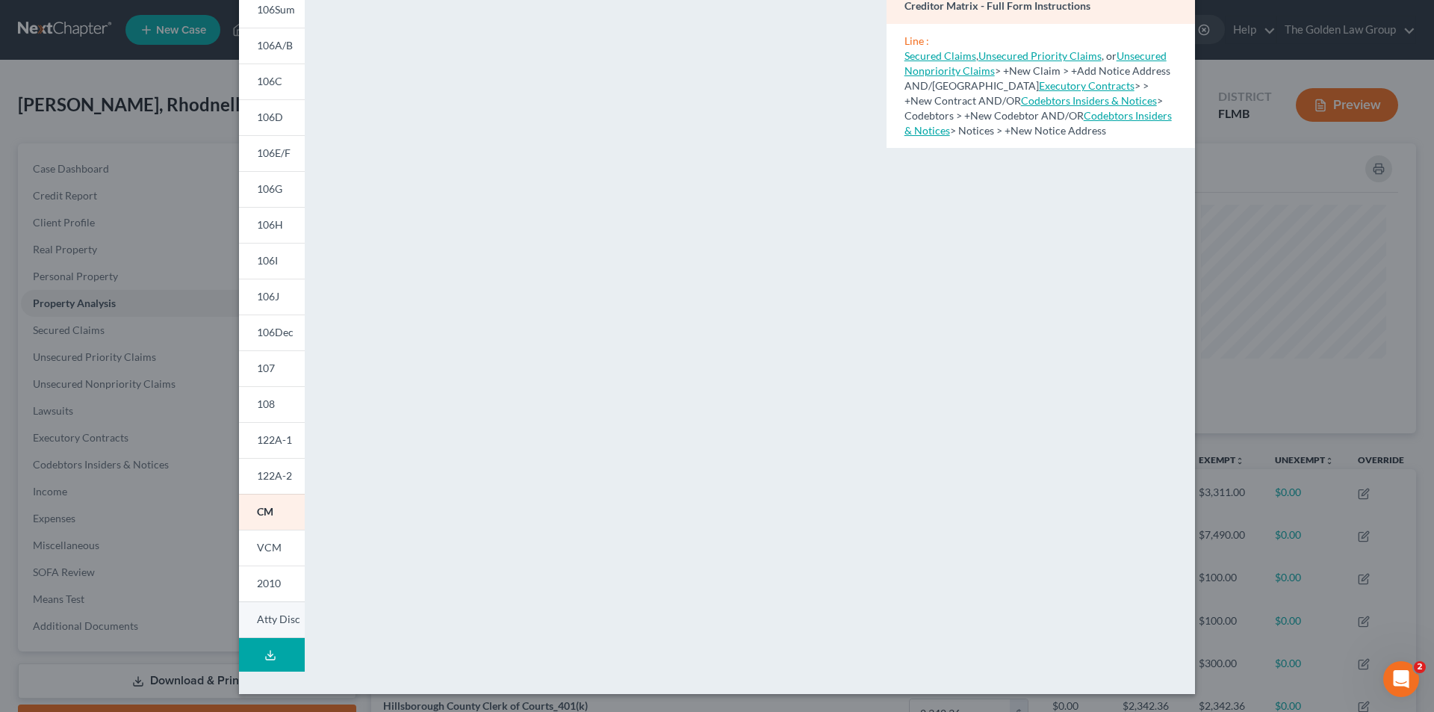
click at [284, 621] on span "Atty Disc" at bounding box center [278, 619] width 43 height 13
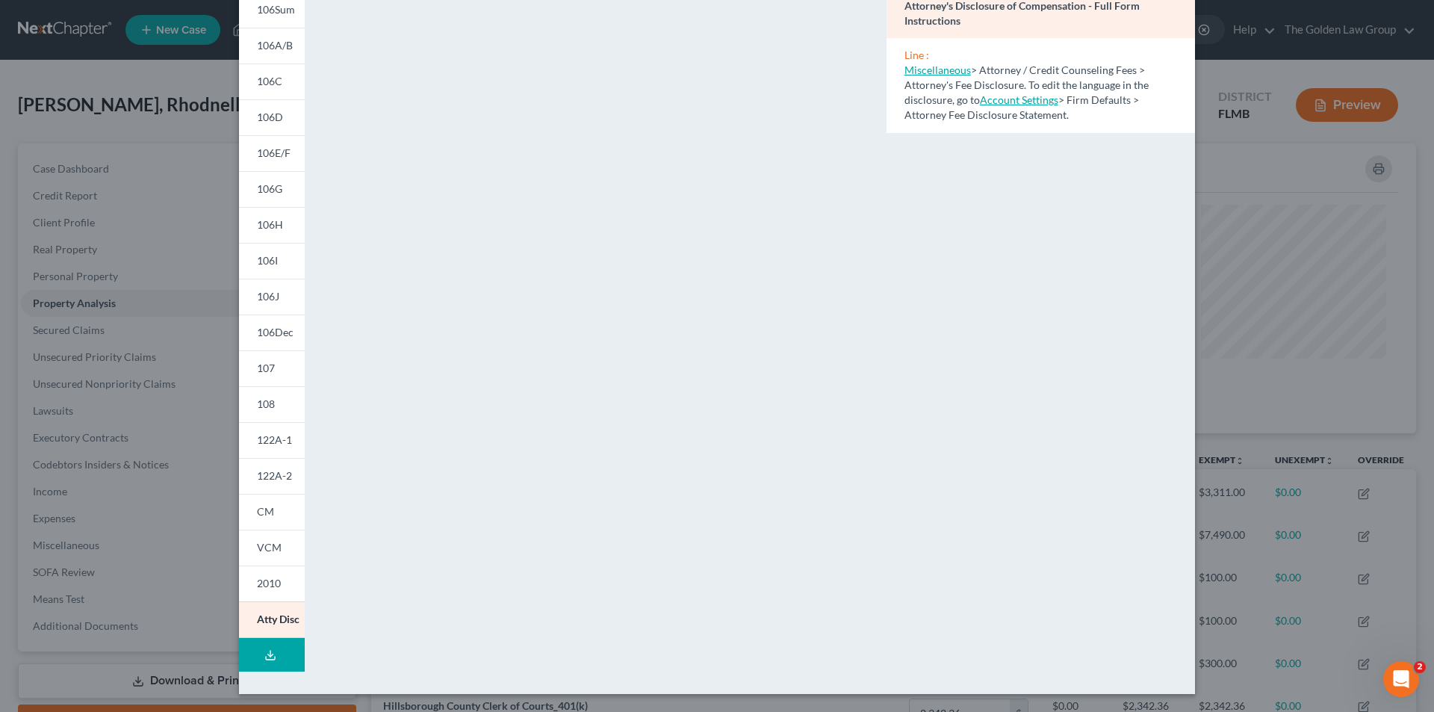
click at [164, 173] on div "Petition Preview Attorney's Disclosure of Compensation × 101 106Sum 106A/B 106C…" at bounding box center [717, 356] width 1434 height 712
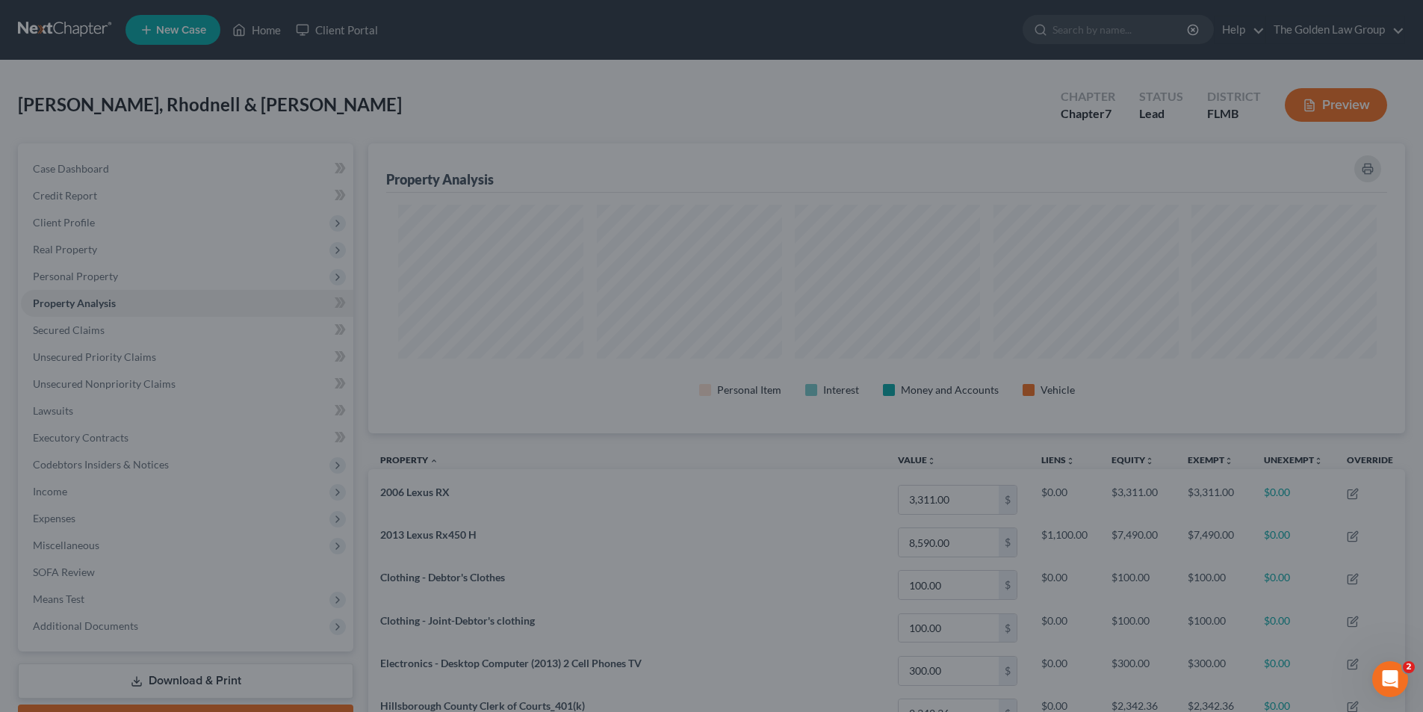
scroll to position [746667, 745919]
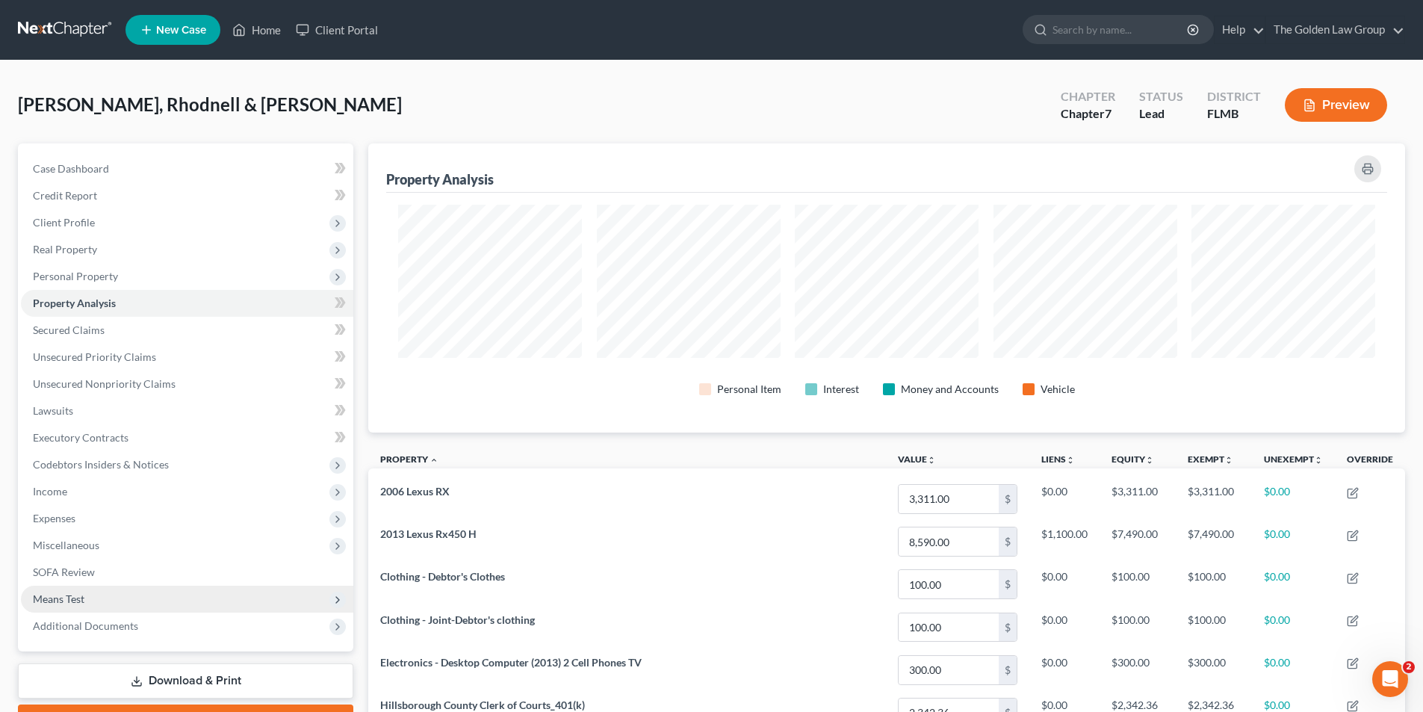
click at [280, 586] on span "Means Test" at bounding box center [187, 599] width 332 height 27
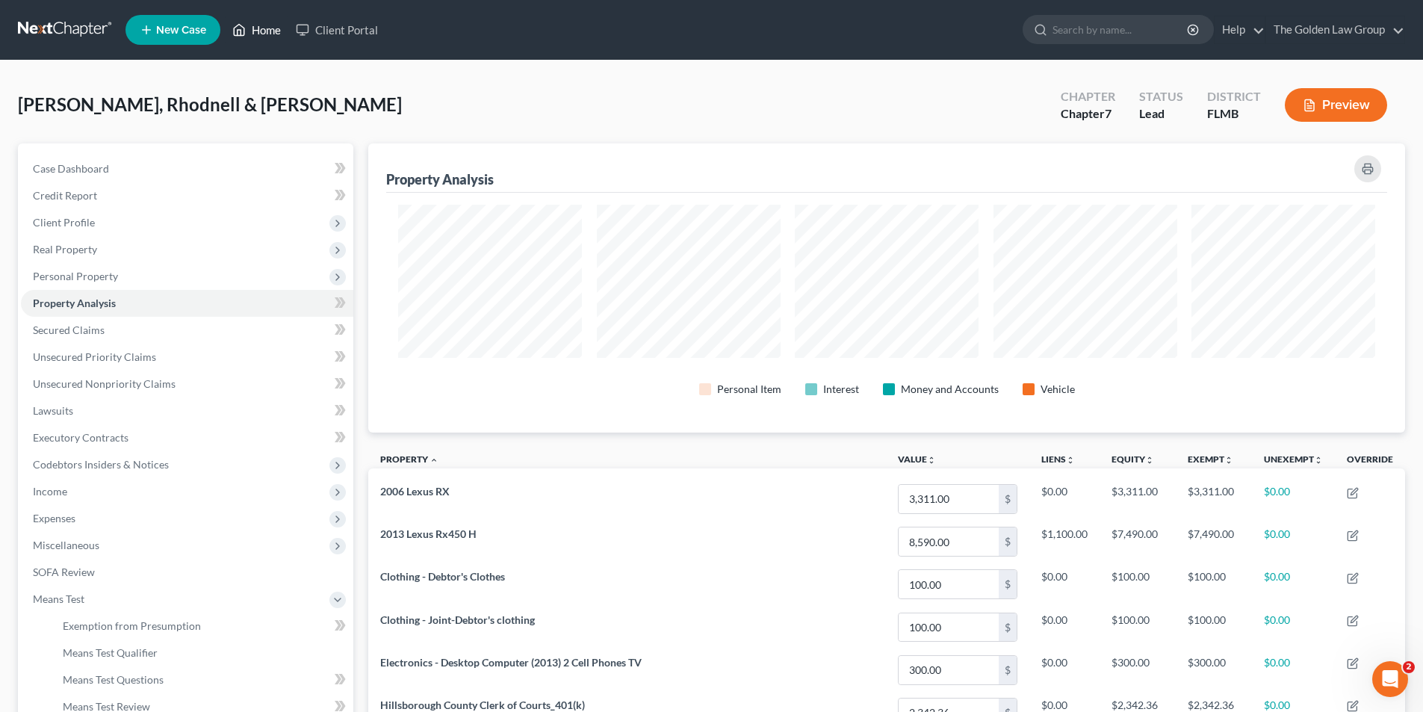
click at [261, 28] on link "Home" at bounding box center [256, 29] width 63 height 27
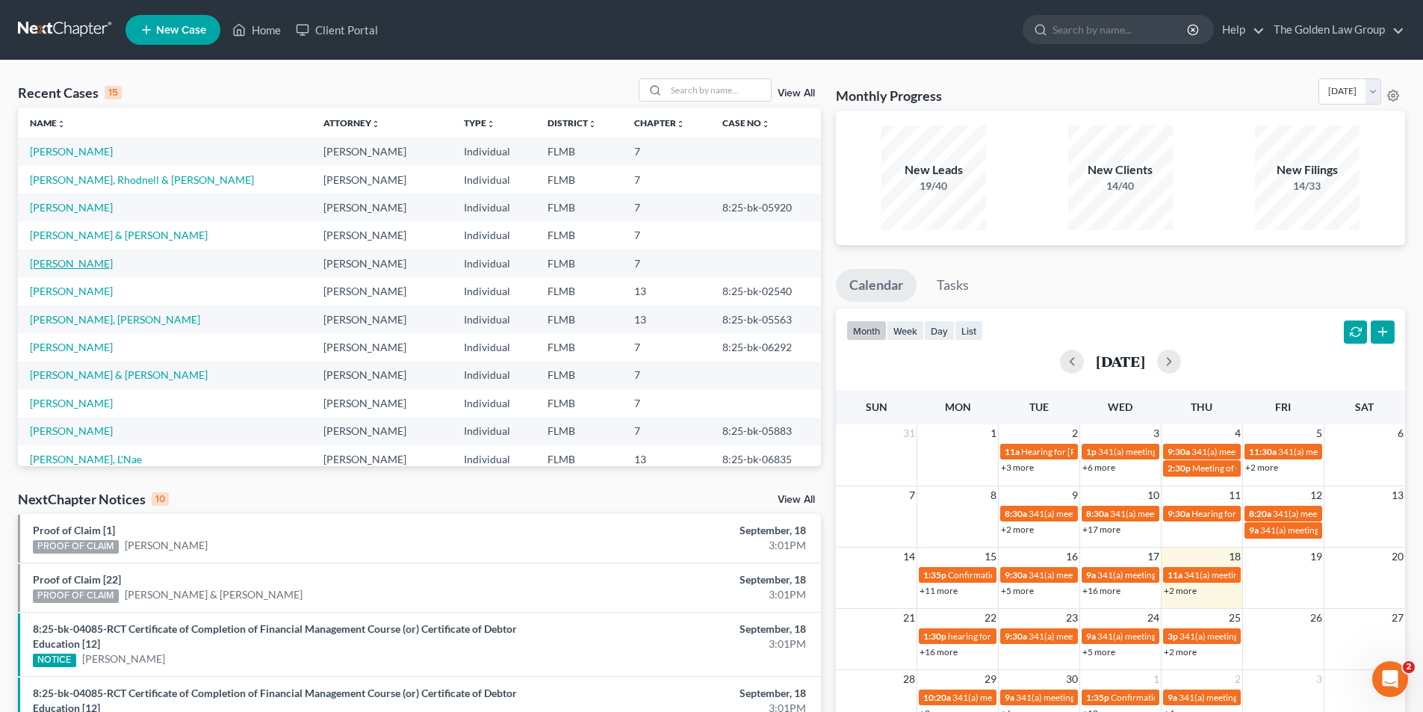
click at [85, 261] on link "Camara, Freddie" at bounding box center [71, 263] width 83 height 13
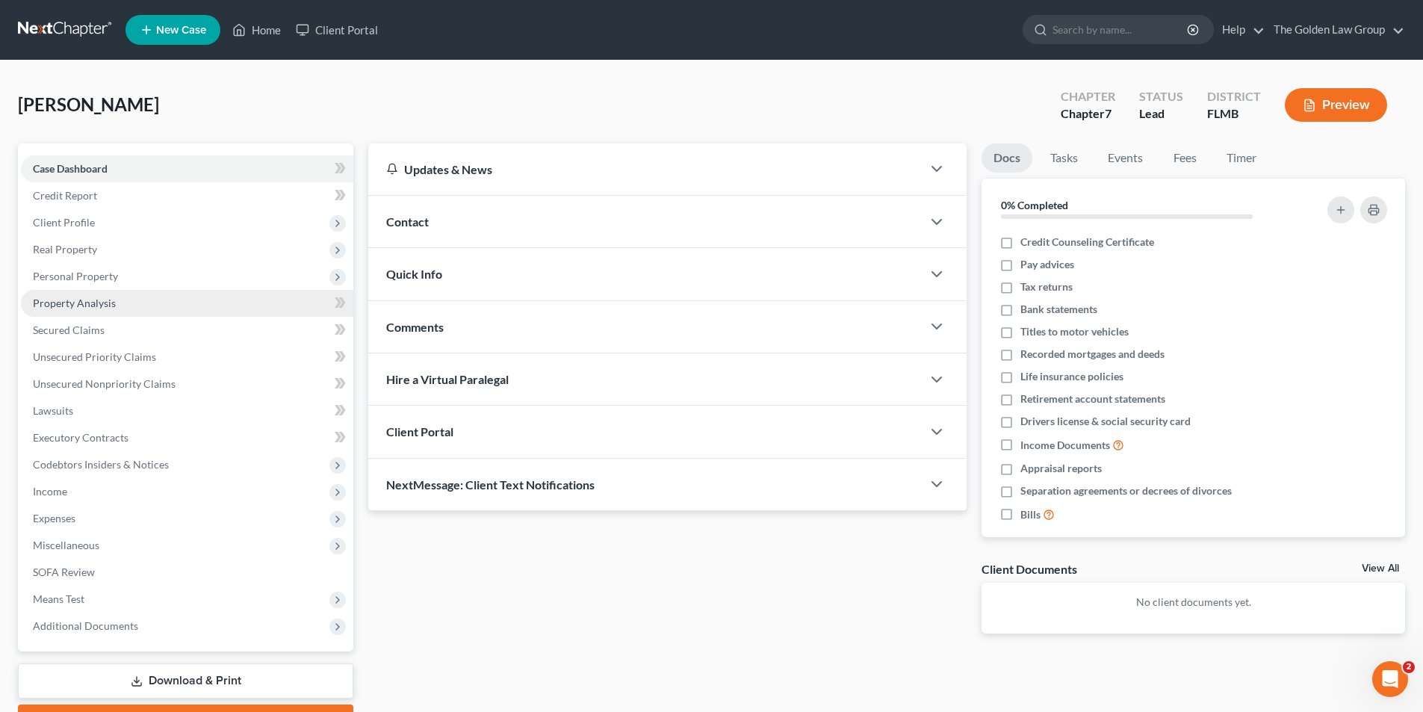
click at [93, 298] on span "Property Analysis" at bounding box center [74, 303] width 83 height 13
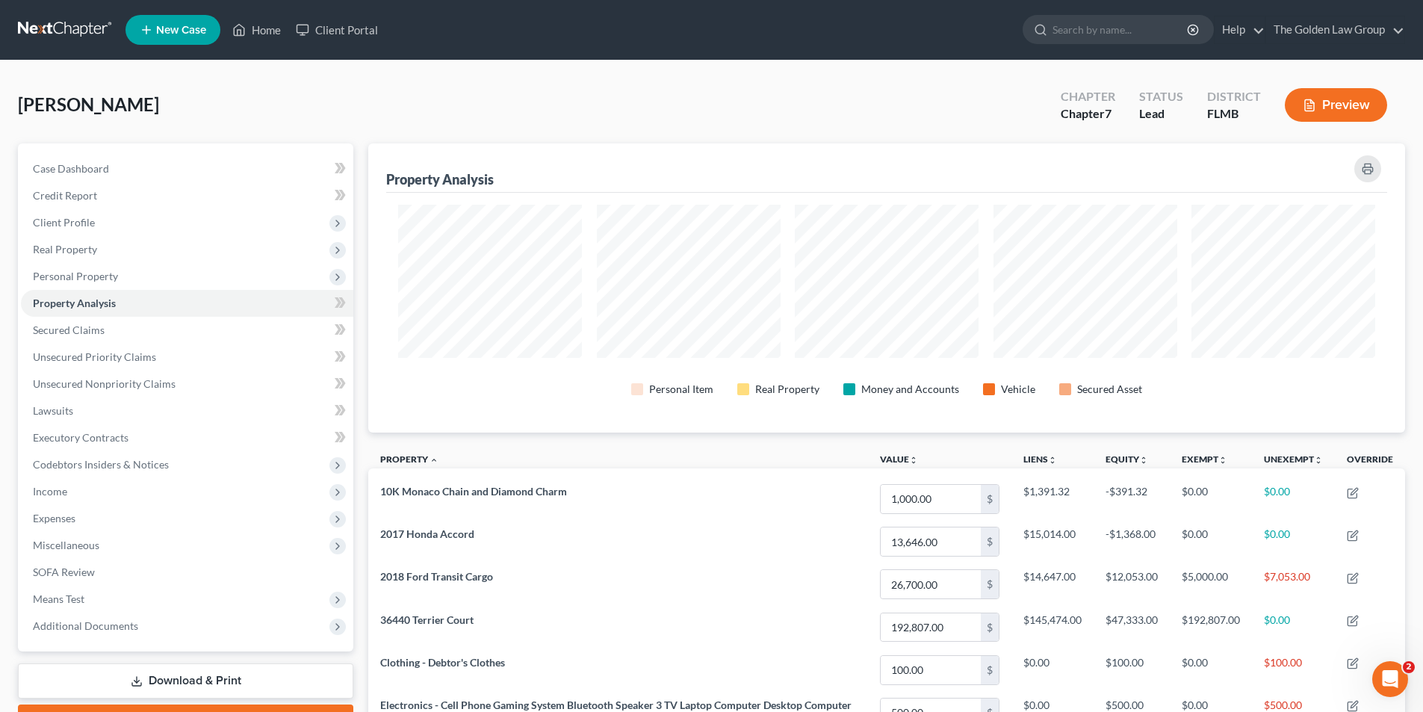
click at [1345, 103] on button "Preview" at bounding box center [1336, 105] width 102 height 34
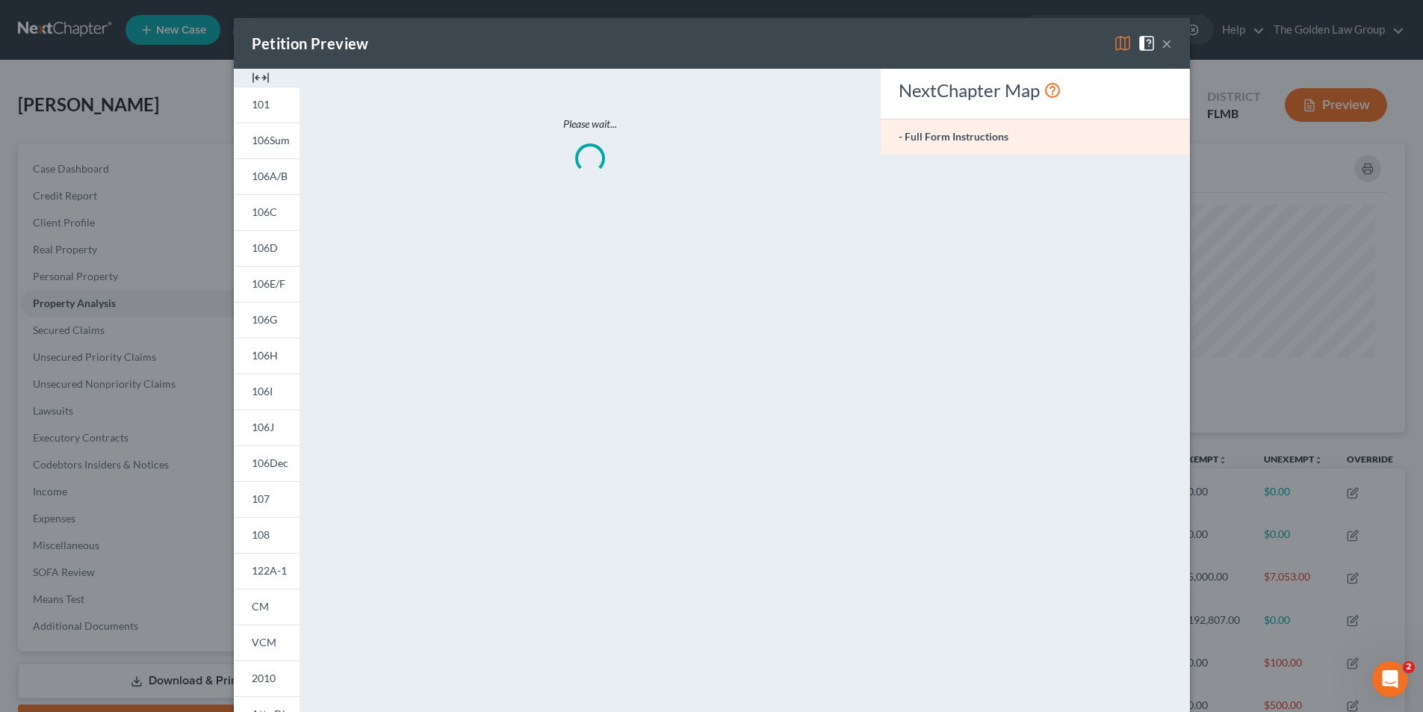
scroll to position [290, 1045]
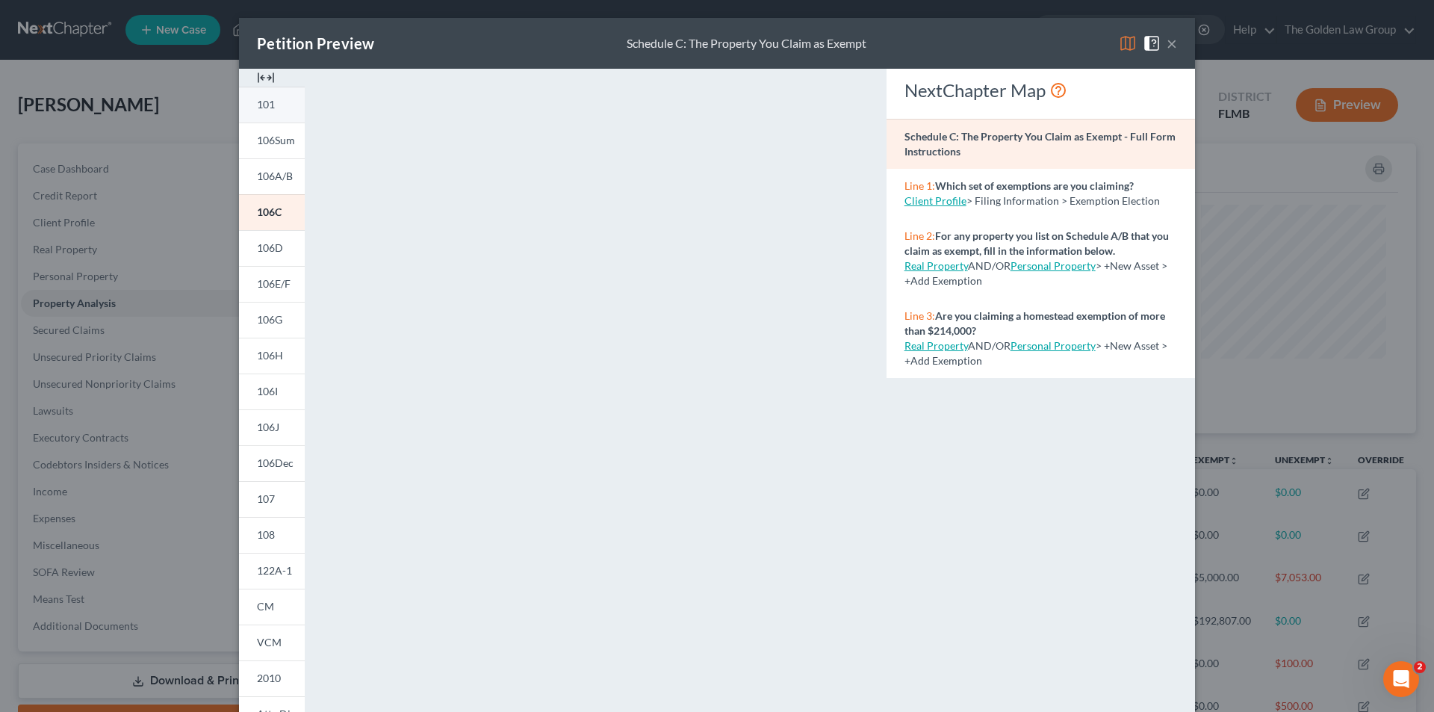
click at [270, 101] on link "101" at bounding box center [272, 105] width 66 height 36
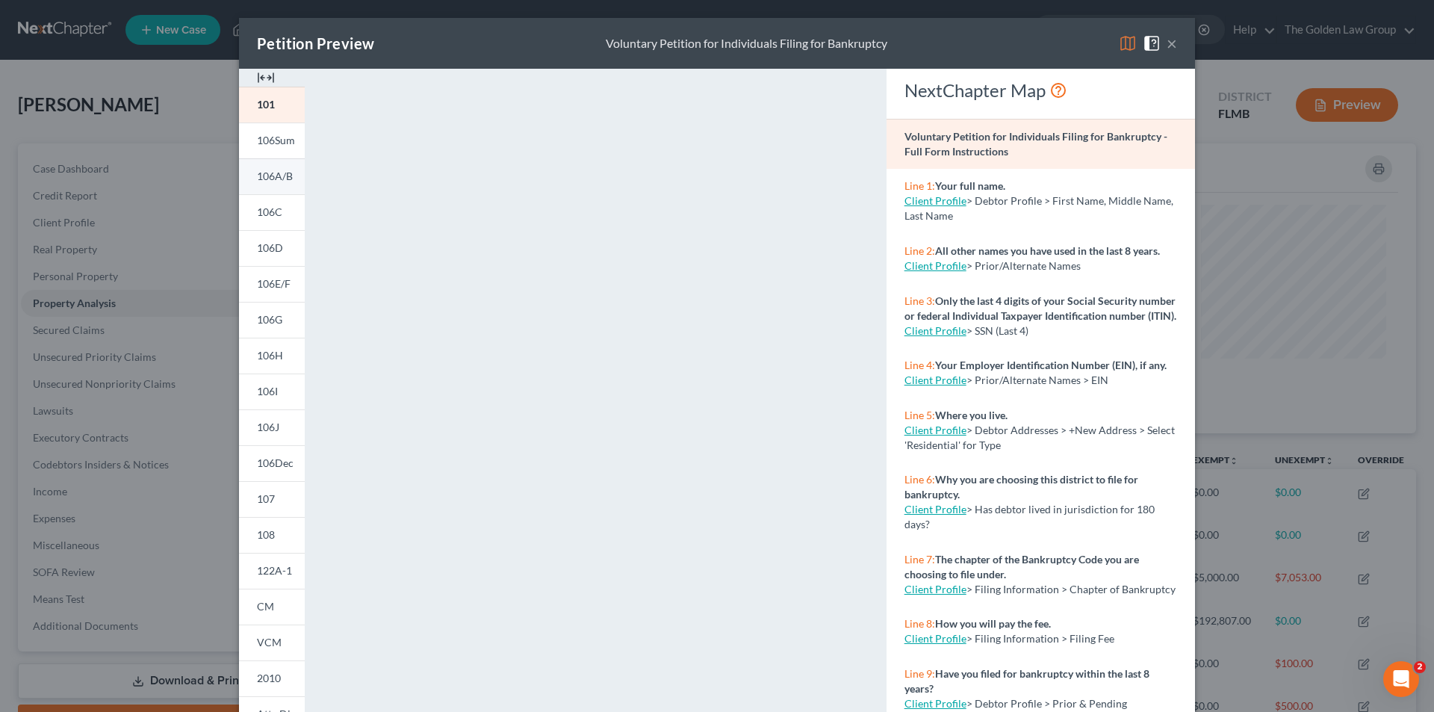
click at [270, 176] on span "106A/B" at bounding box center [275, 176] width 36 height 13
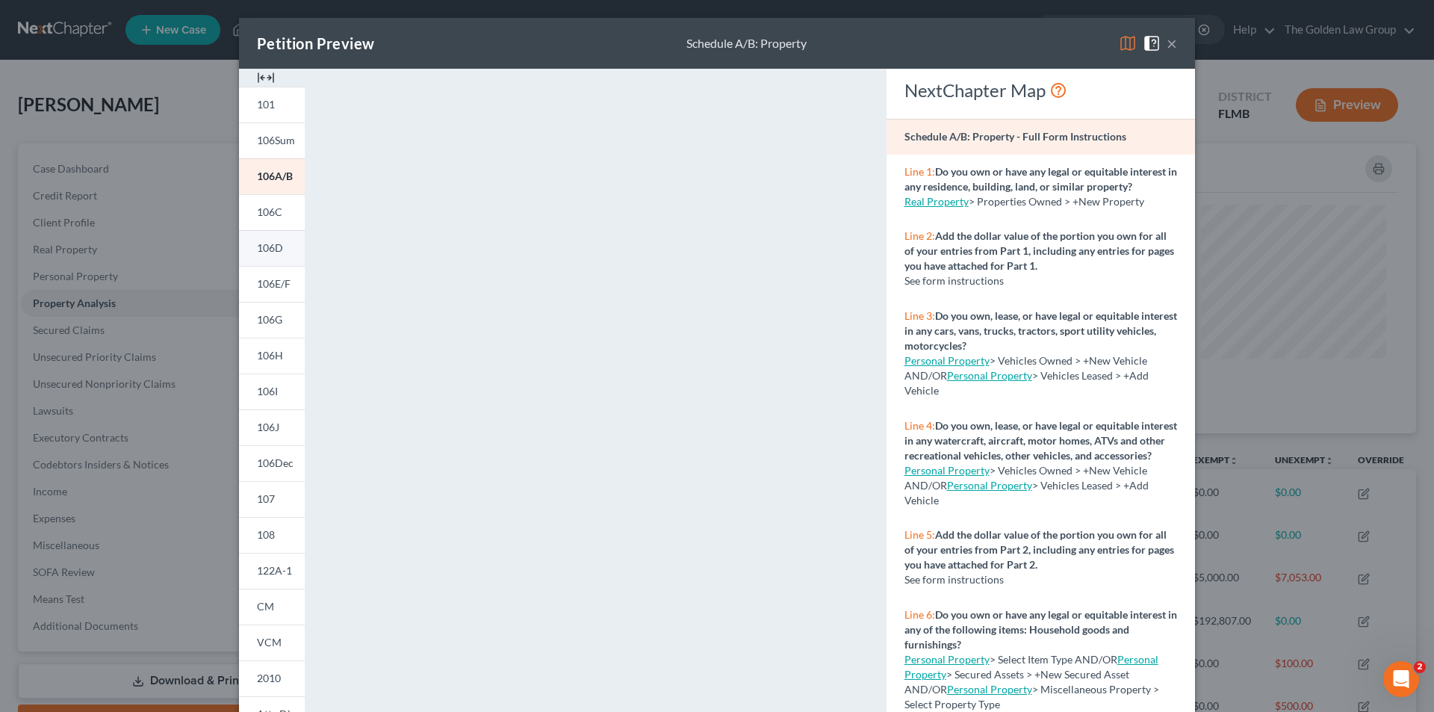
click at [268, 250] on span "106D" at bounding box center [270, 247] width 26 height 13
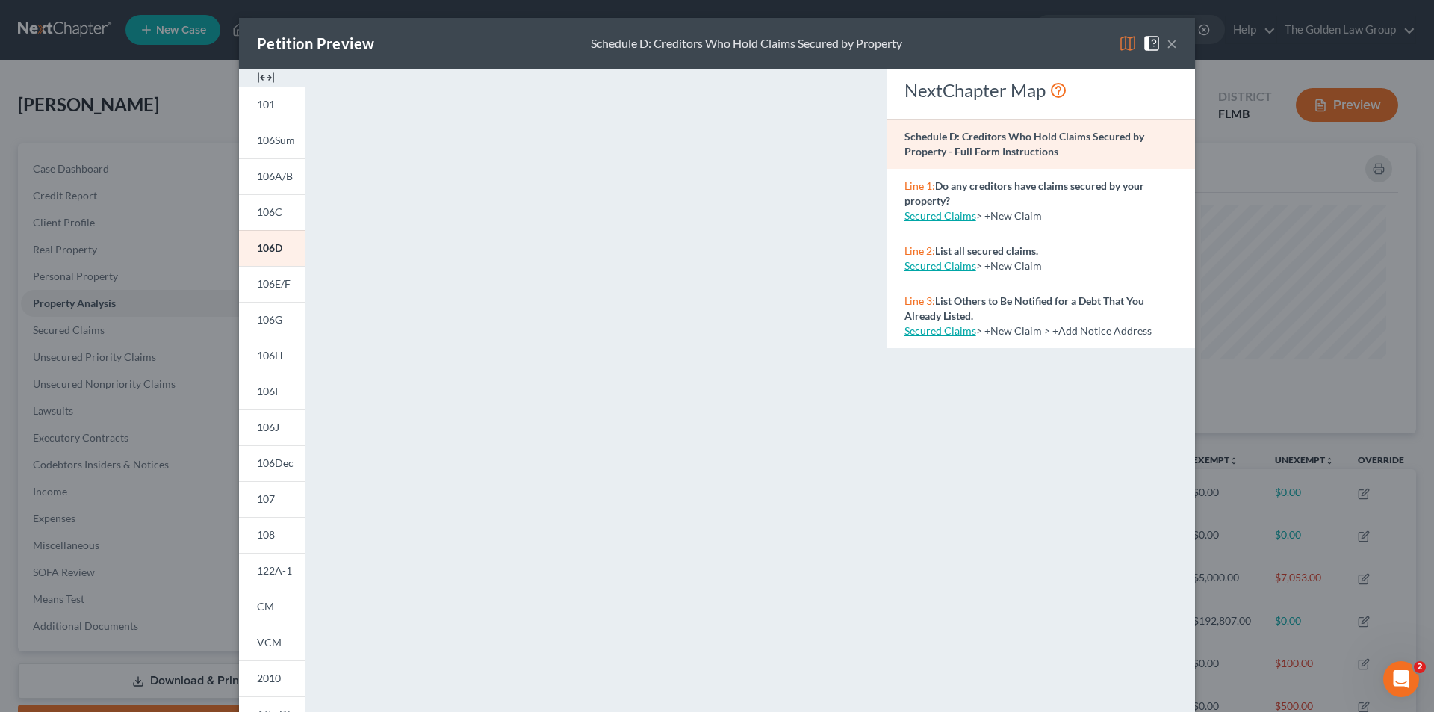
click at [118, 341] on div "Petition Preview Schedule D: Creditors Who Hold Claims Secured by Property × 10…" at bounding box center [717, 356] width 1434 height 712
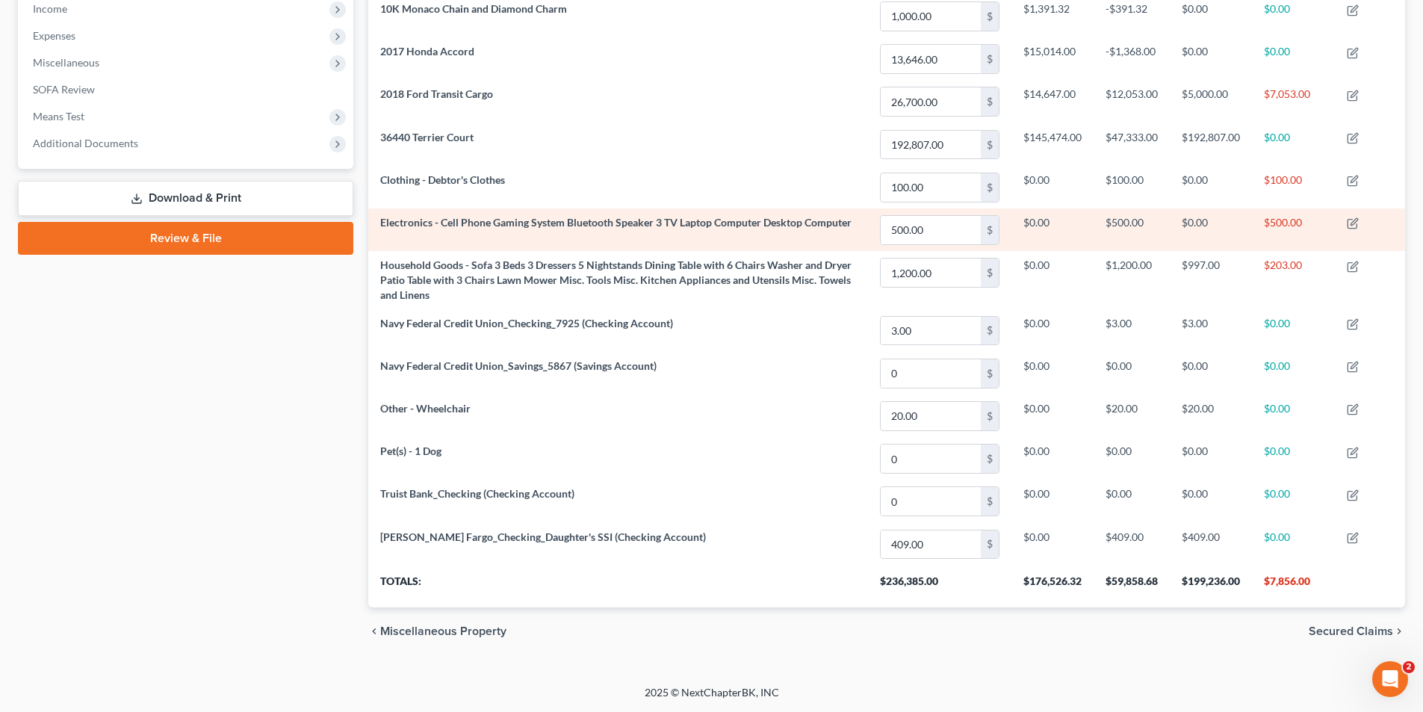
scroll to position [408, 0]
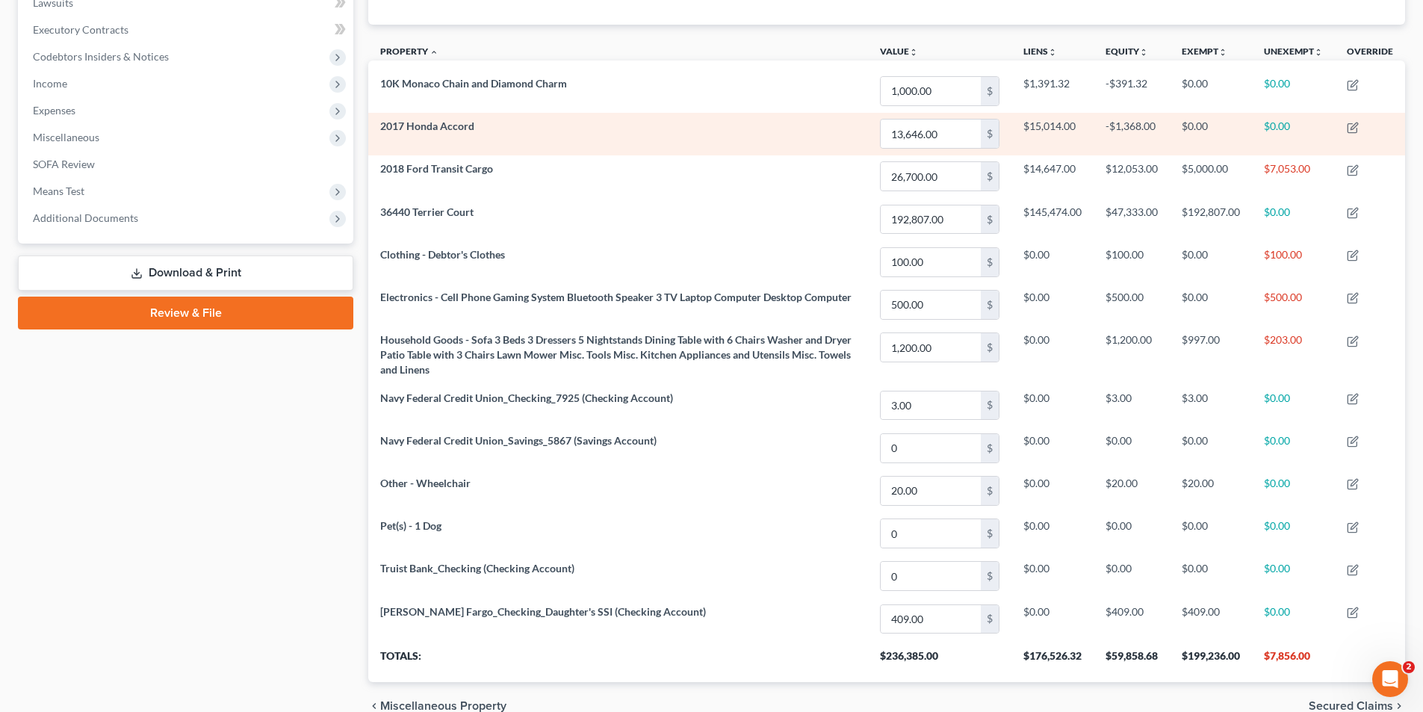
drag, startPoint x: 643, startPoint y: 232, endPoint x: 654, endPoint y: 137, distance: 95.4
click at [656, 136] on td "2017 Honda Accord" at bounding box center [618, 134] width 500 height 43
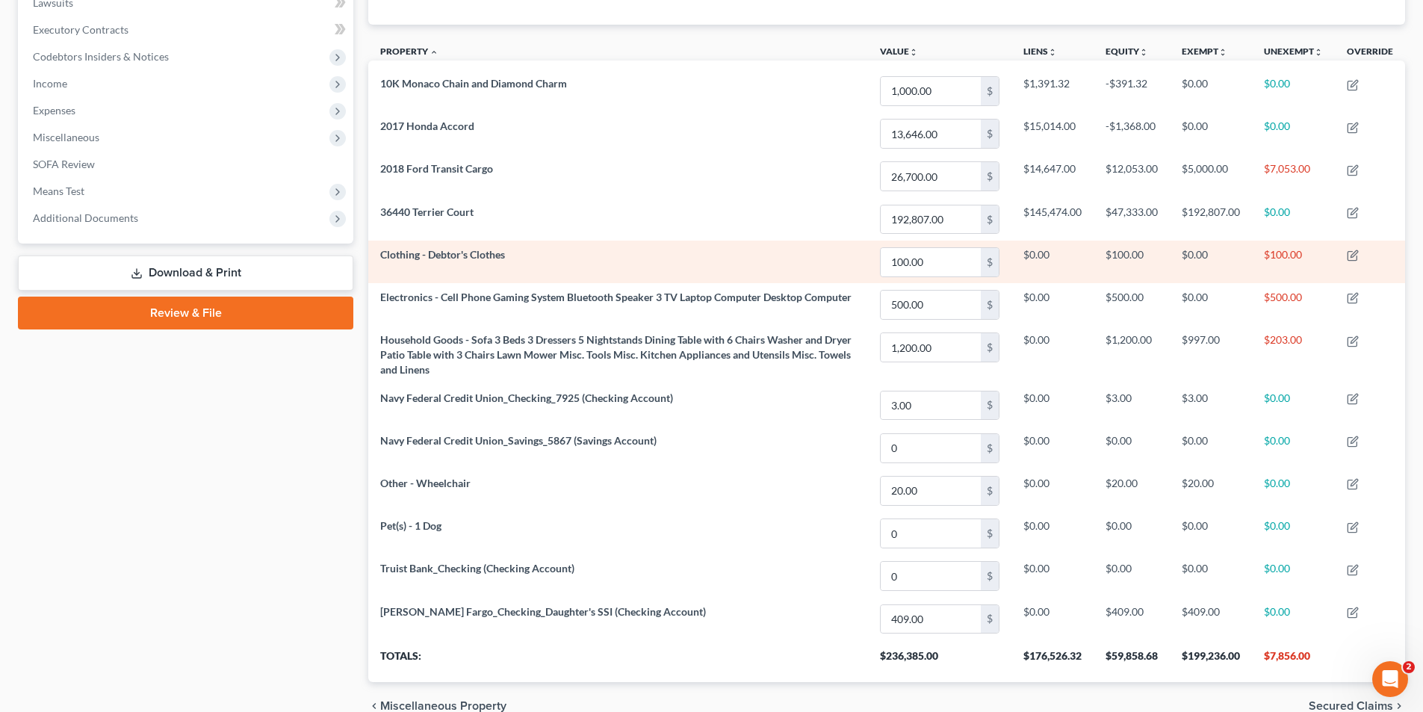
drag, startPoint x: 258, startPoint y: 621, endPoint x: 655, endPoint y: 265, distance: 533.2
click at [656, 264] on td "Clothing - Debtor's Clothes" at bounding box center [618, 262] width 500 height 43
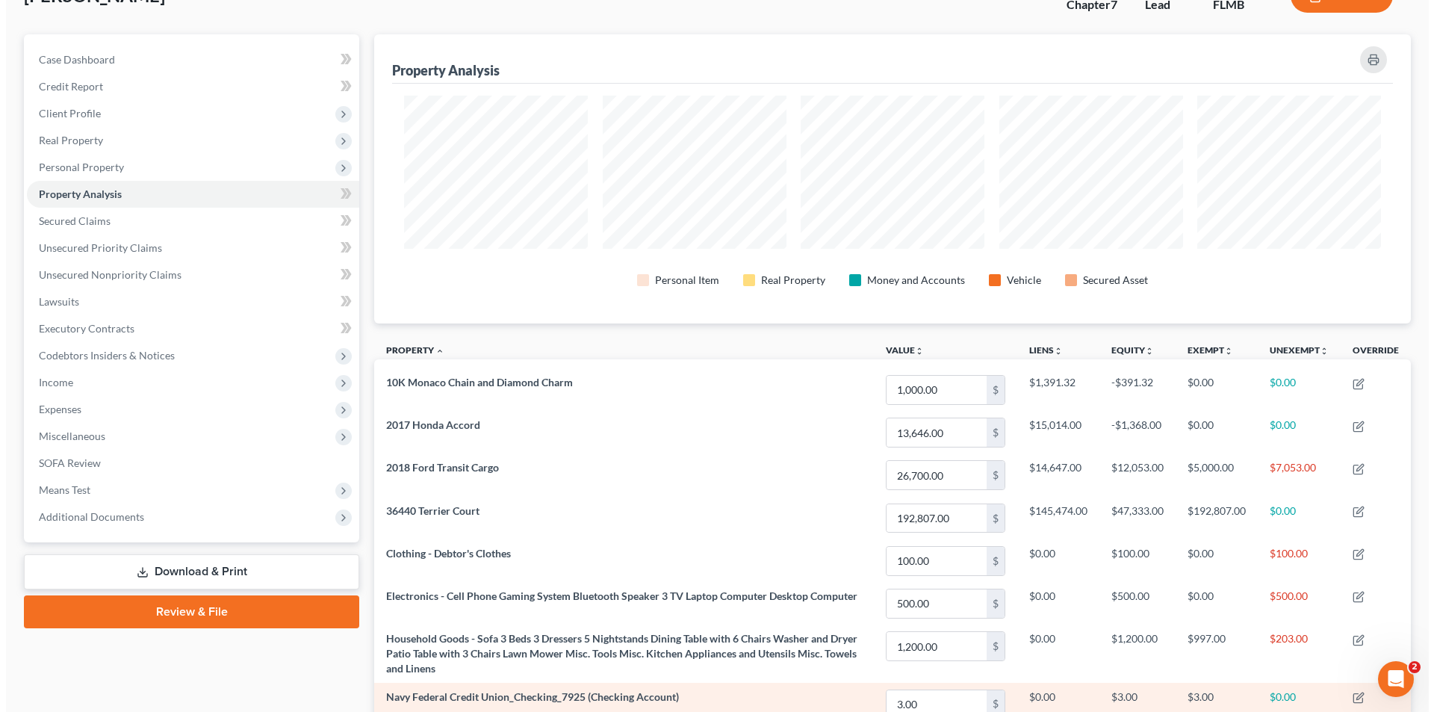
scroll to position [0, 0]
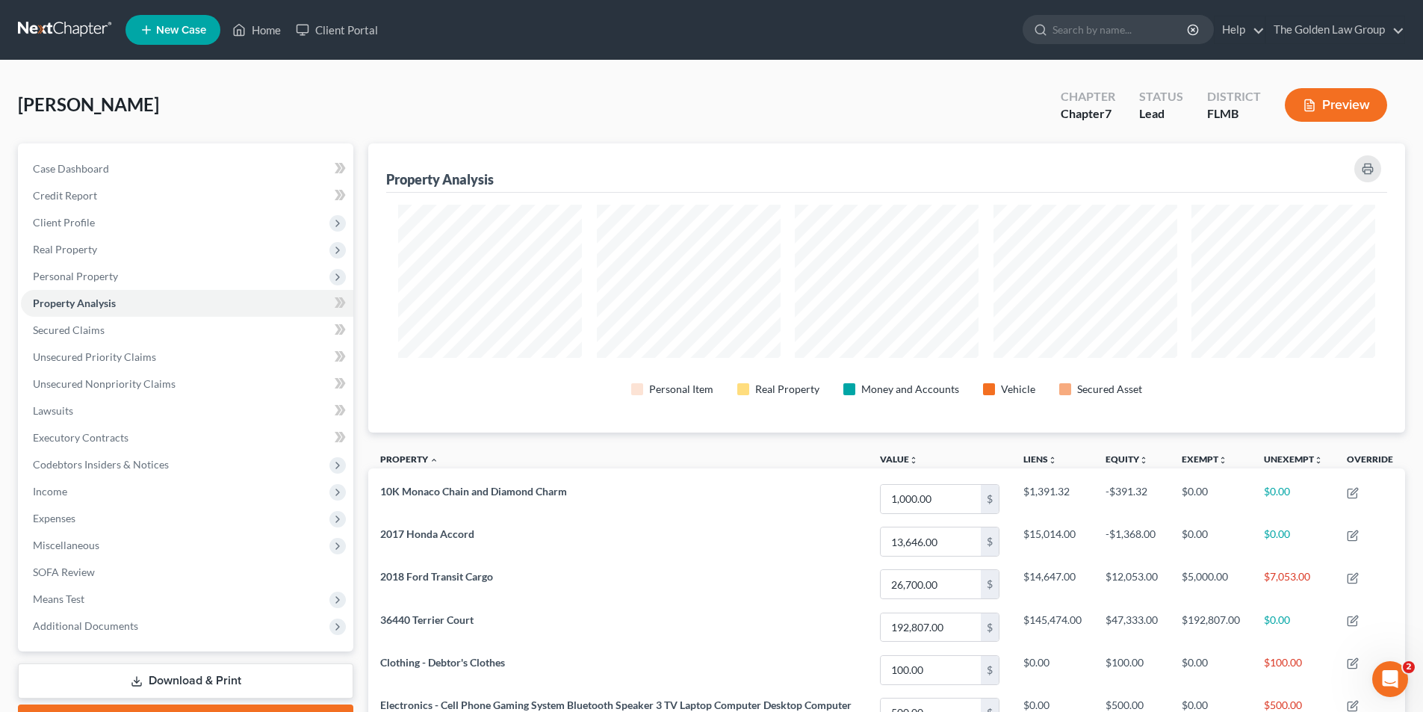
click at [1339, 105] on button "Preview" at bounding box center [1336, 105] width 102 height 34
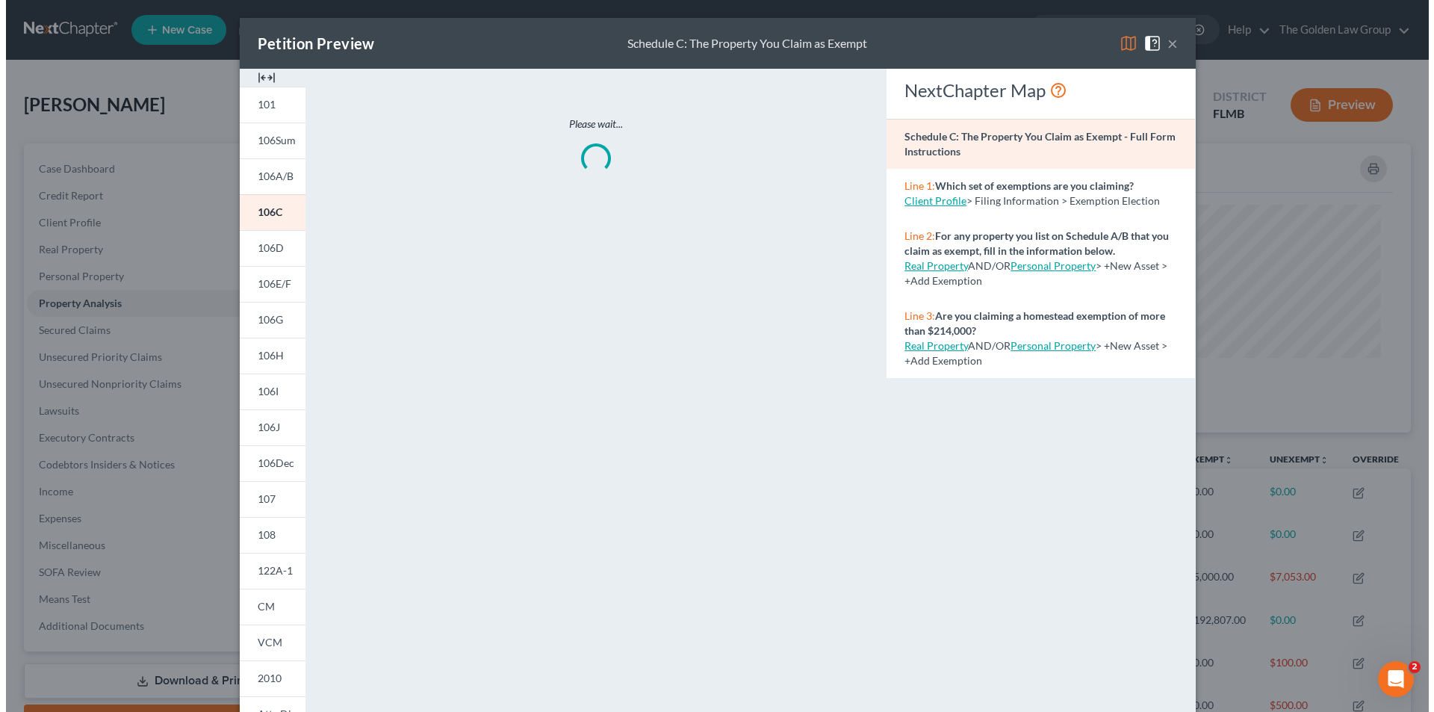
scroll to position [290, 1045]
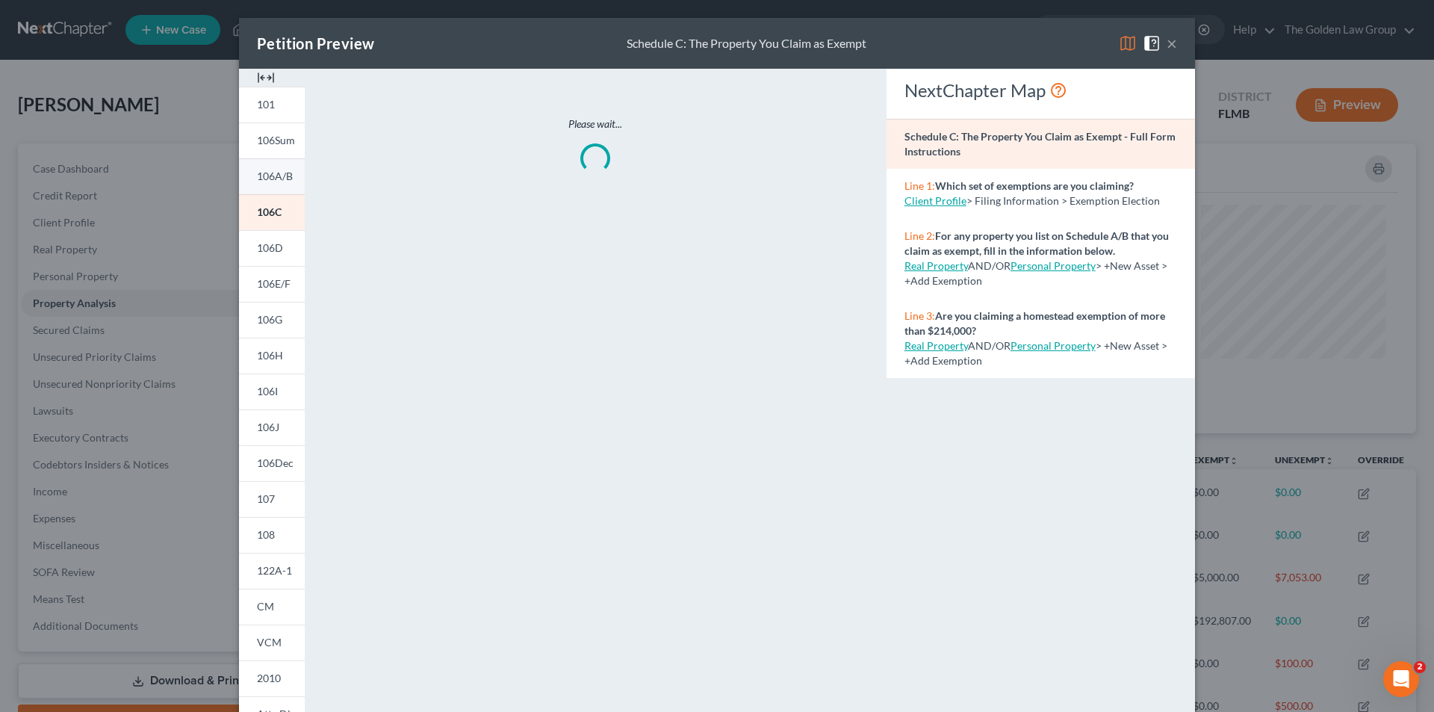
click at [264, 178] on span "106A/B" at bounding box center [275, 176] width 36 height 13
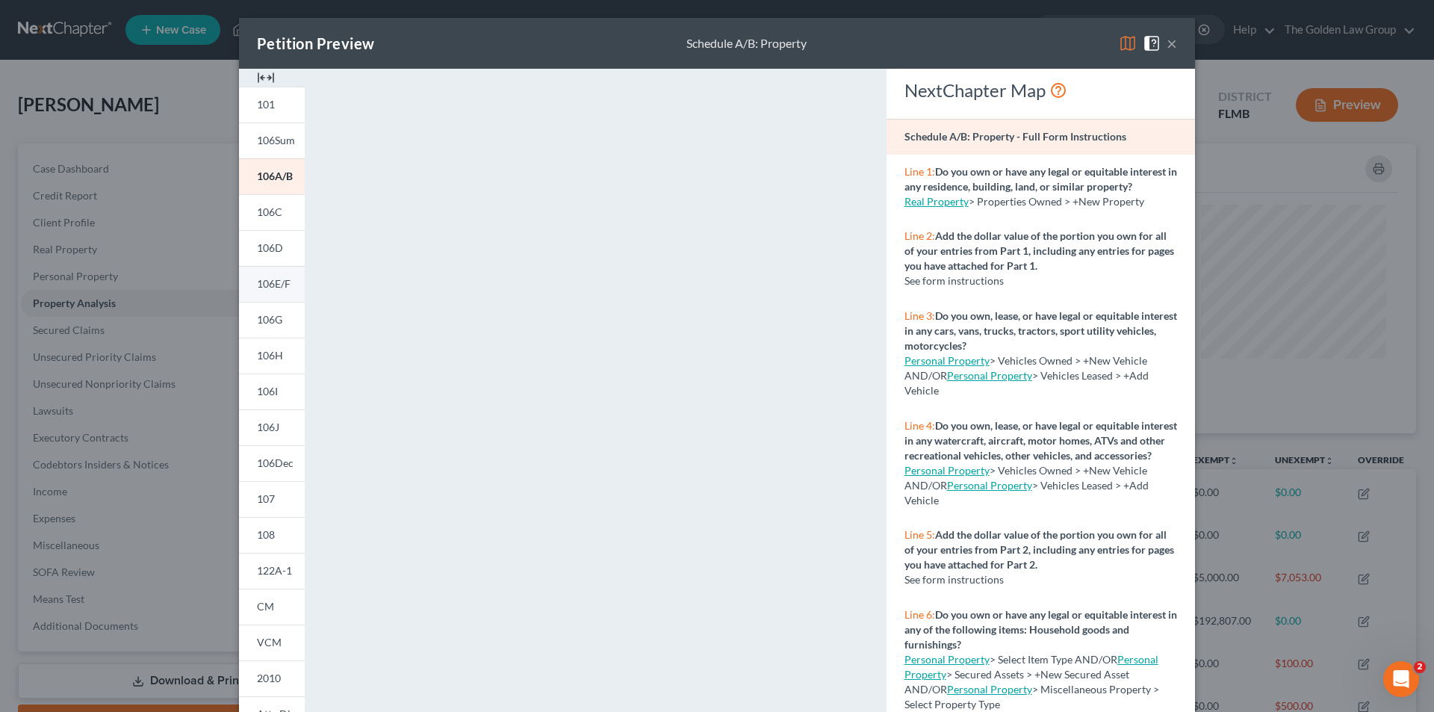
click at [259, 283] on span "106E/F" at bounding box center [274, 283] width 34 height 13
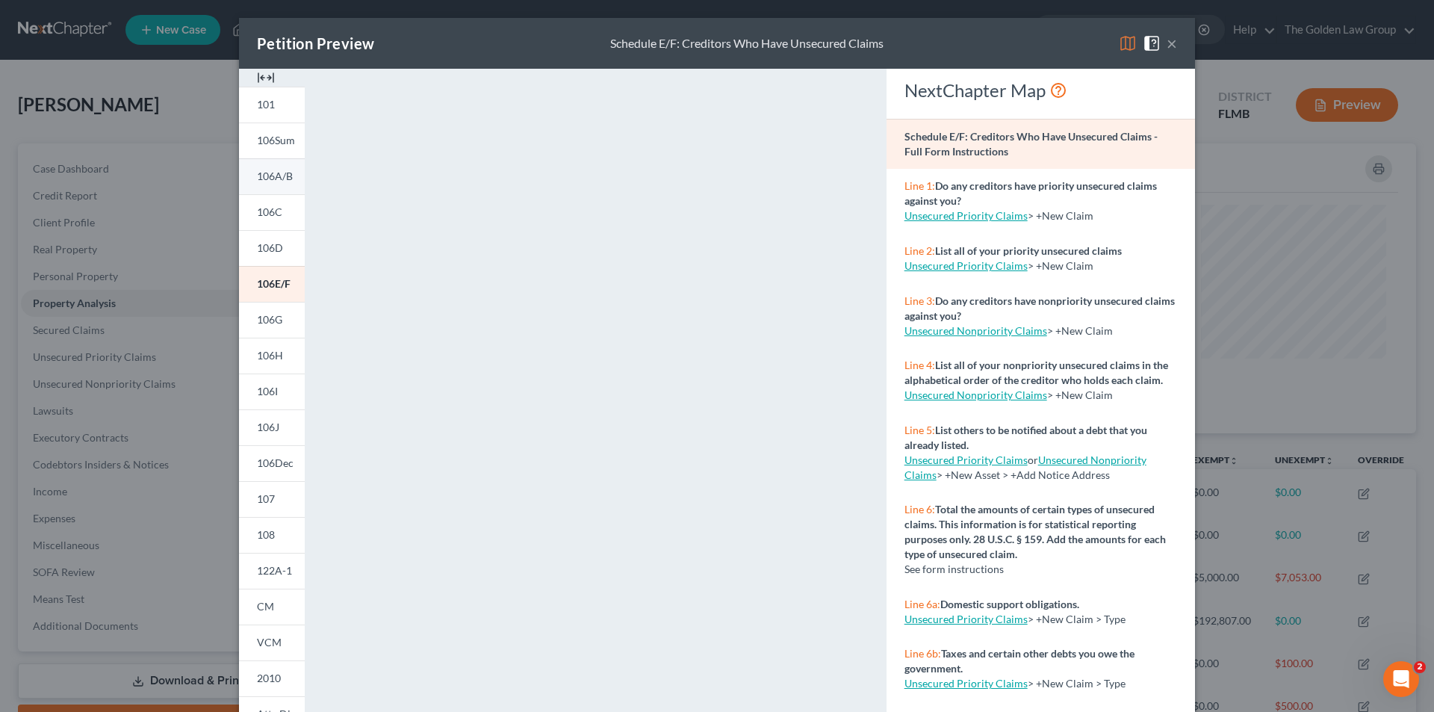
click at [264, 173] on span "106A/B" at bounding box center [275, 176] width 36 height 13
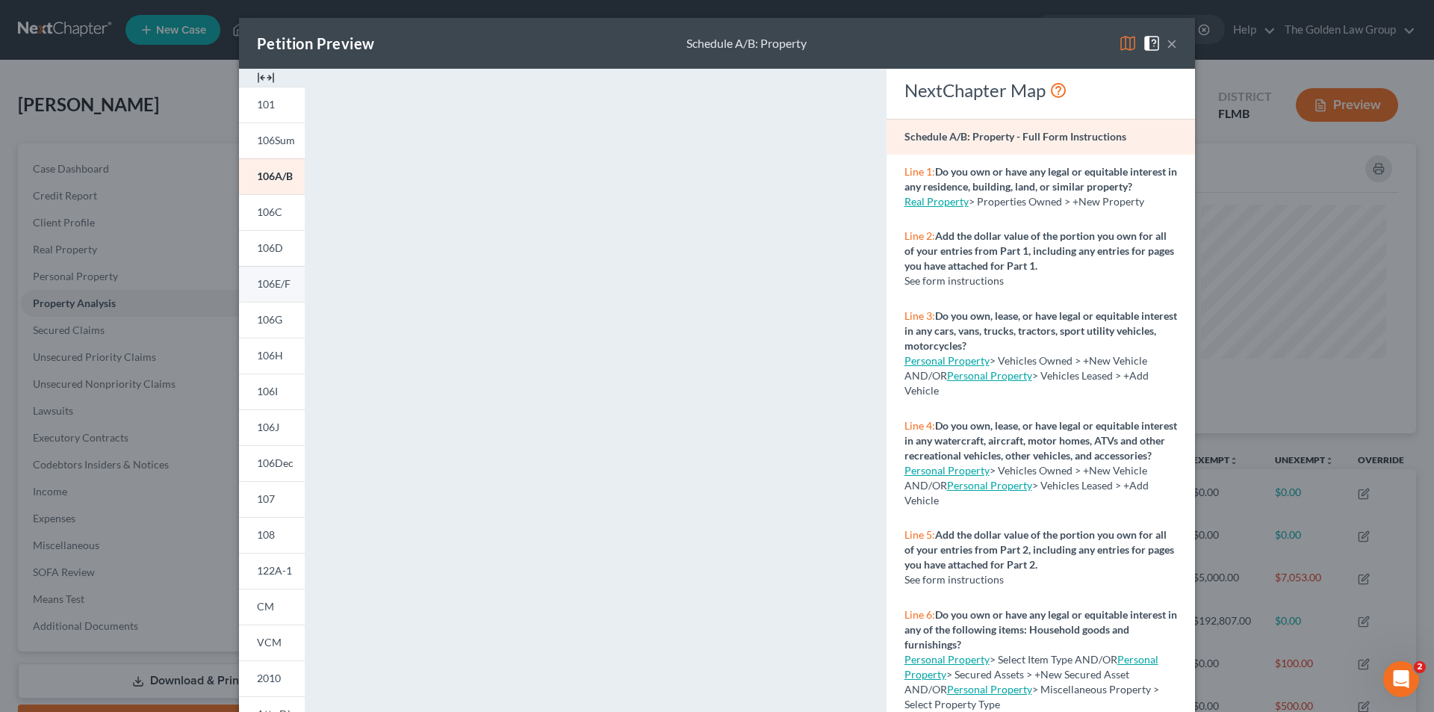
click at [277, 282] on span "106E/F" at bounding box center [274, 283] width 34 height 13
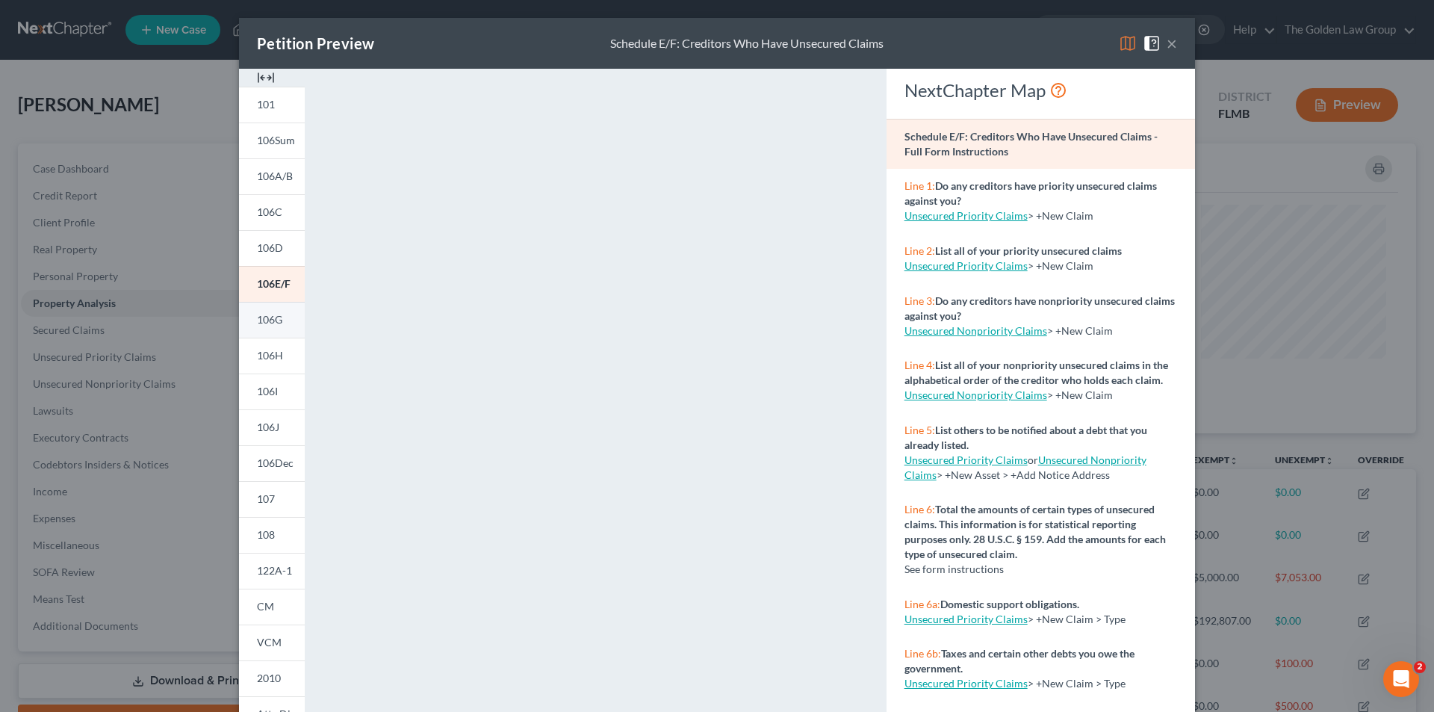
click at [262, 317] on span "106G" at bounding box center [269, 319] width 25 height 13
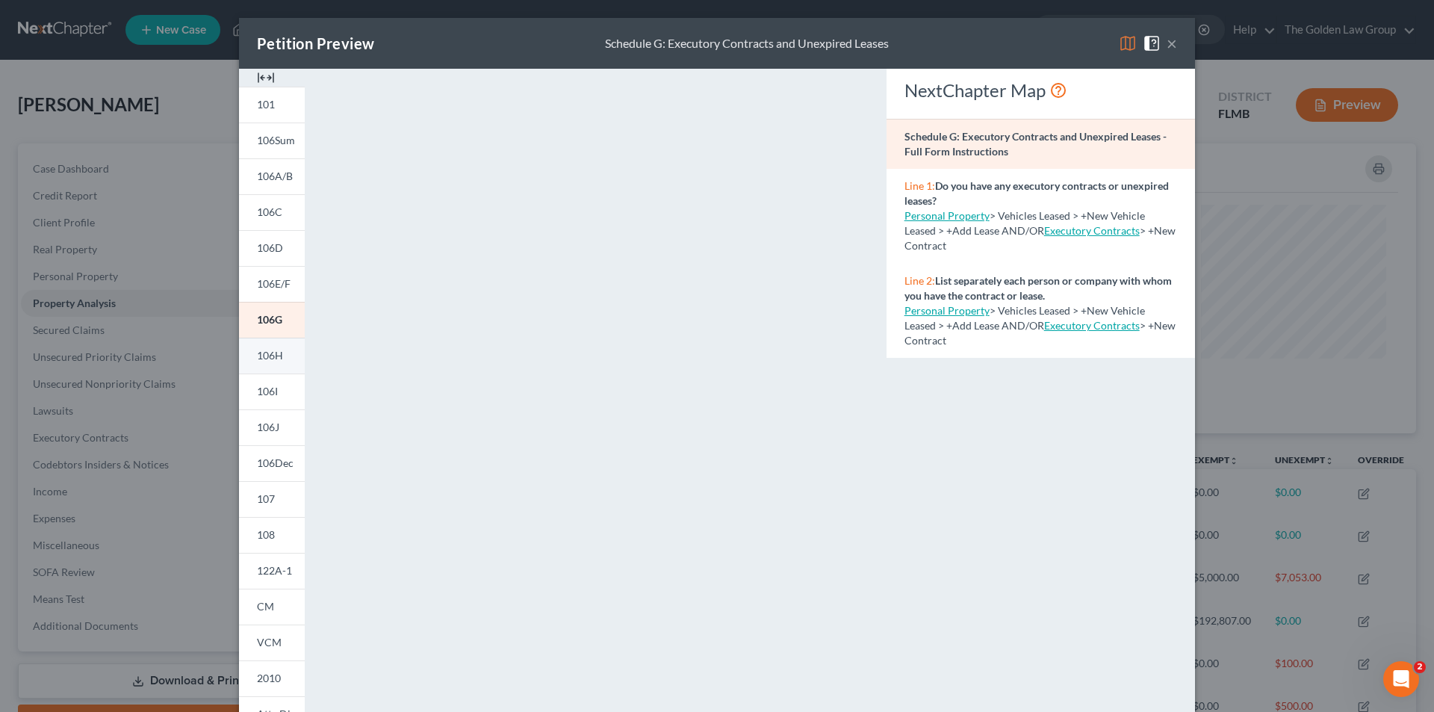
click at [271, 354] on span "106H" at bounding box center [270, 355] width 26 height 13
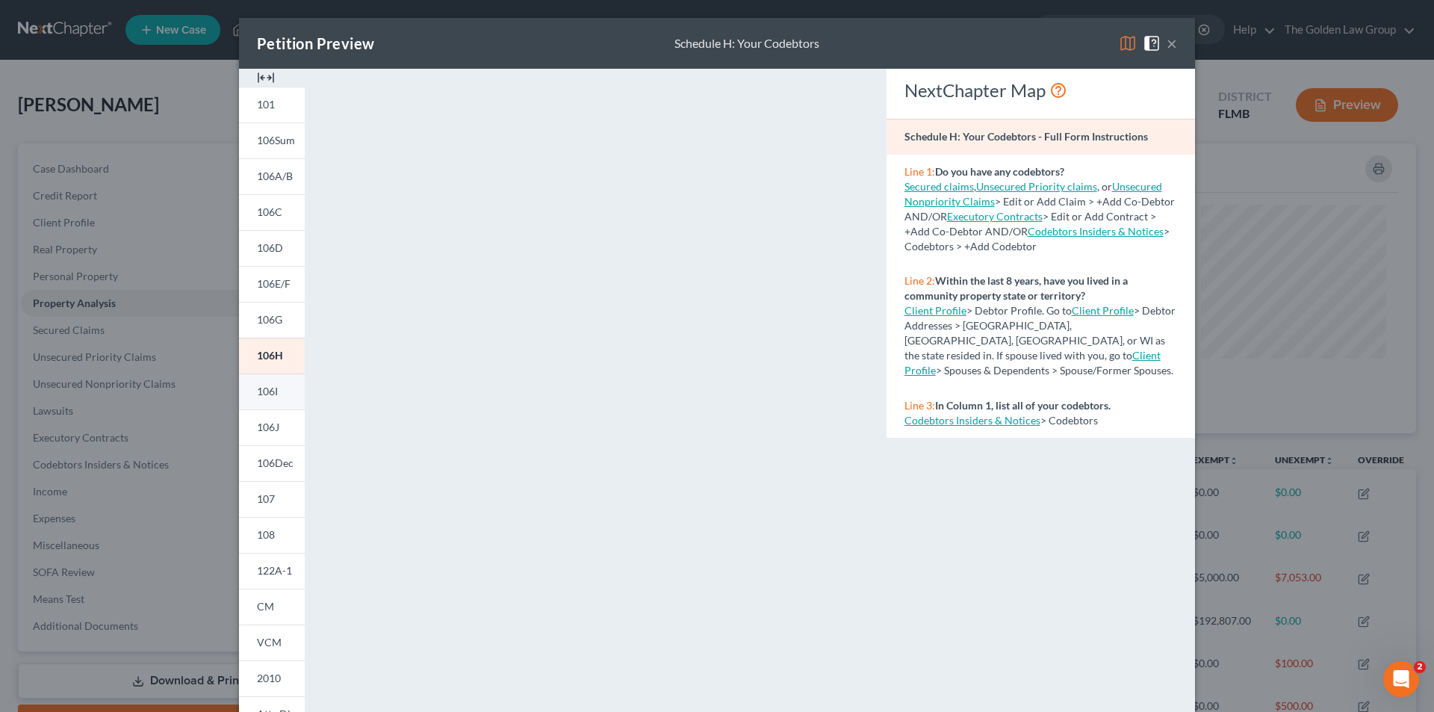
click at [268, 394] on span "106I" at bounding box center [267, 391] width 21 height 13
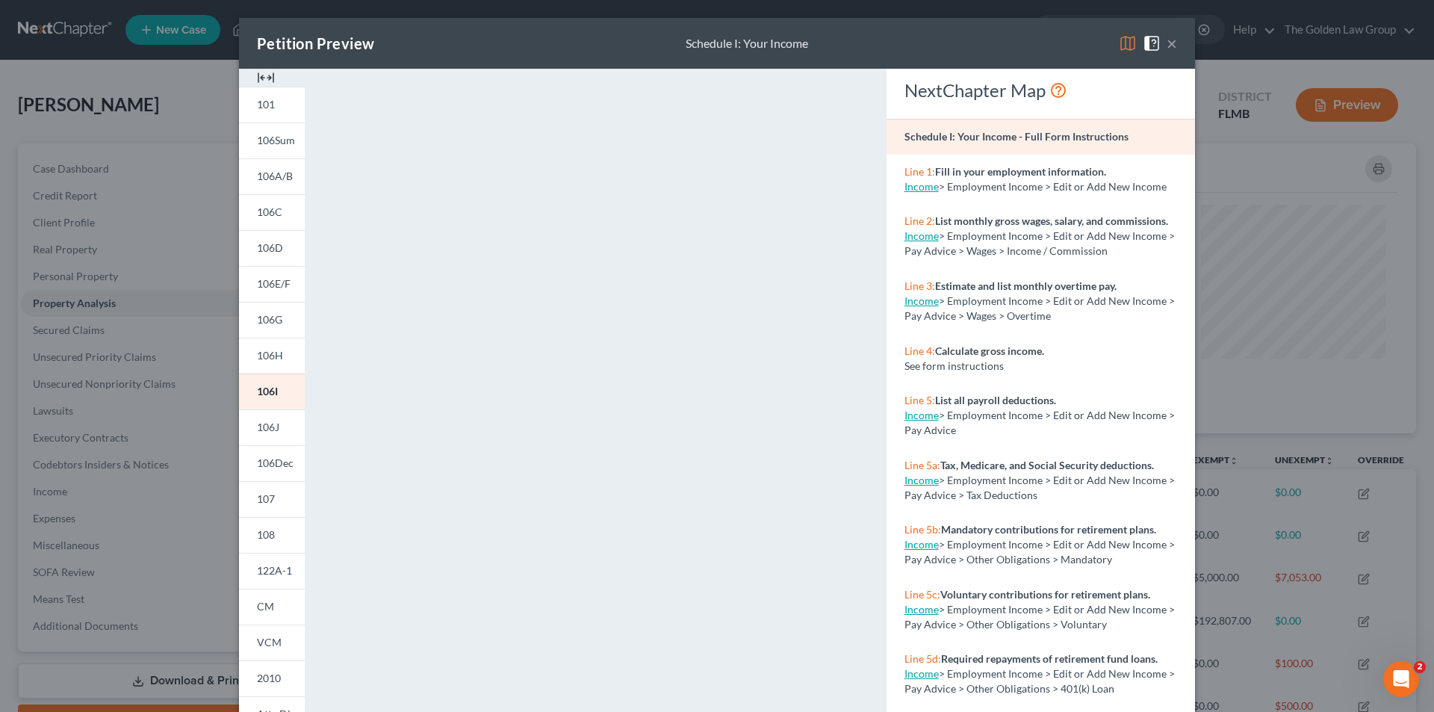
scroll to position [131, 0]
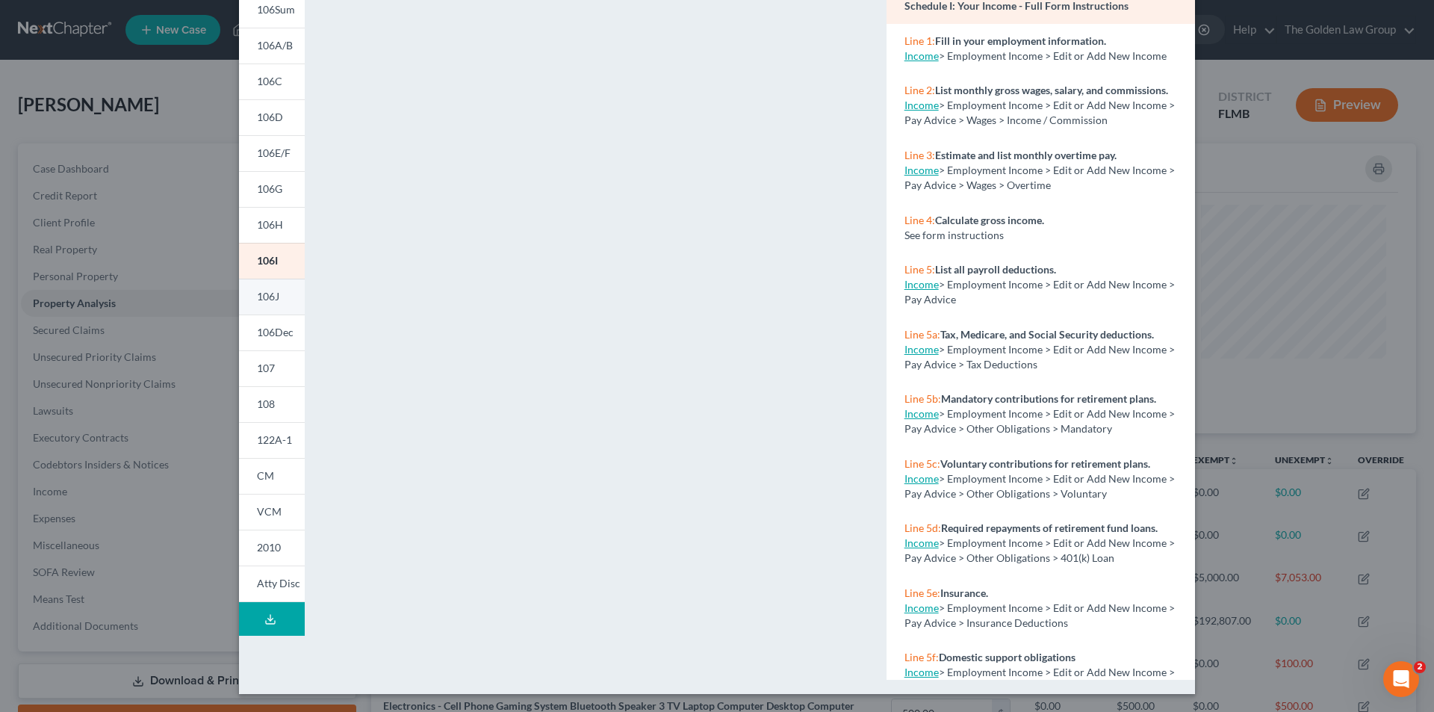
click at [273, 291] on span "106J" at bounding box center [268, 296] width 22 height 13
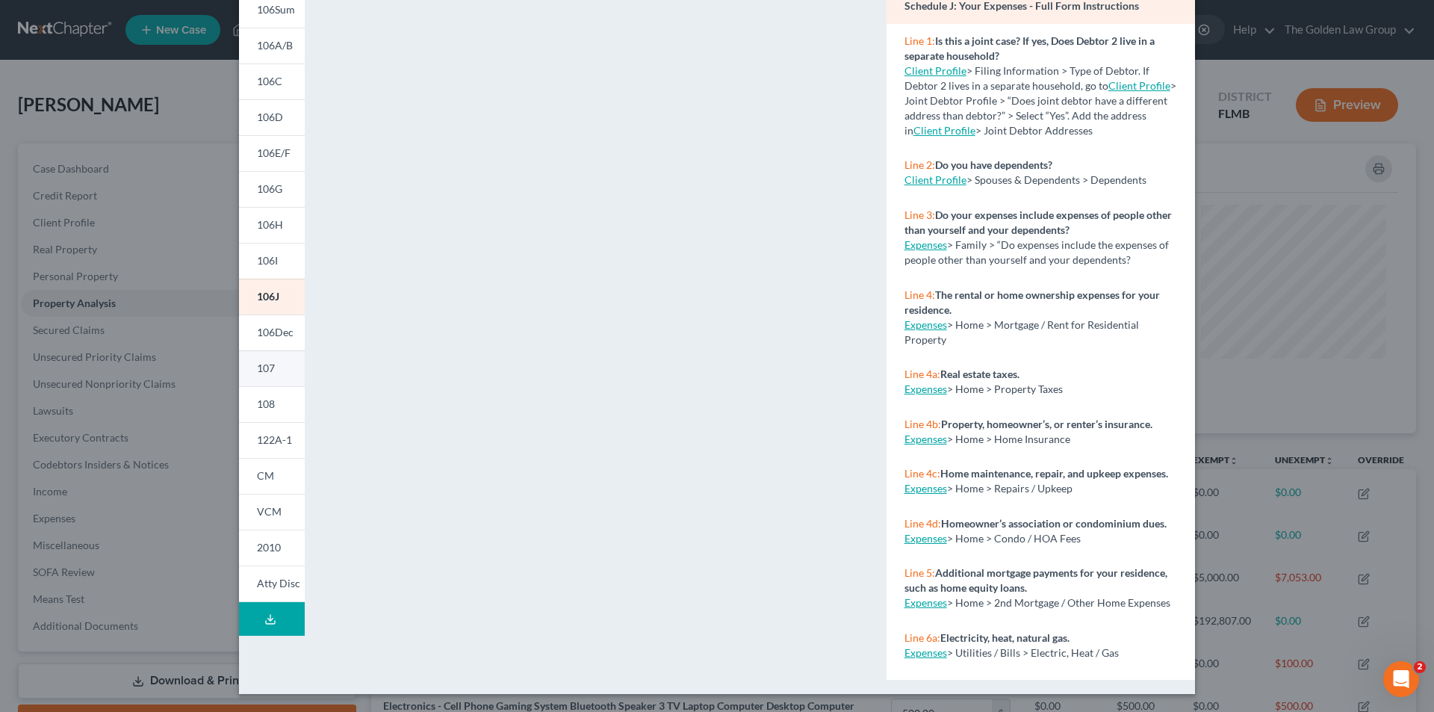
click at [266, 364] on span "107" at bounding box center [266, 368] width 18 height 13
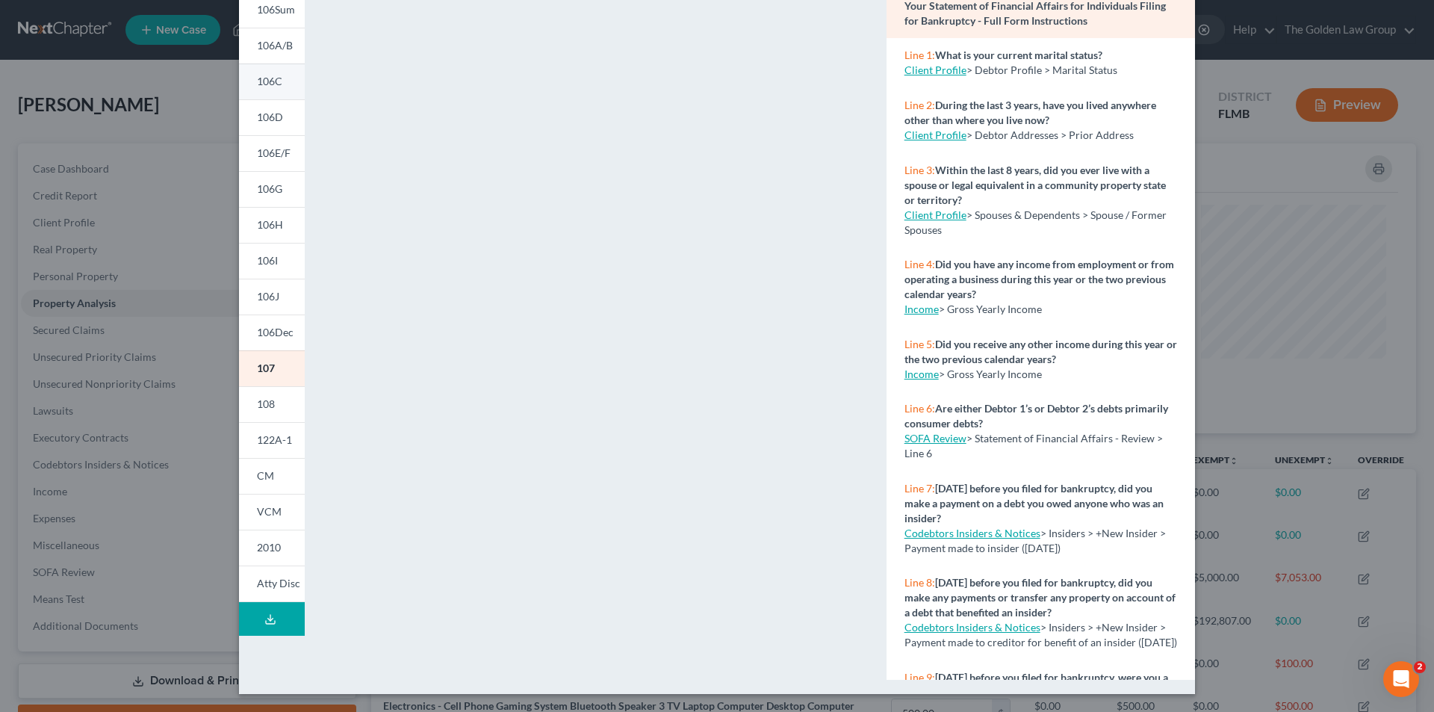
click at [268, 72] on link "106C" at bounding box center [272, 81] width 66 height 36
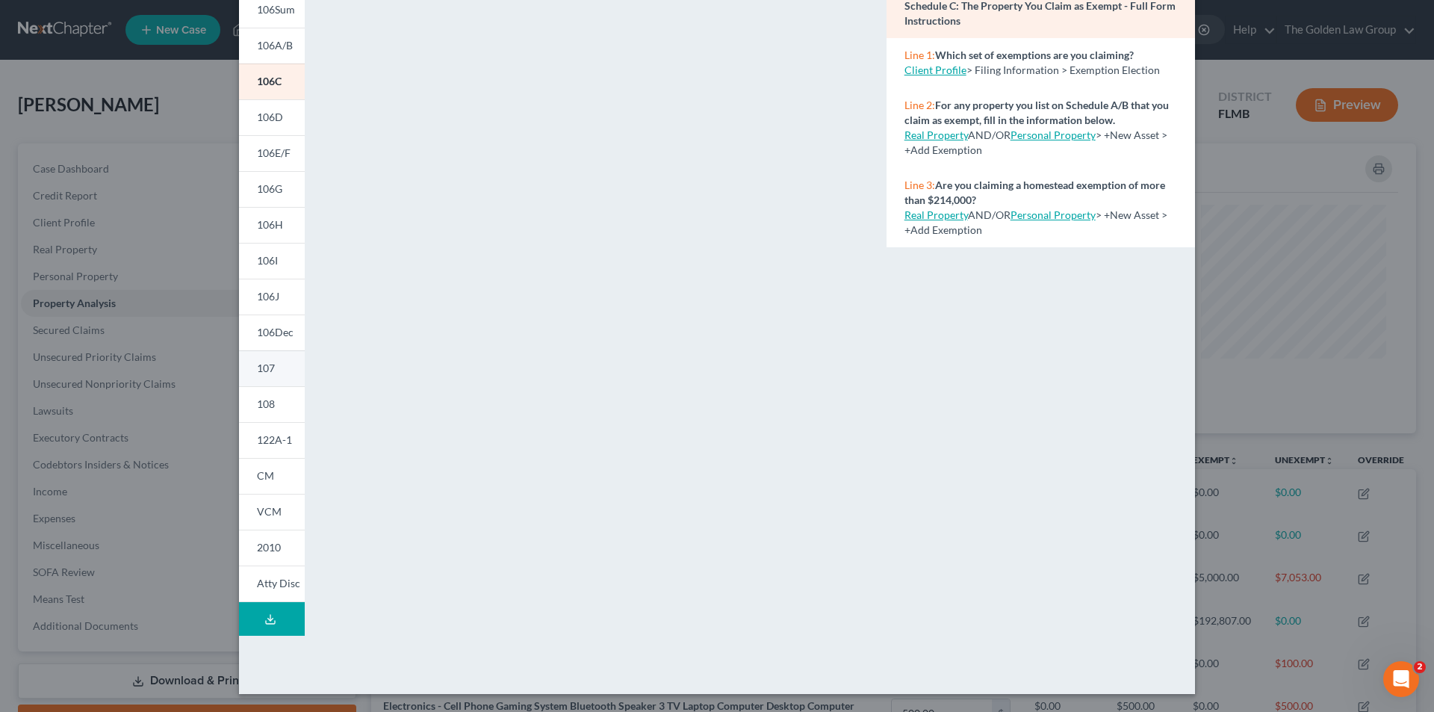
click at [267, 365] on span "107" at bounding box center [266, 368] width 18 height 13
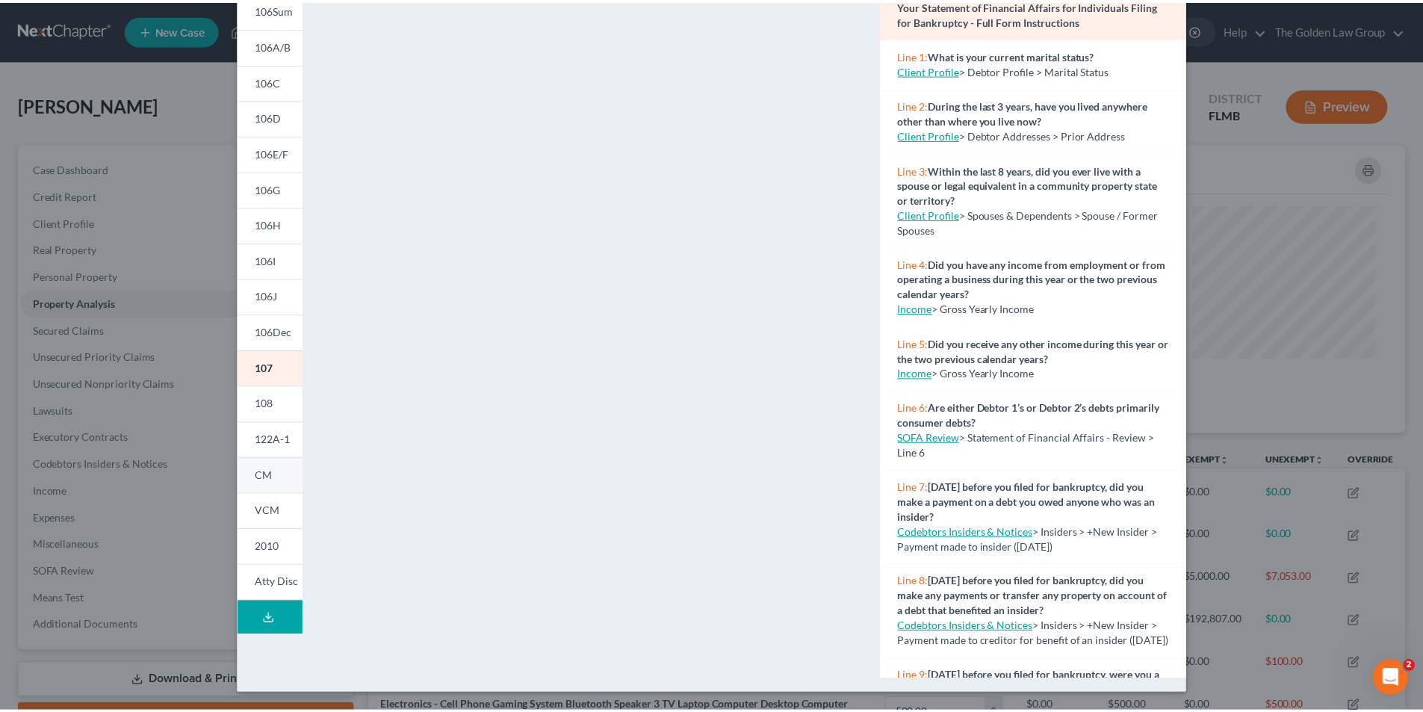
scroll to position [56, 0]
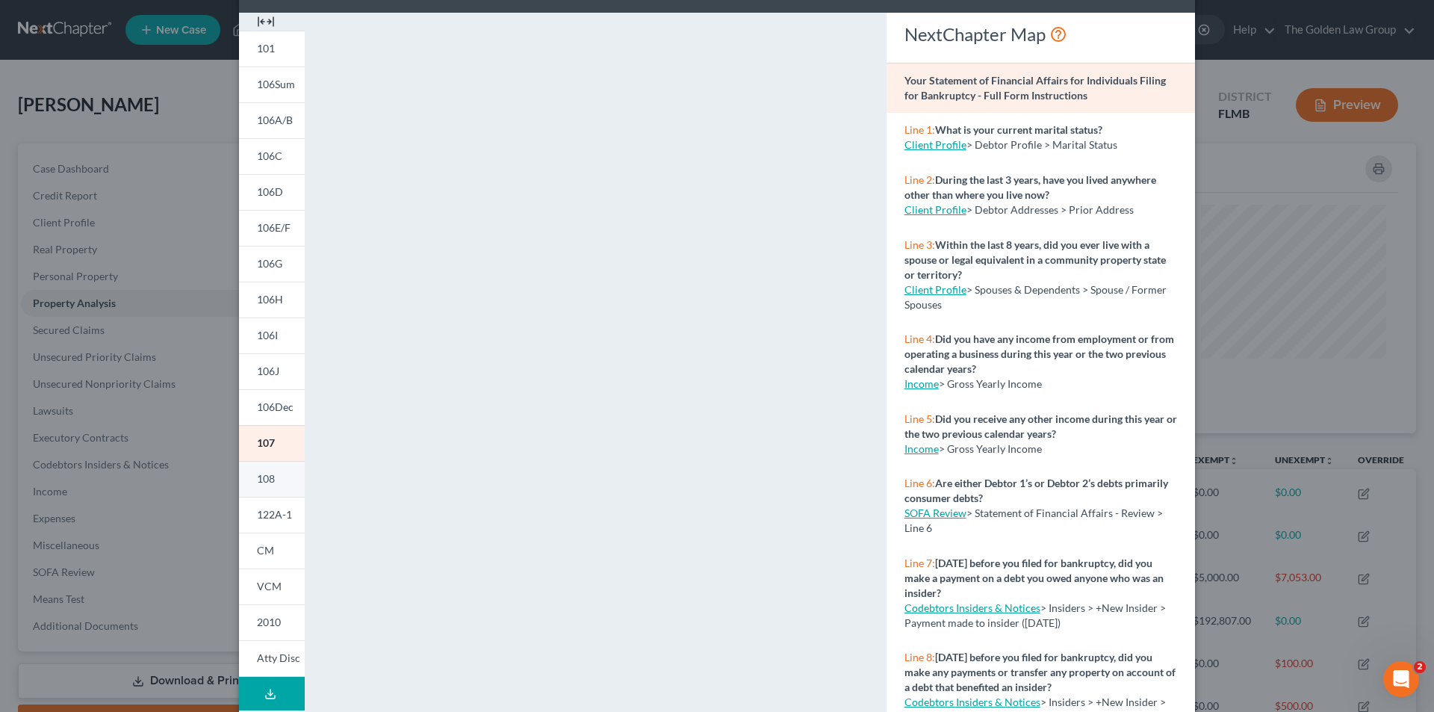
click at [258, 477] on span "108" at bounding box center [266, 478] width 18 height 13
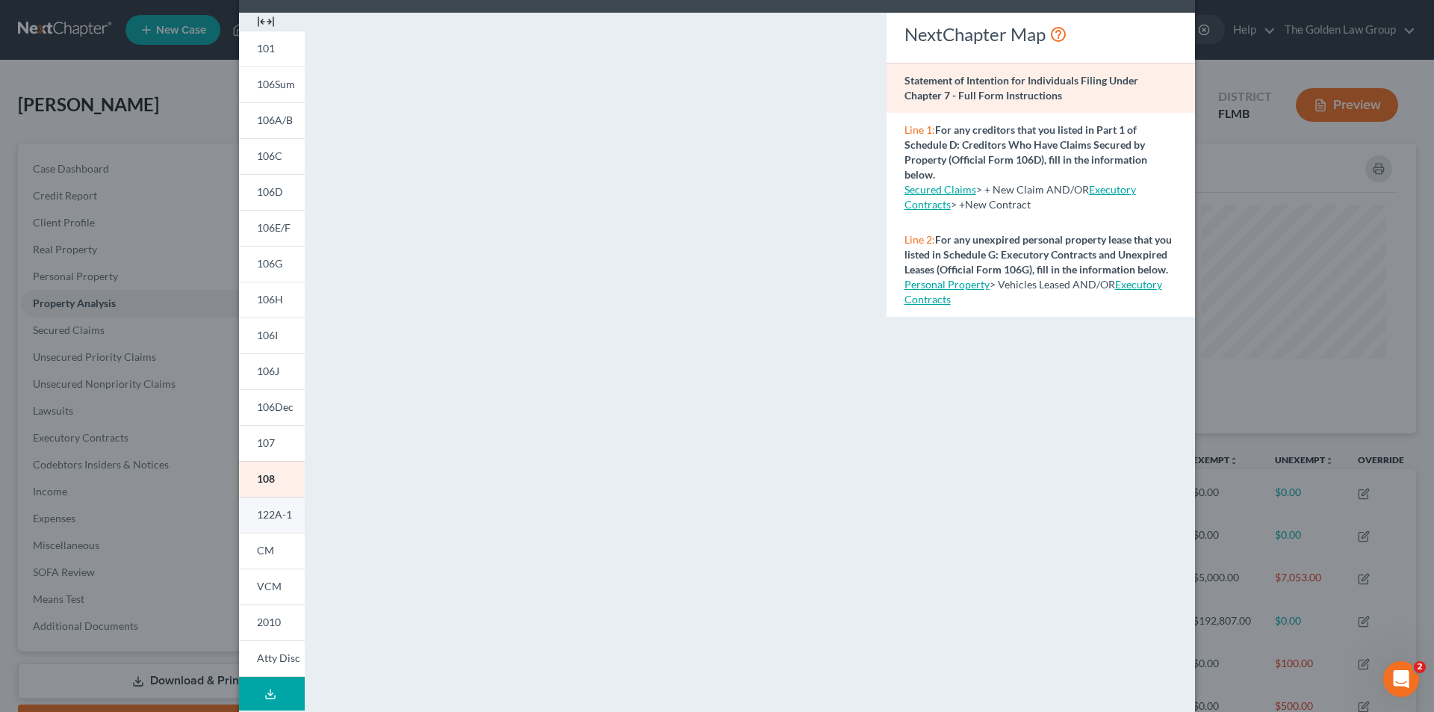
click at [261, 513] on span "122A-1" at bounding box center [274, 514] width 35 height 13
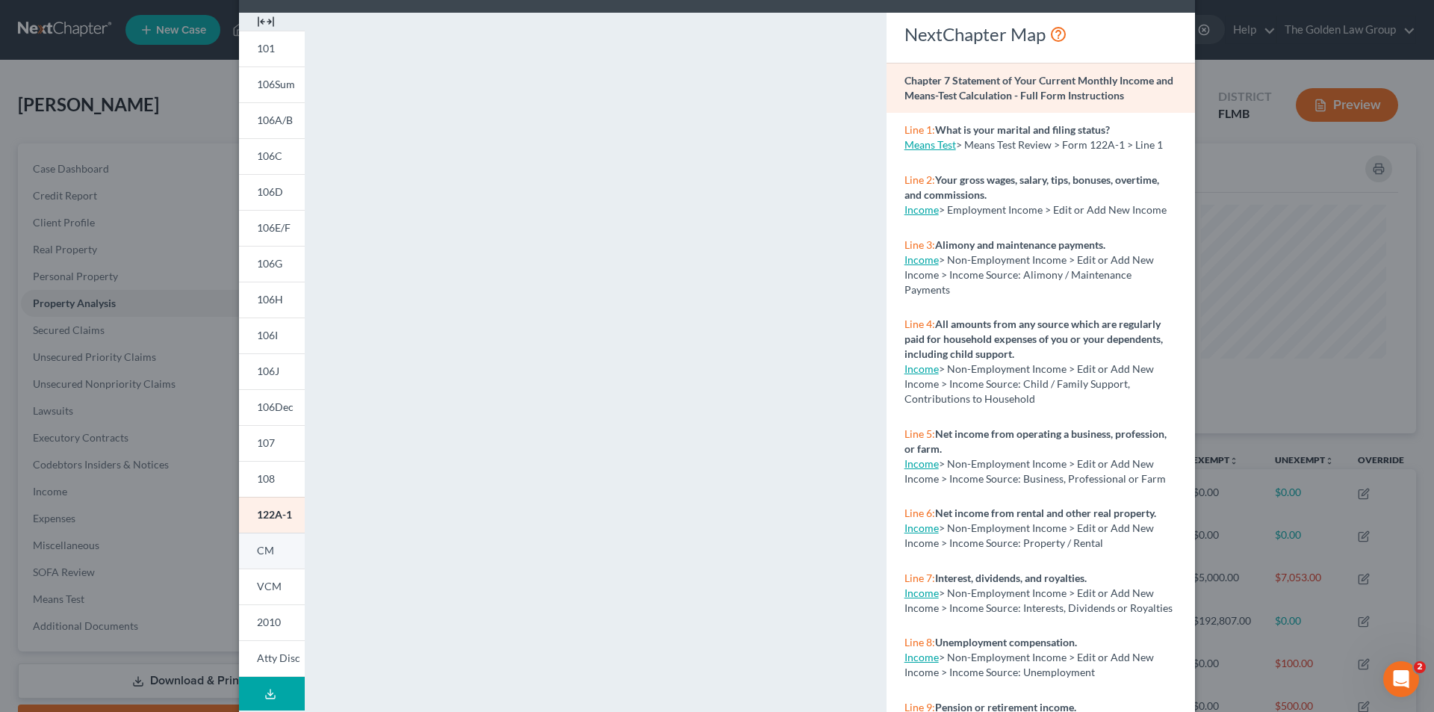
click at [260, 550] on span "CM" at bounding box center [265, 550] width 17 height 13
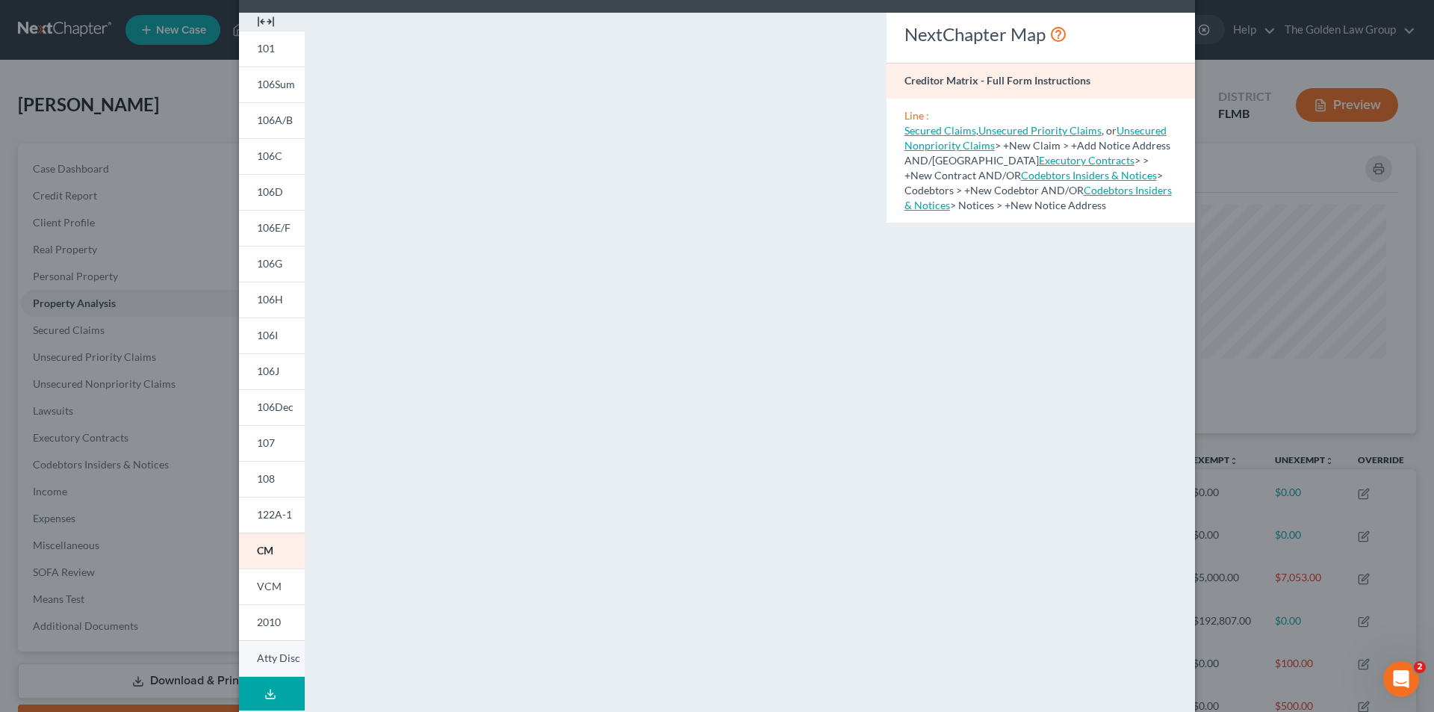
click at [282, 658] on span "Atty Disc" at bounding box center [278, 657] width 43 height 13
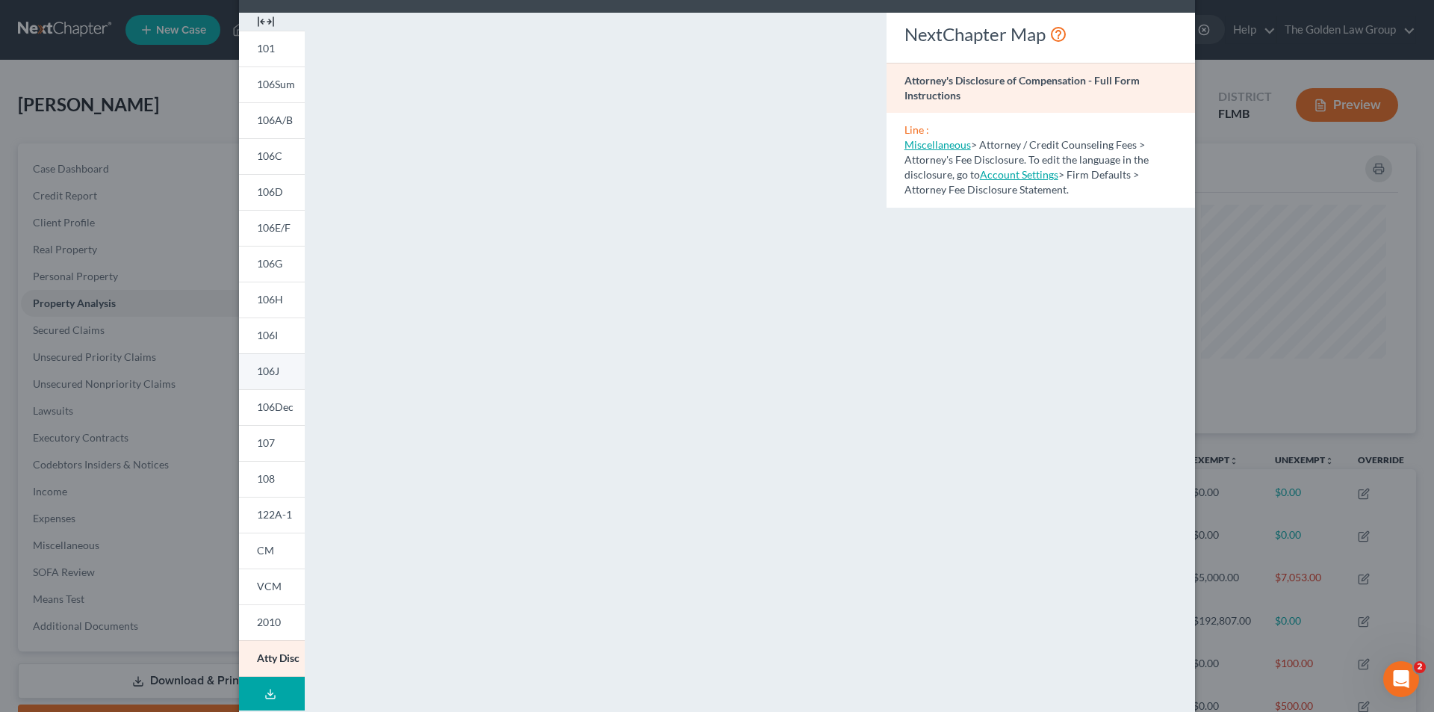
click at [273, 369] on span "106J" at bounding box center [268, 371] width 22 height 13
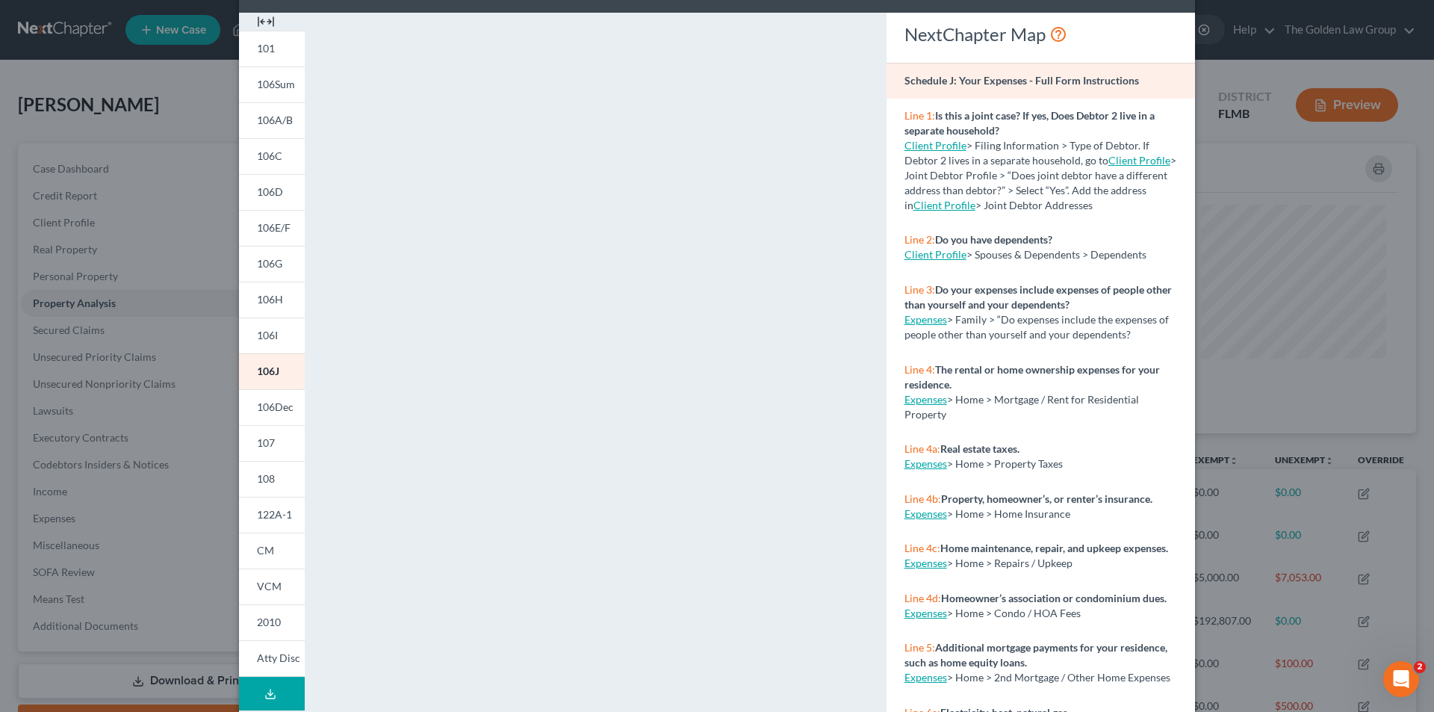
click at [196, 152] on div "Petition Preview Schedule J: Your Expenses × 101 106Sum 106A/B 106C 106D 106E/F…" at bounding box center [717, 356] width 1434 height 712
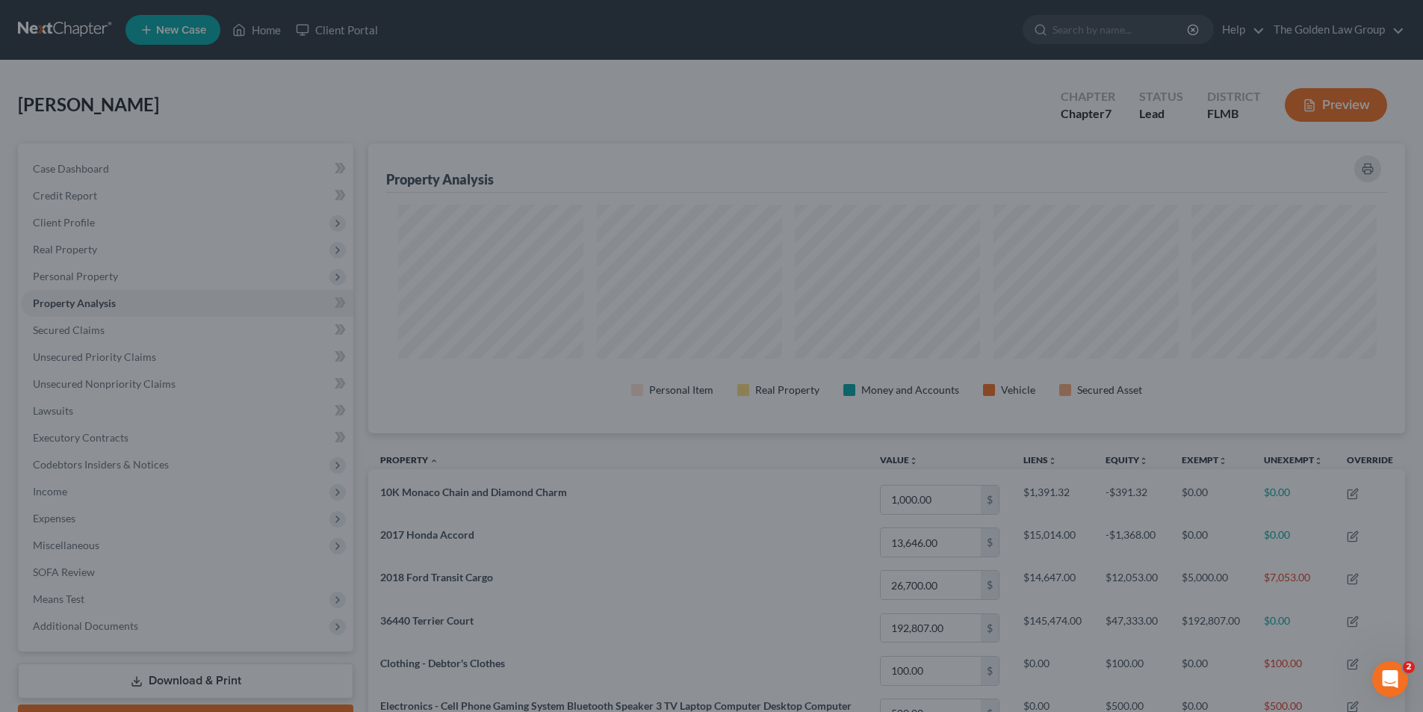
scroll to position [746667, 745919]
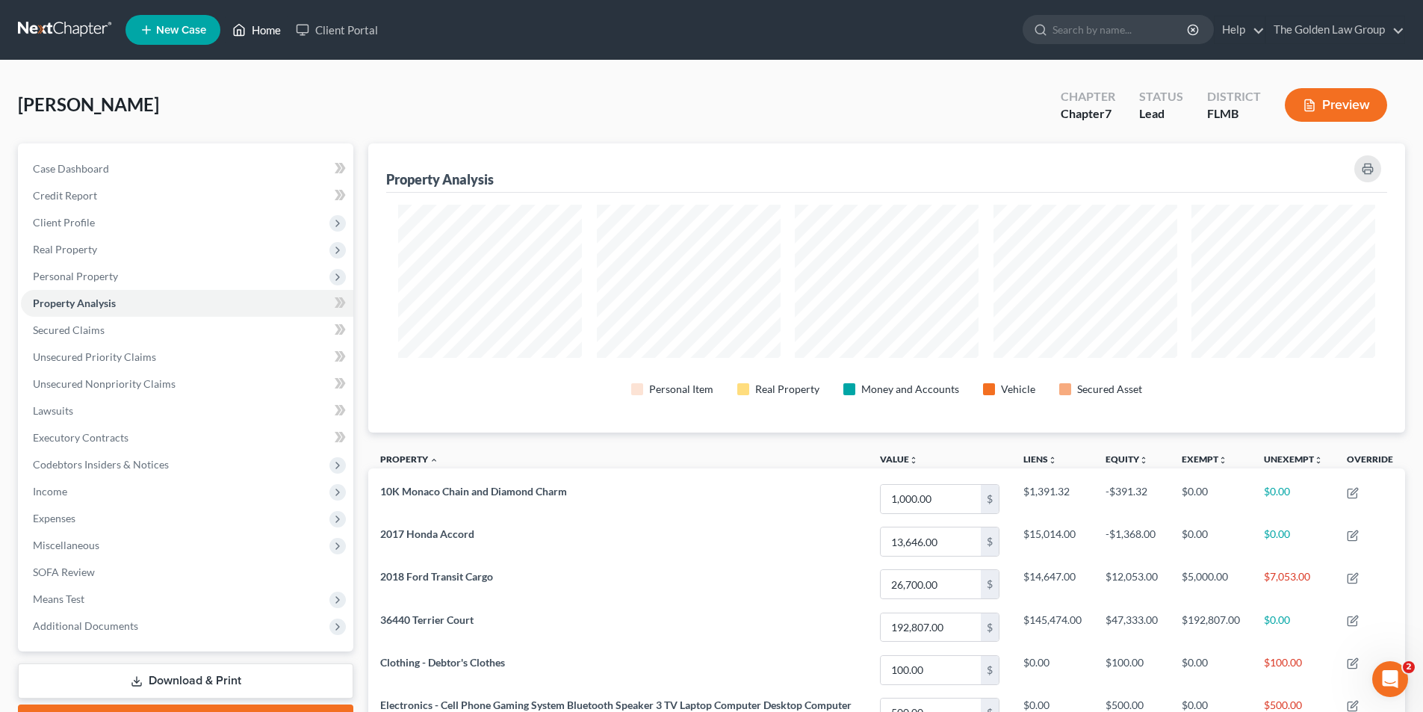
click at [270, 30] on link "Home" at bounding box center [256, 29] width 63 height 27
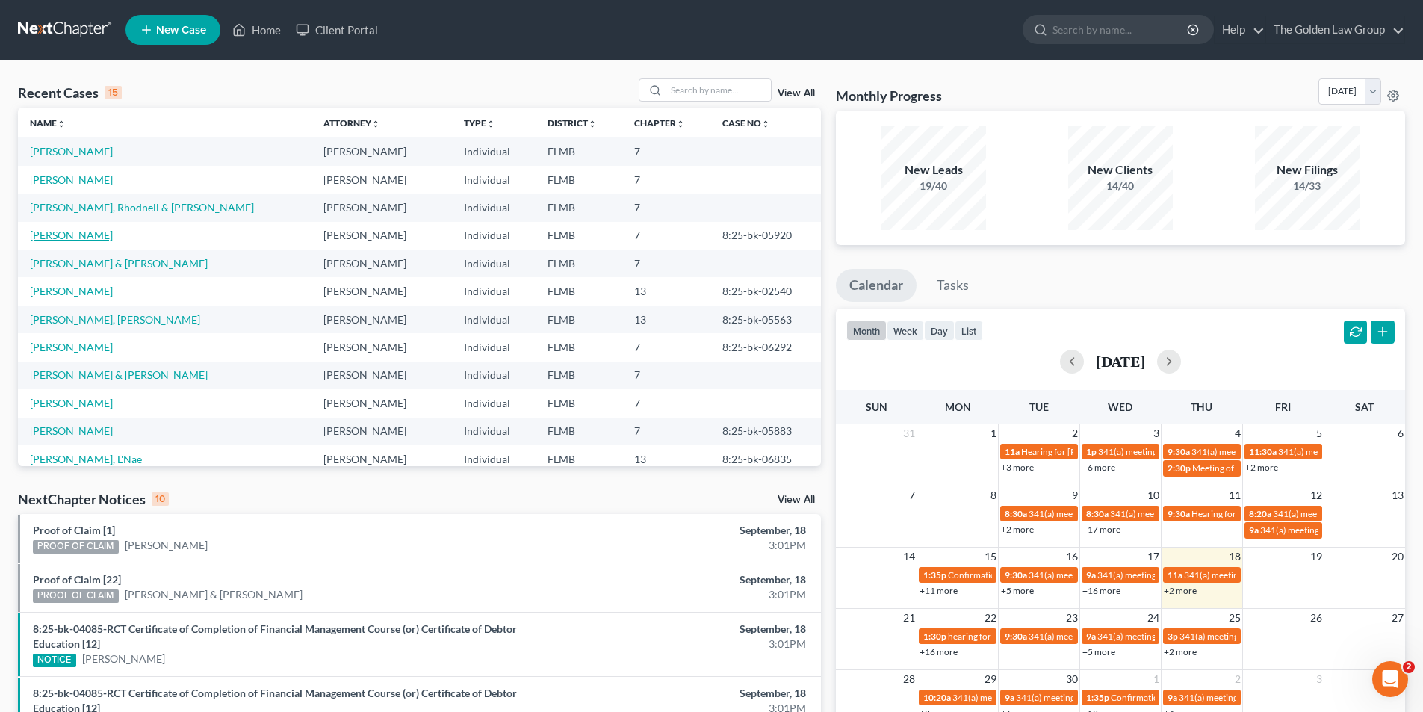
click at [63, 233] on link "Setien, Lisa" at bounding box center [71, 235] width 83 height 13
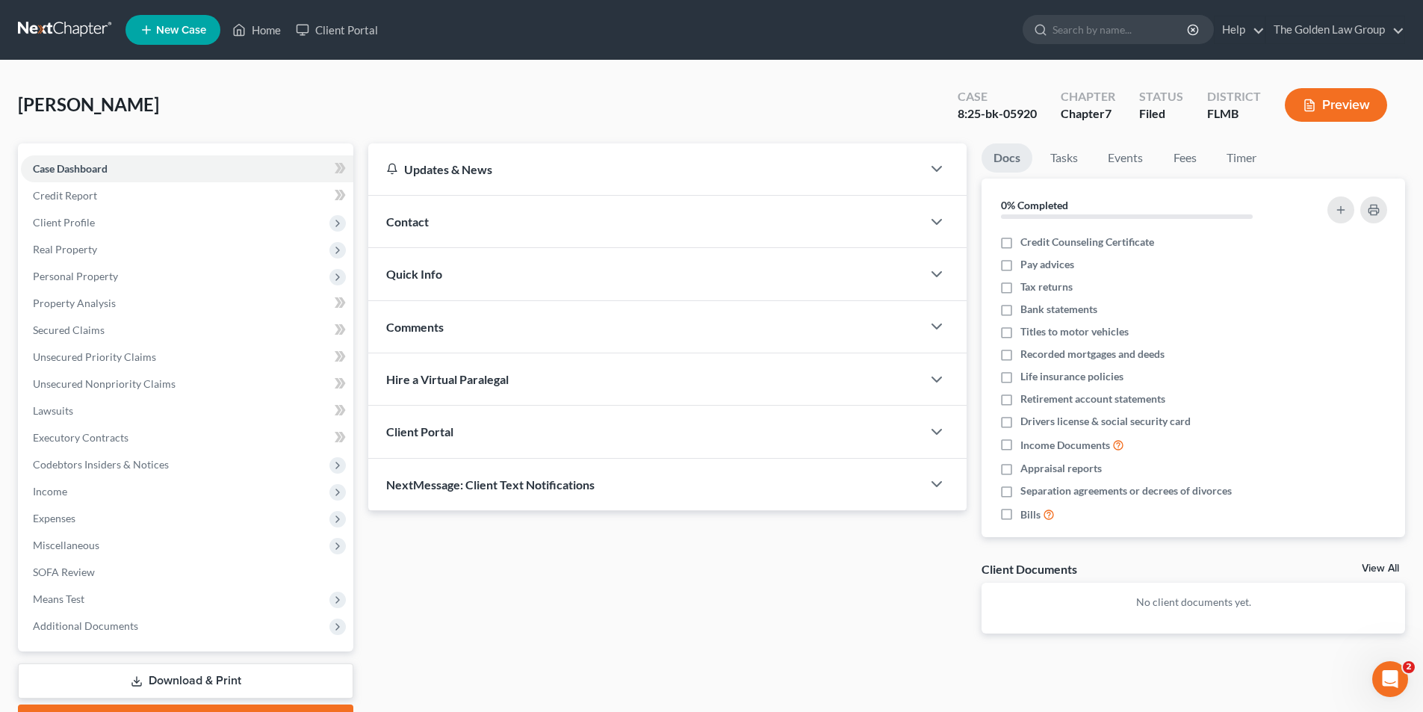
click at [1330, 105] on button "Preview" at bounding box center [1336, 105] width 102 height 34
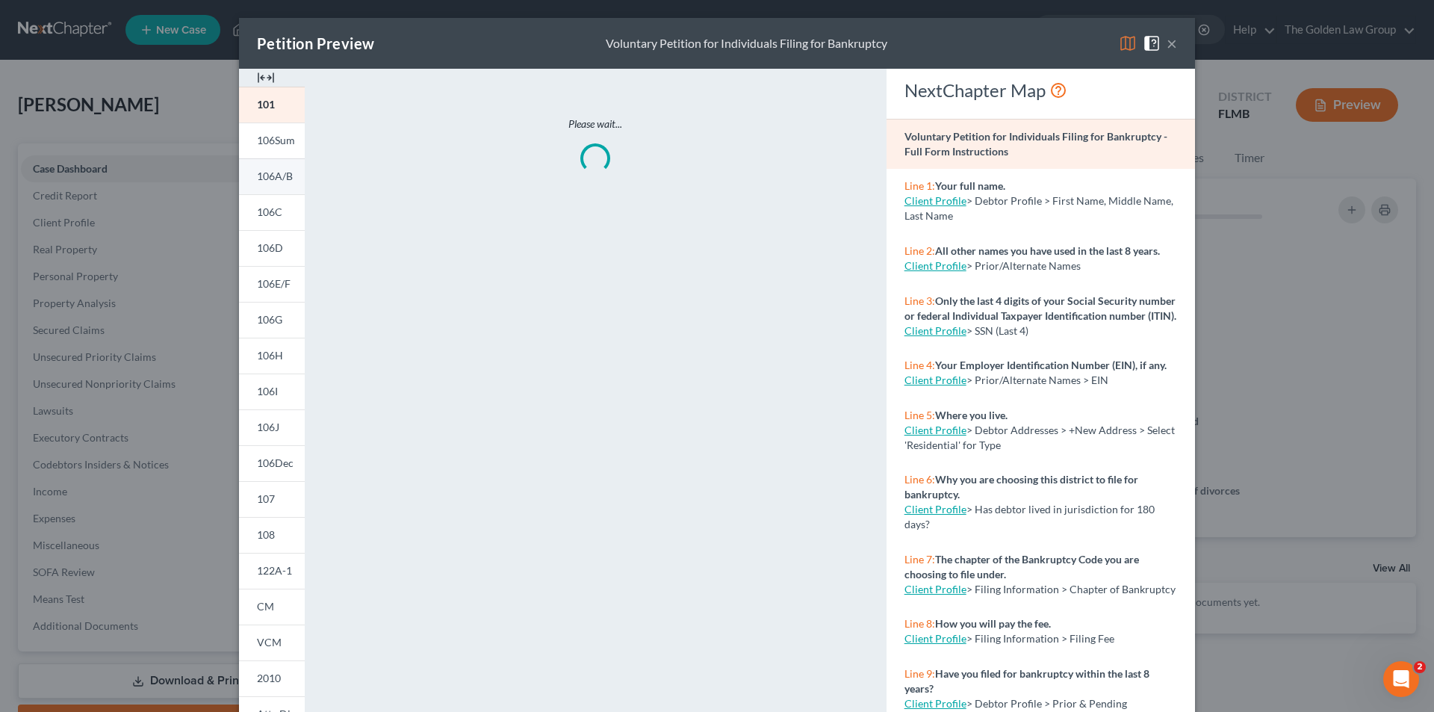
click at [279, 176] on span "106A/B" at bounding box center [275, 176] width 36 height 13
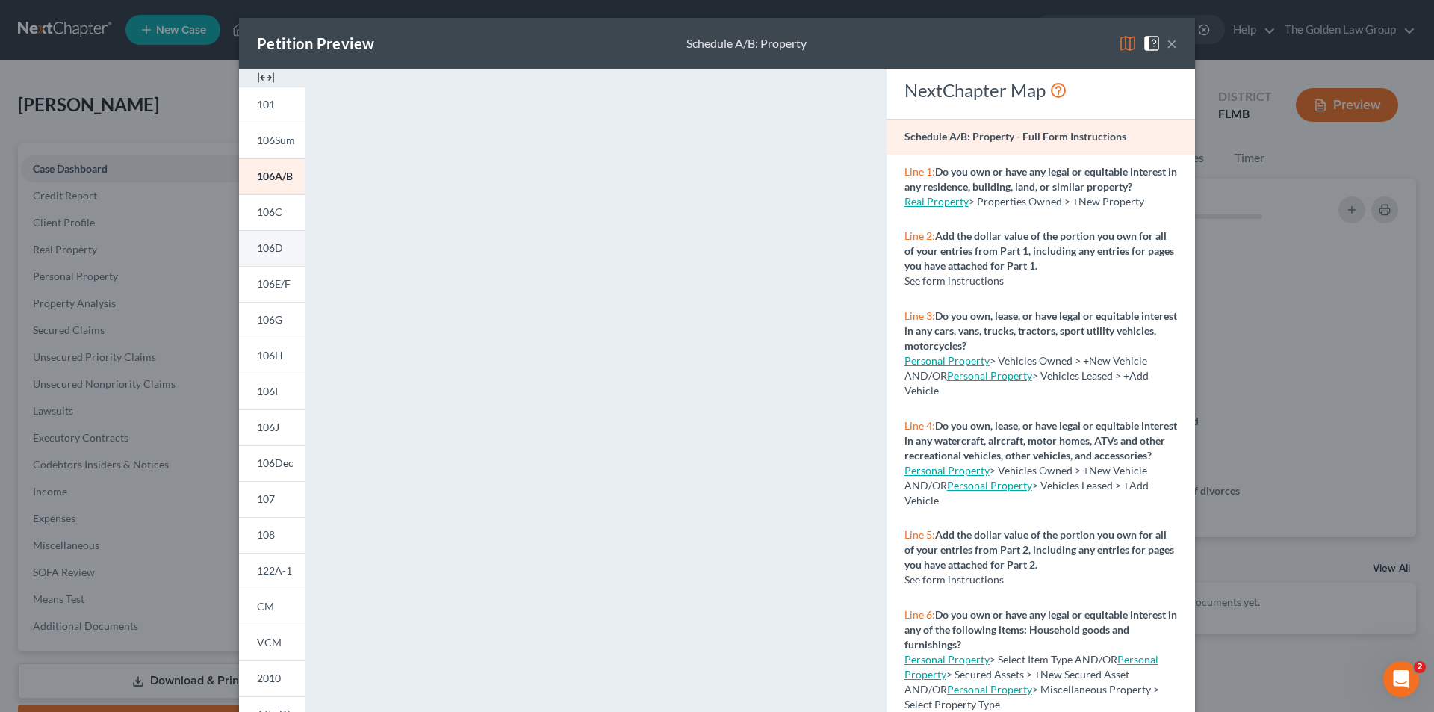
click at [278, 244] on link "106D" at bounding box center [272, 248] width 66 height 36
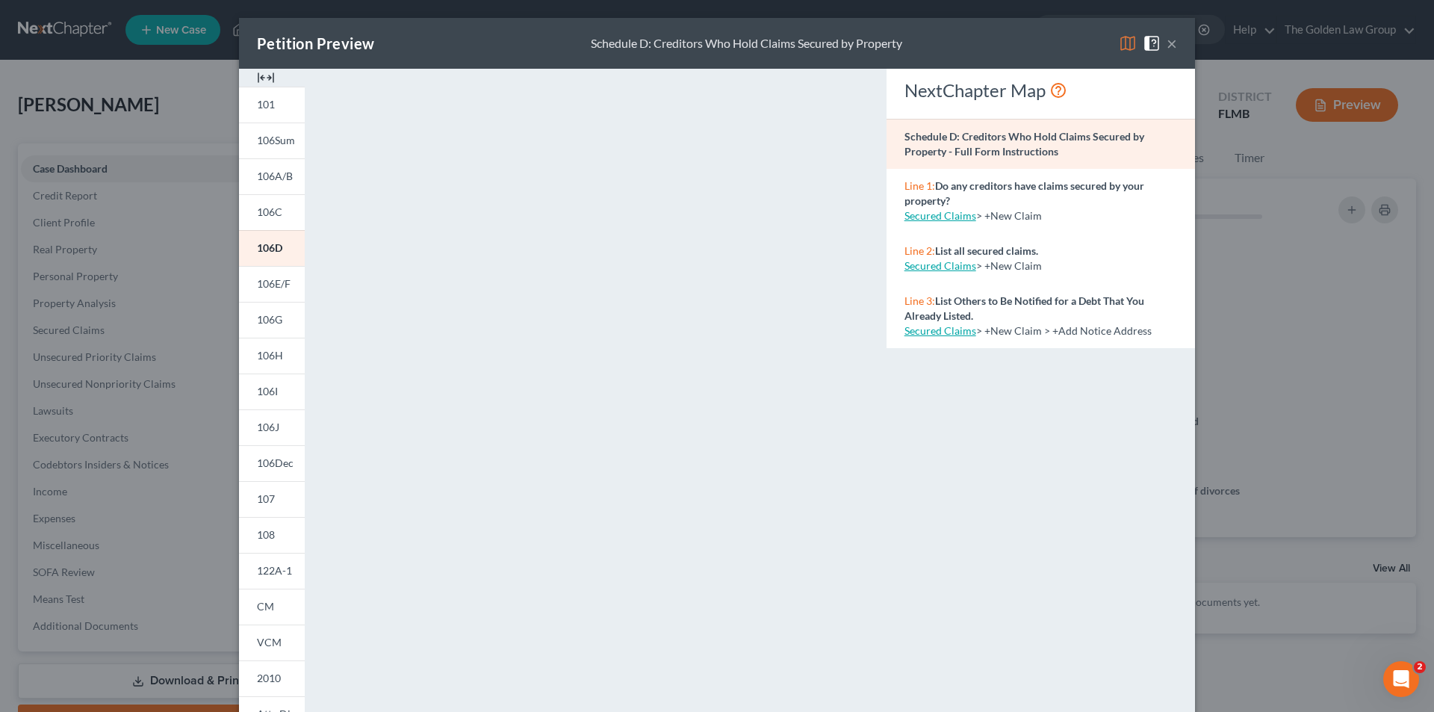
click at [137, 302] on div "Petition Preview Schedule D: Creditors Who Hold Claims Secured by Property × 10…" at bounding box center [717, 356] width 1434 height 712
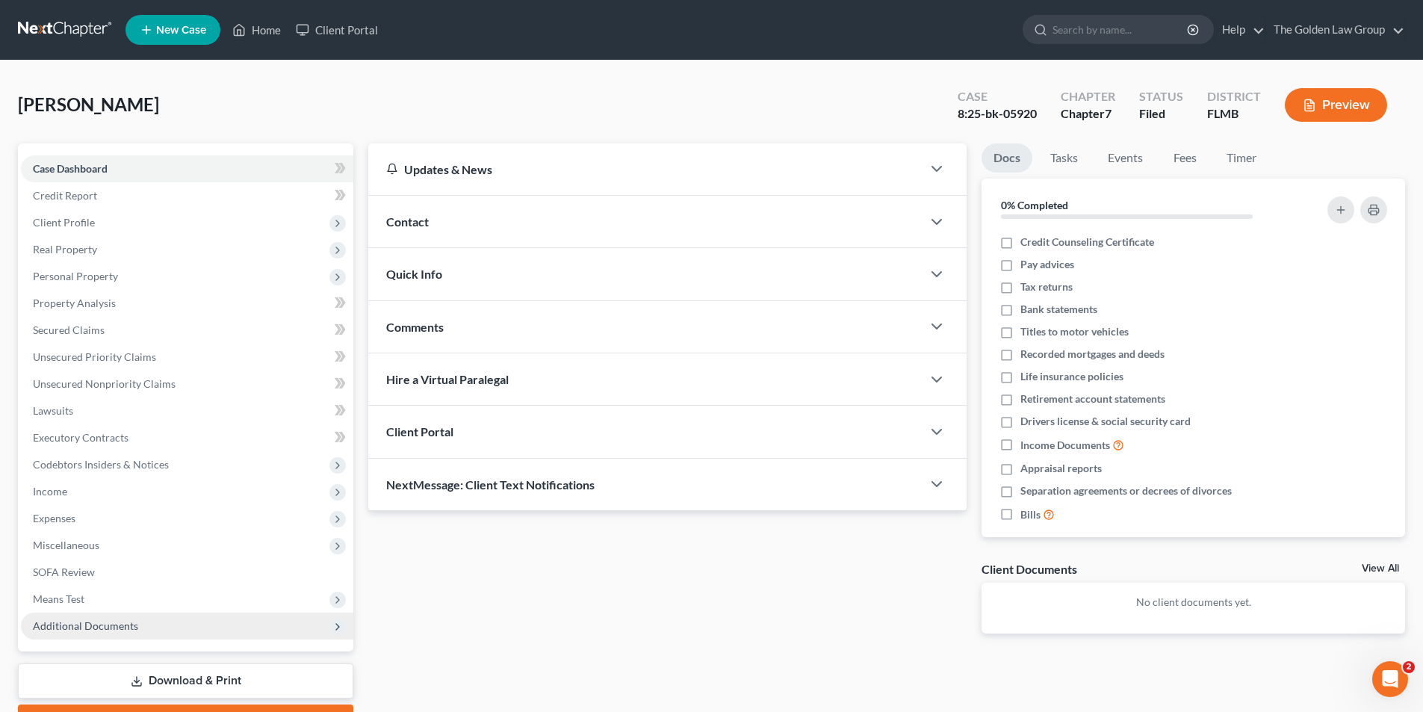
click at [87, 626] on span "Additional Documents" at bounding box center [85, 625] width 105 height 13
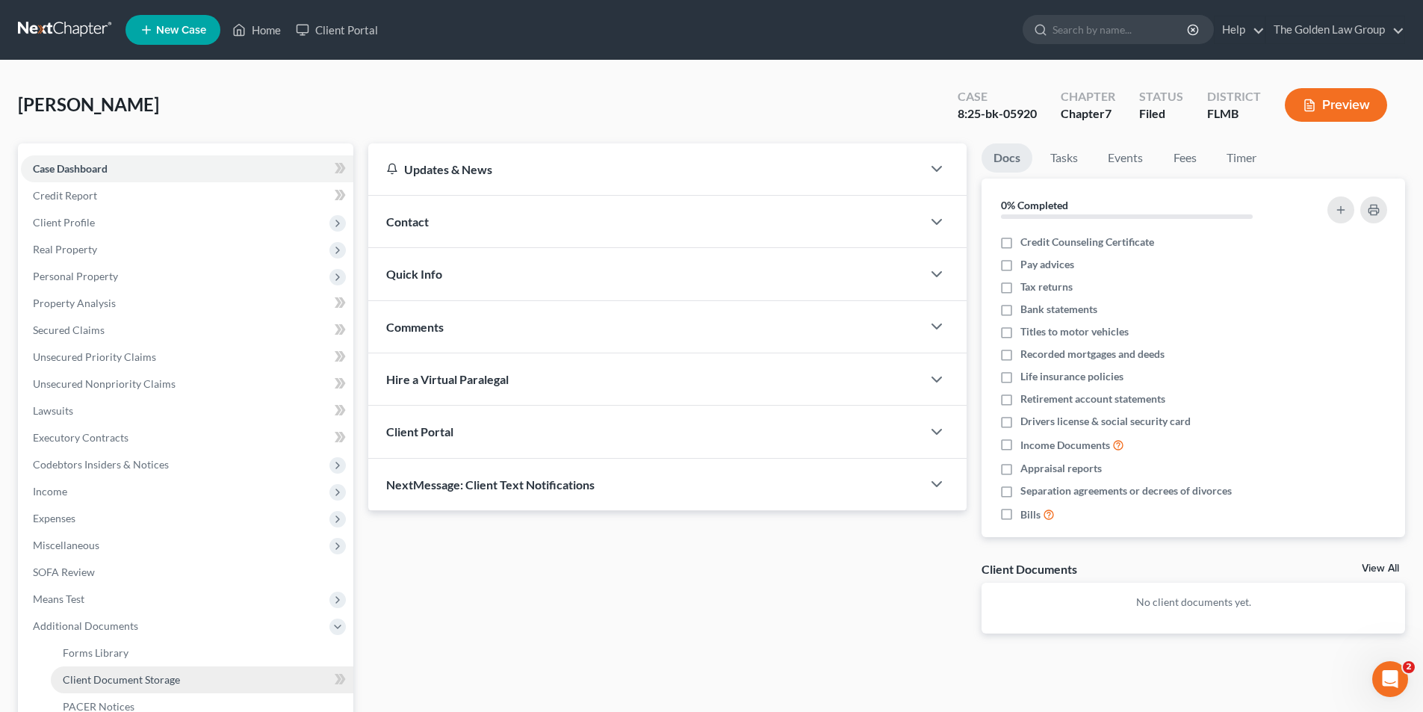
scroll to position [75, 0]
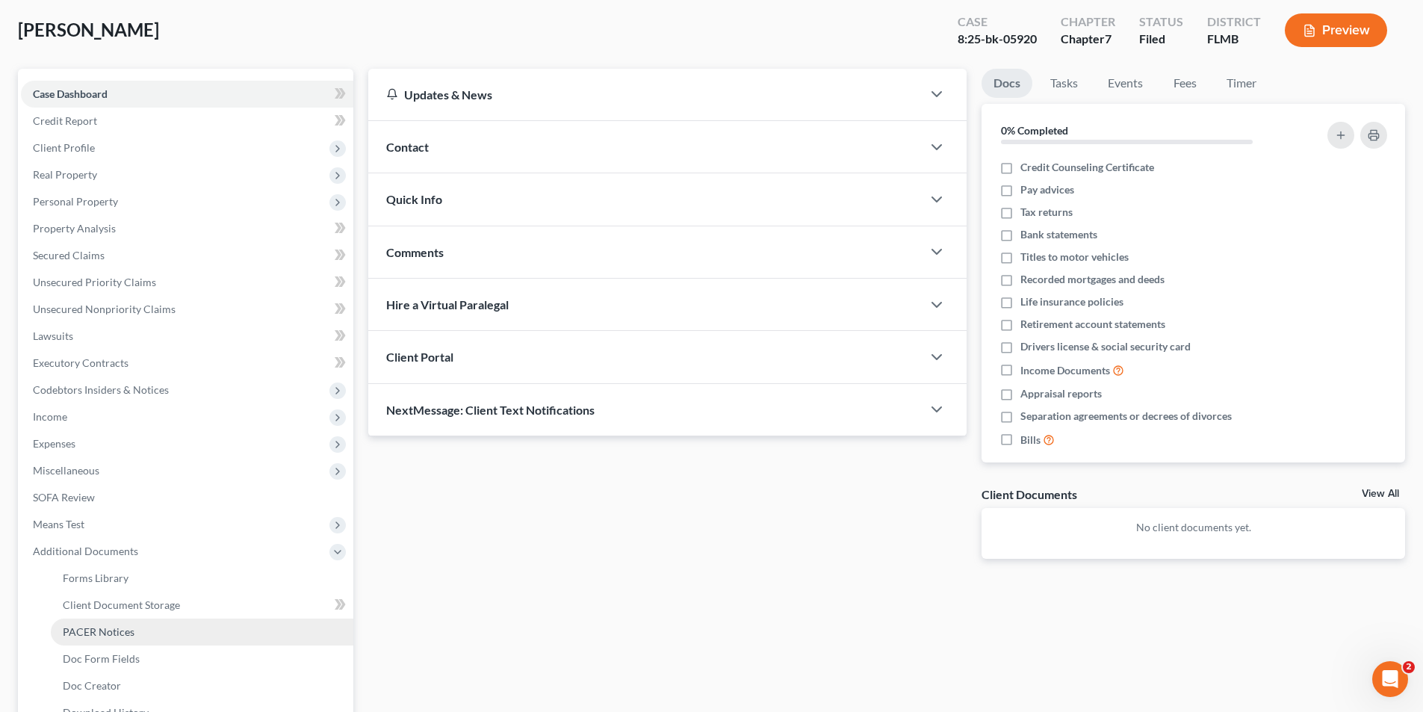
click at [96, 629] on span "PACER Notices" at bounding box center [99, 631] width 72 height 13
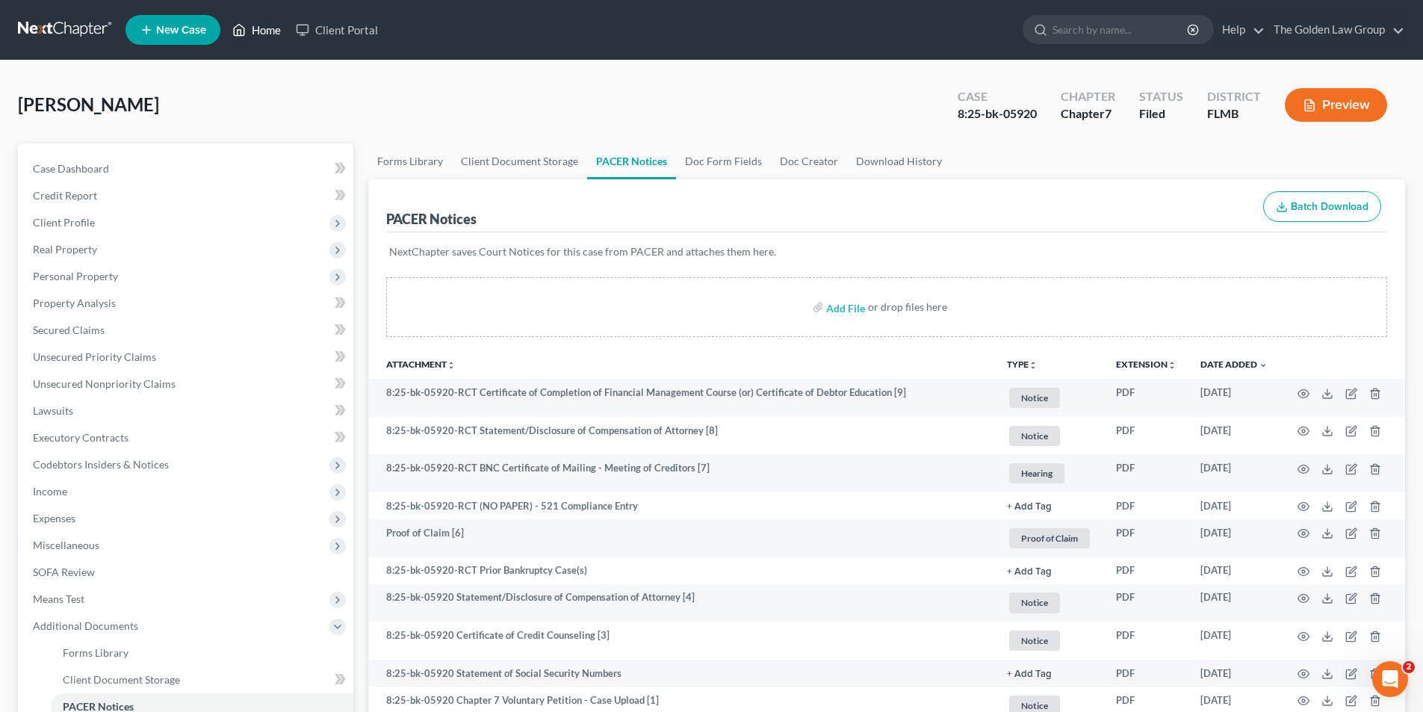
click at [264, 28] on link "Home" at bounding box center [256, 29] width 63 height 27
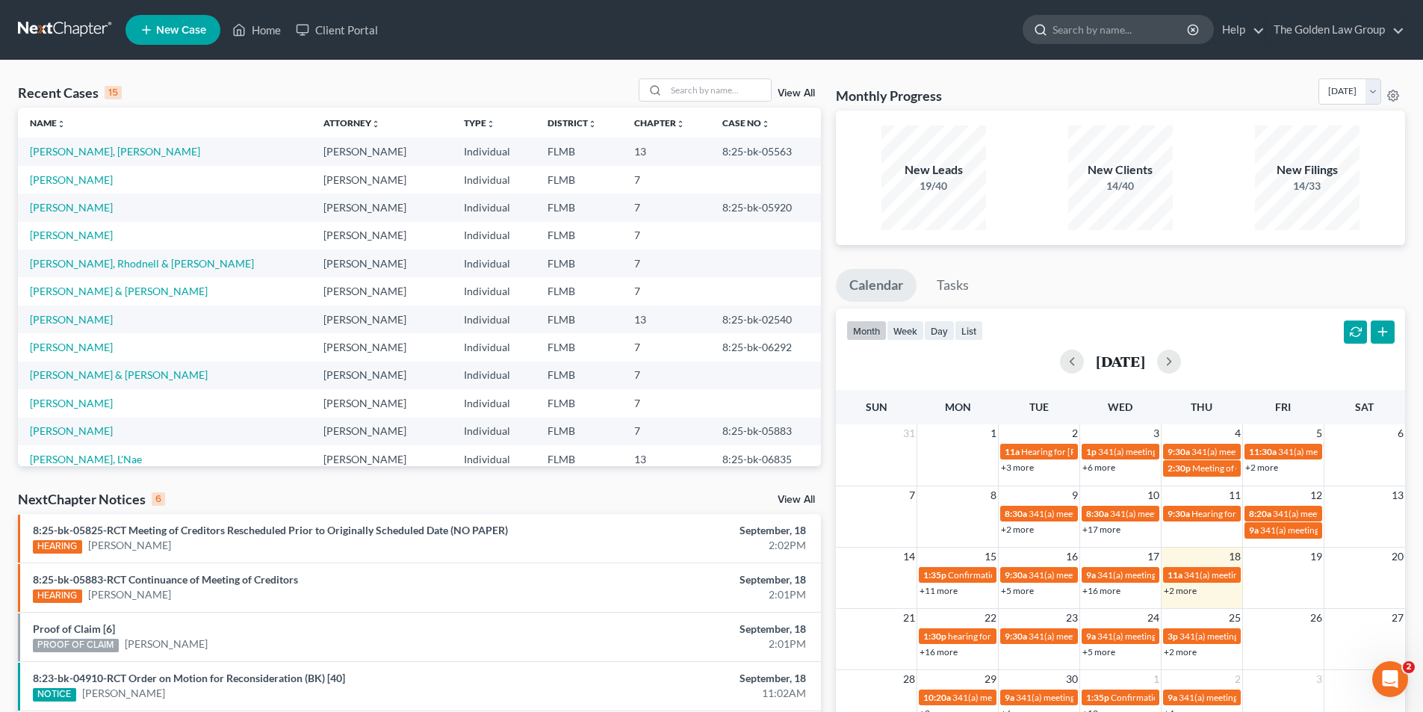
click at [1082, 29] on input "search" at bounding box center [1120, 30] width 137 height 28
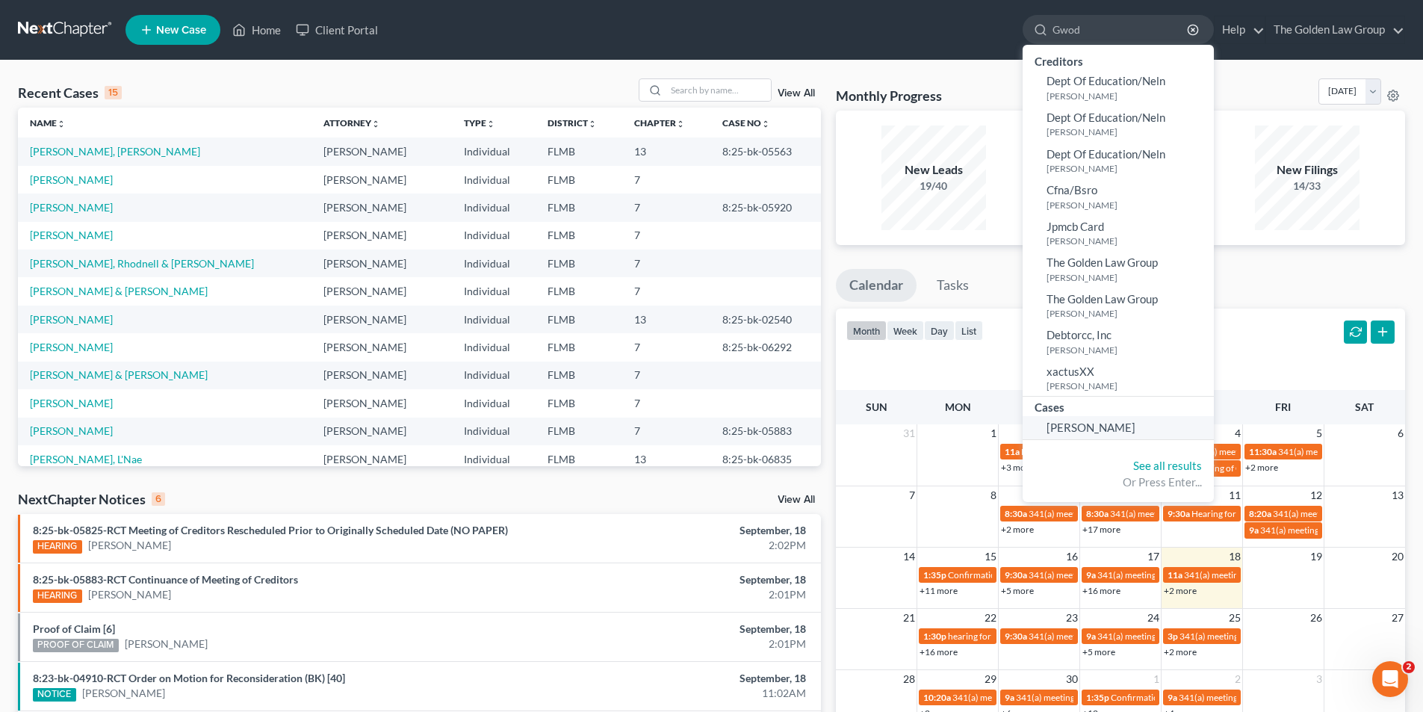
type input "Gwod"
click at [1097, 429] on span "Gwozdz, Teresa" at bounding box center [1090, 427] width 89 height 13
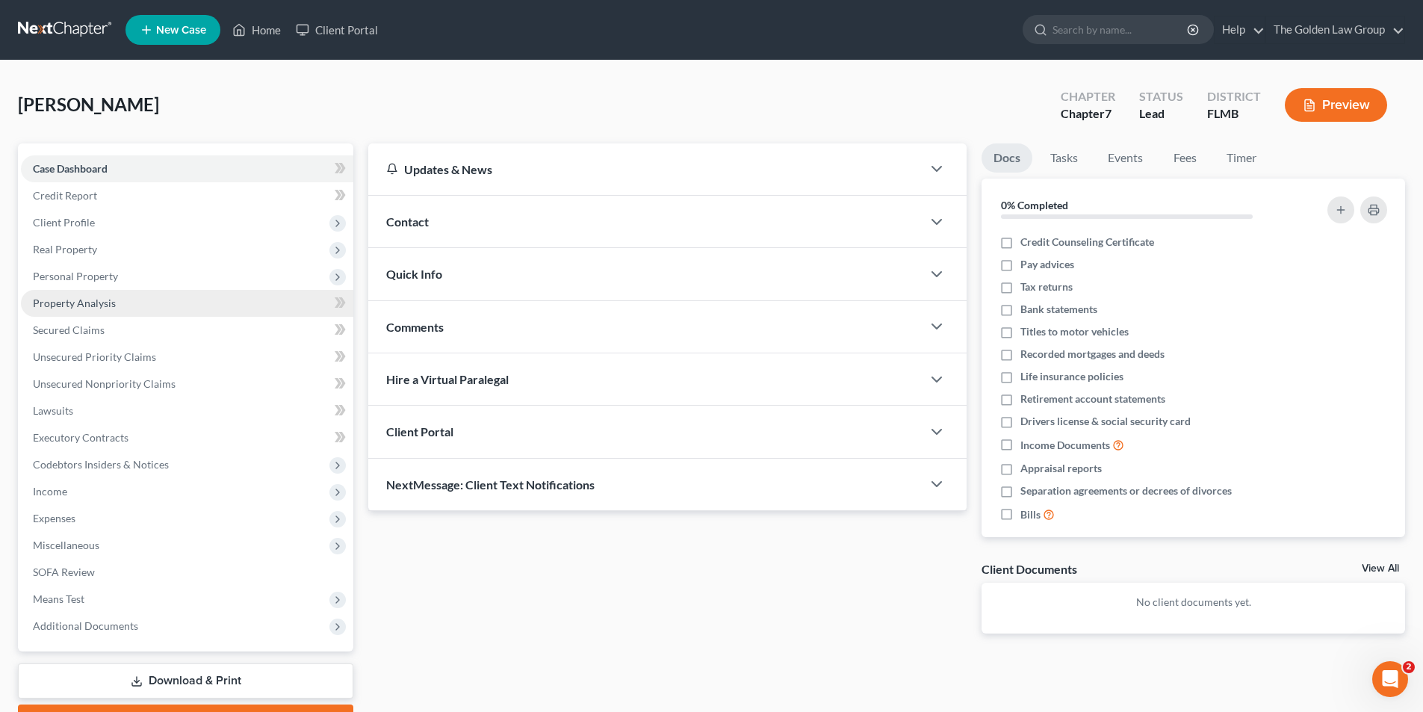
click at [89, 305] on span "Property Analysis" at bounding box center [74, 303] width 83 height 13
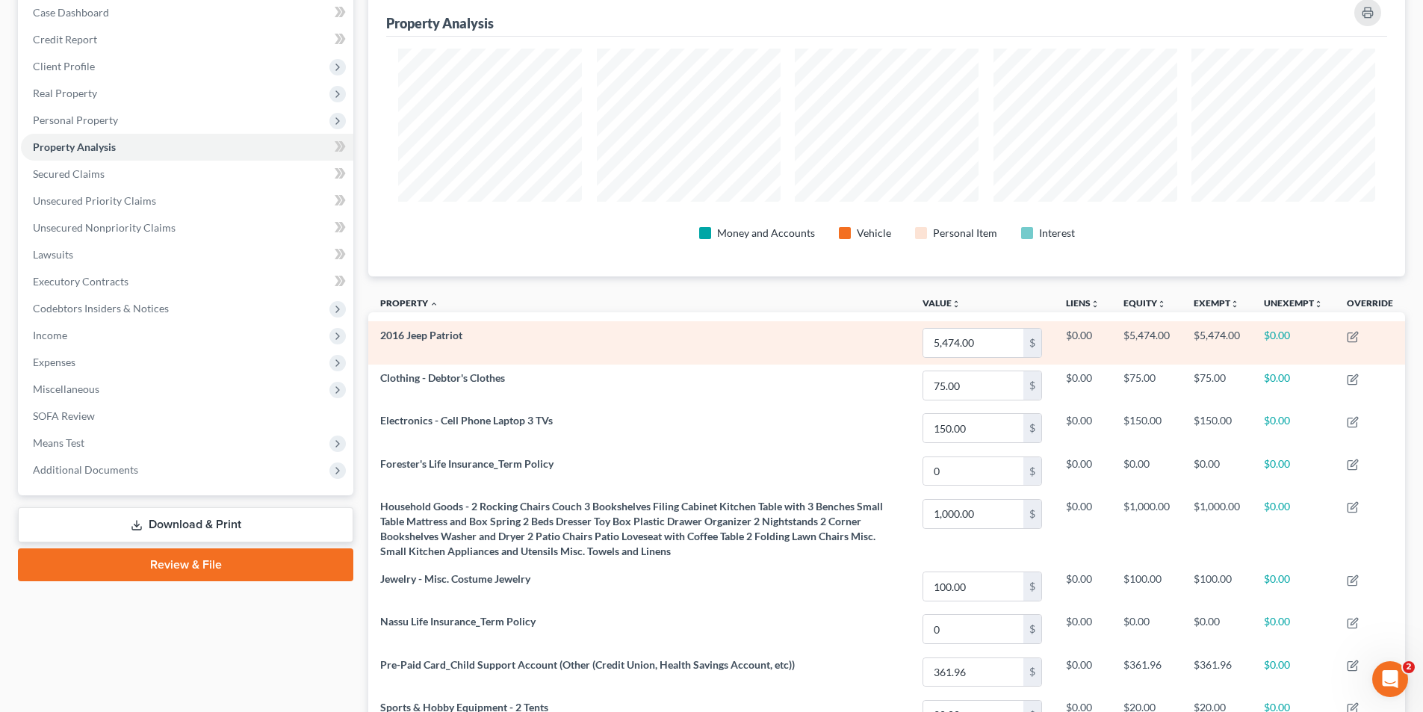
scroll to position [7, 0]
